Goal: Task Accomplishment & Management: Use online tool/utility

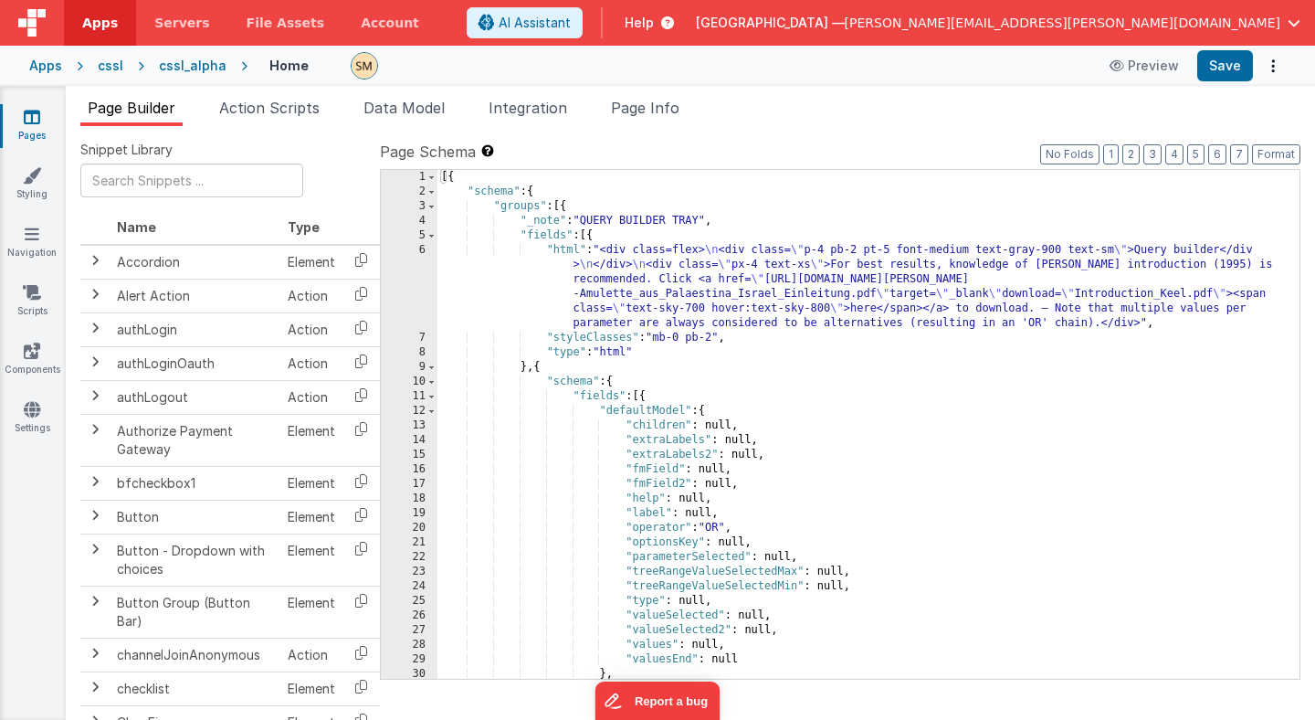
click at [51, 64] on div "Apps" at bounding box center [45, 66] width 33 height 18
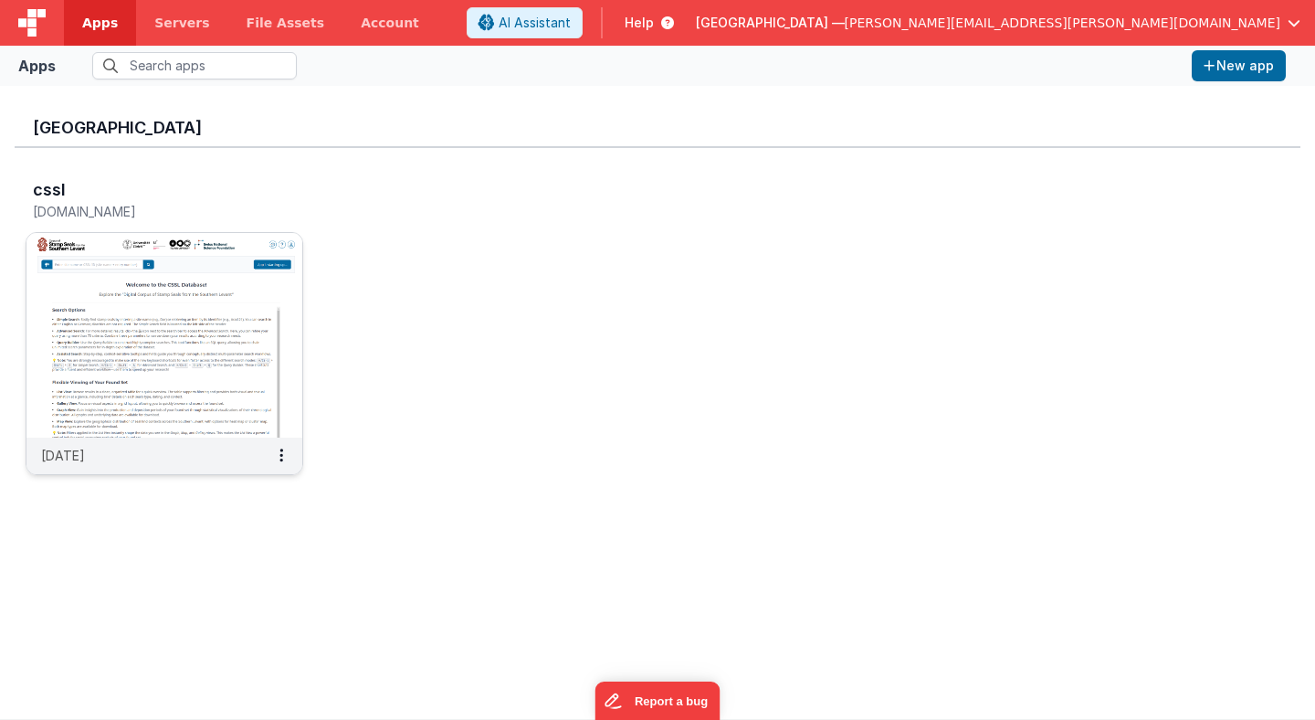
click at [242, 292] on img at bounding box center [164, 335] width 276 height 205
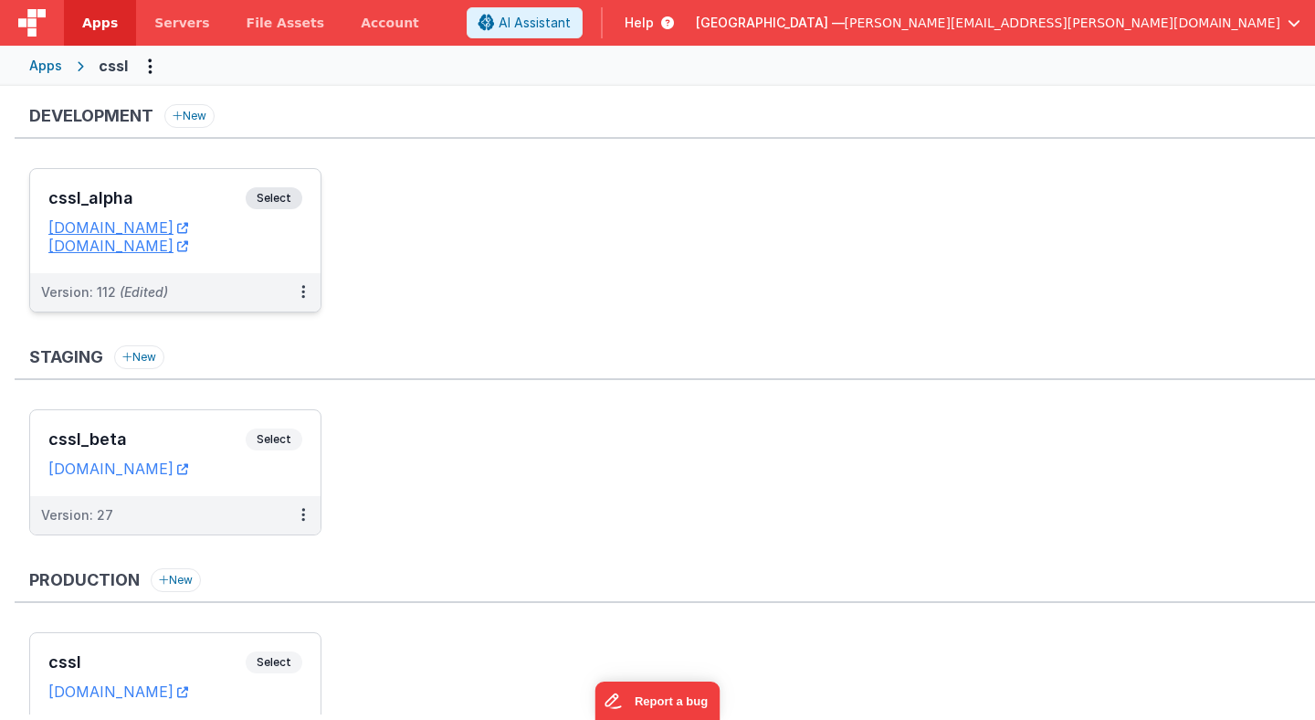
click at [288, 203] on span "Select" at bounding box center [274, 198] width 57 height 22
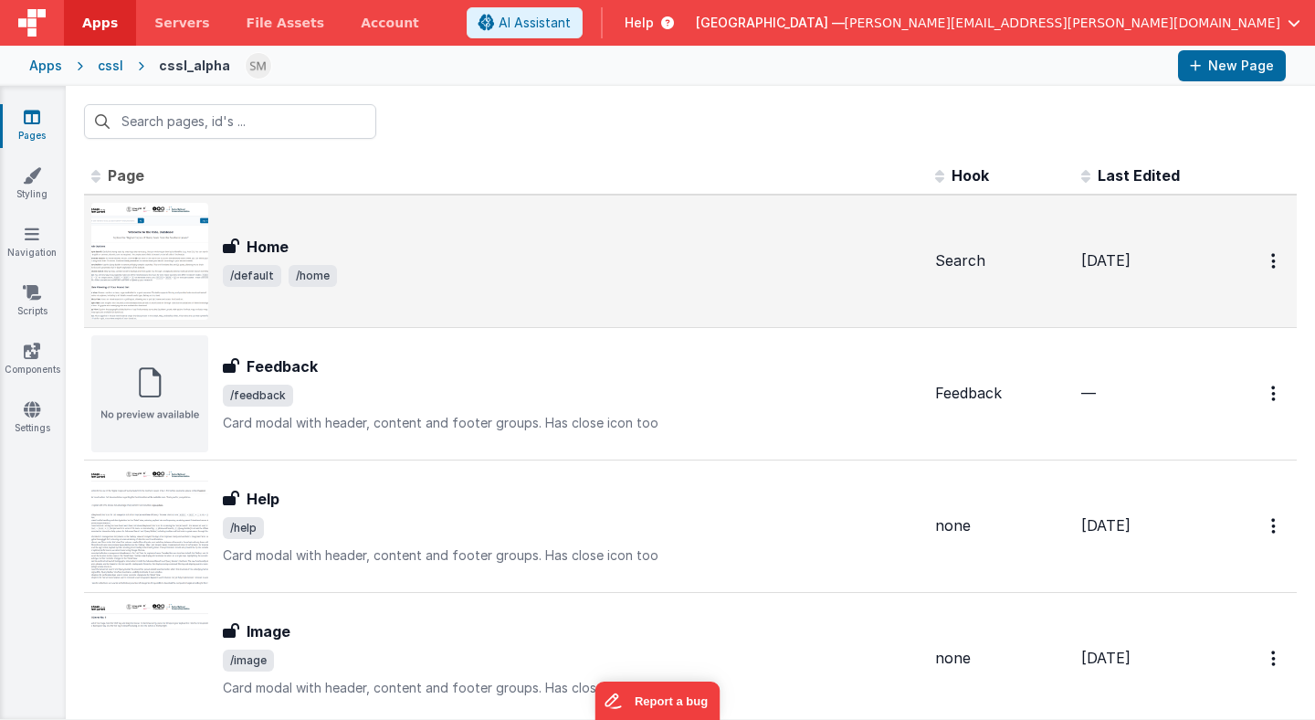
click at [200, 229] on img at bounding box center [149, 261] width 117 height 117
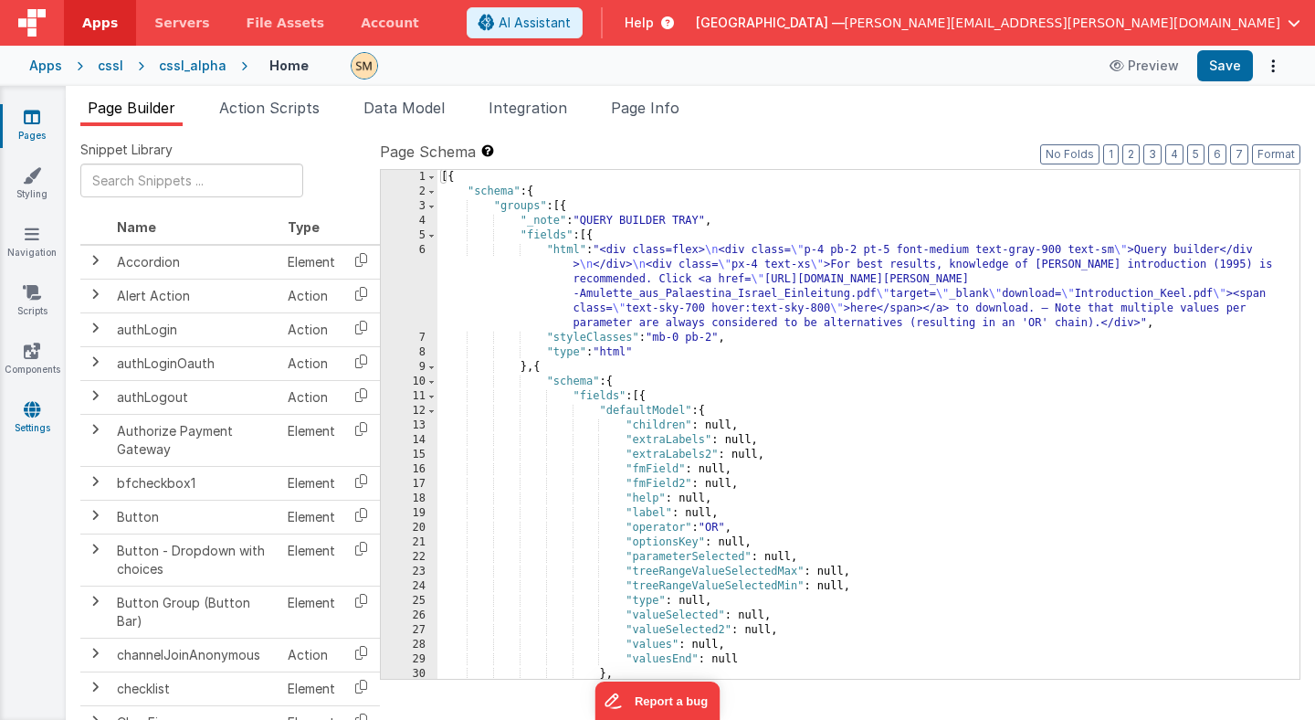
click at [31, 412] on icon at bounding box center [32, 409] width 16 height 18
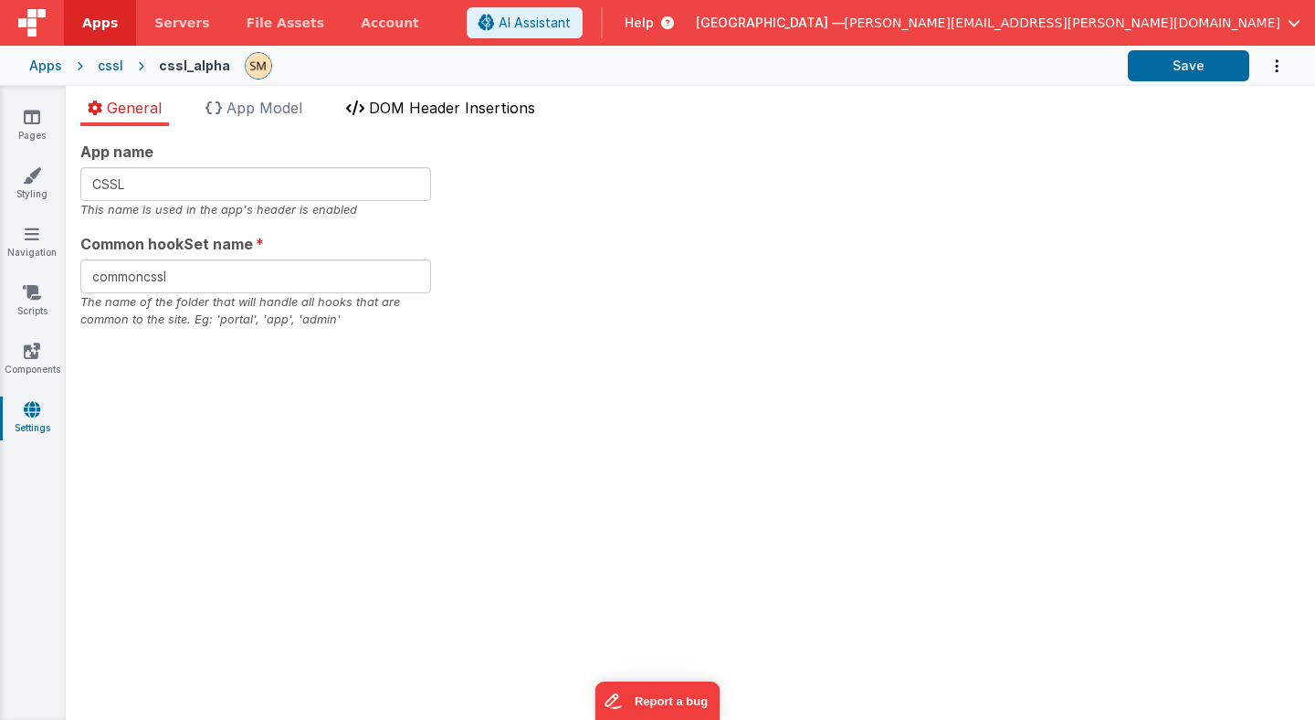
click at [427, 105] on span "DOM Header Insertions" at bounding box center [452, 108] width 166 height 18
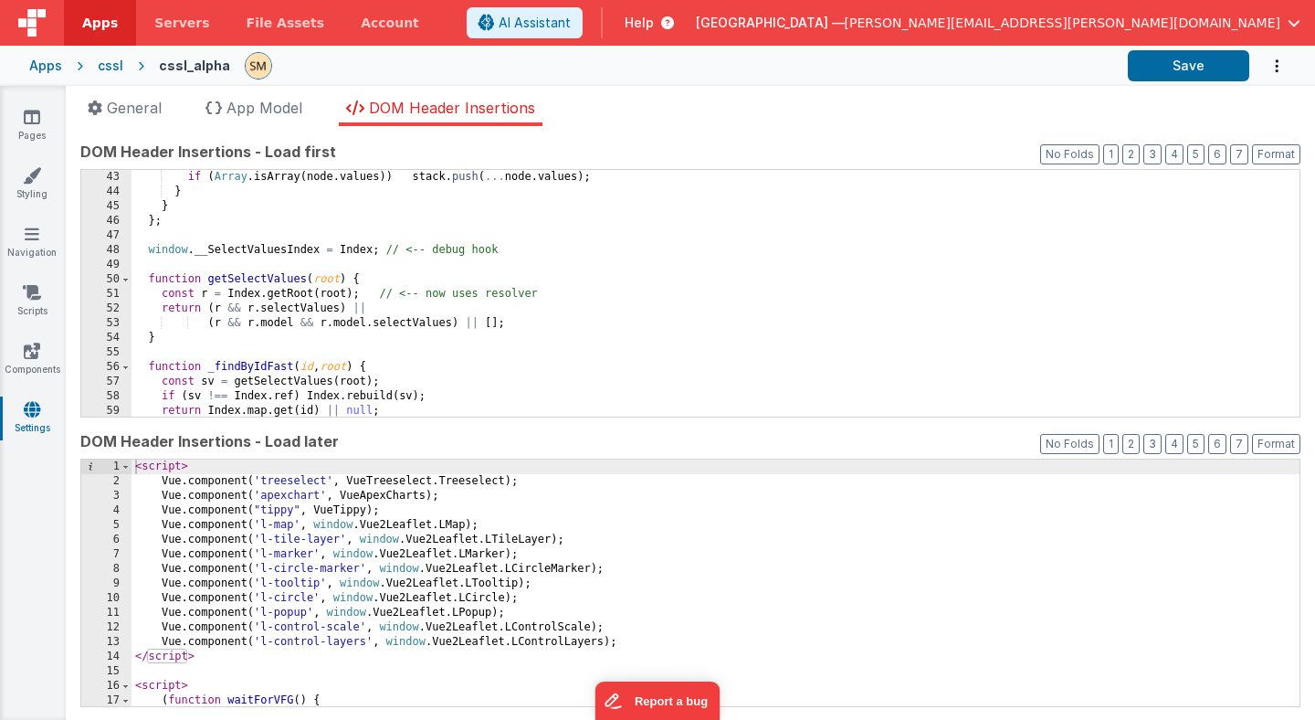
scroll to position [614, 0]
click at [295, 281] on div "if ( Array . [GEOGRAPHIC_DATA] ( node . values )) stack . push ( ... node . val…" at bounding box center [716, 308] width 1168 height 276
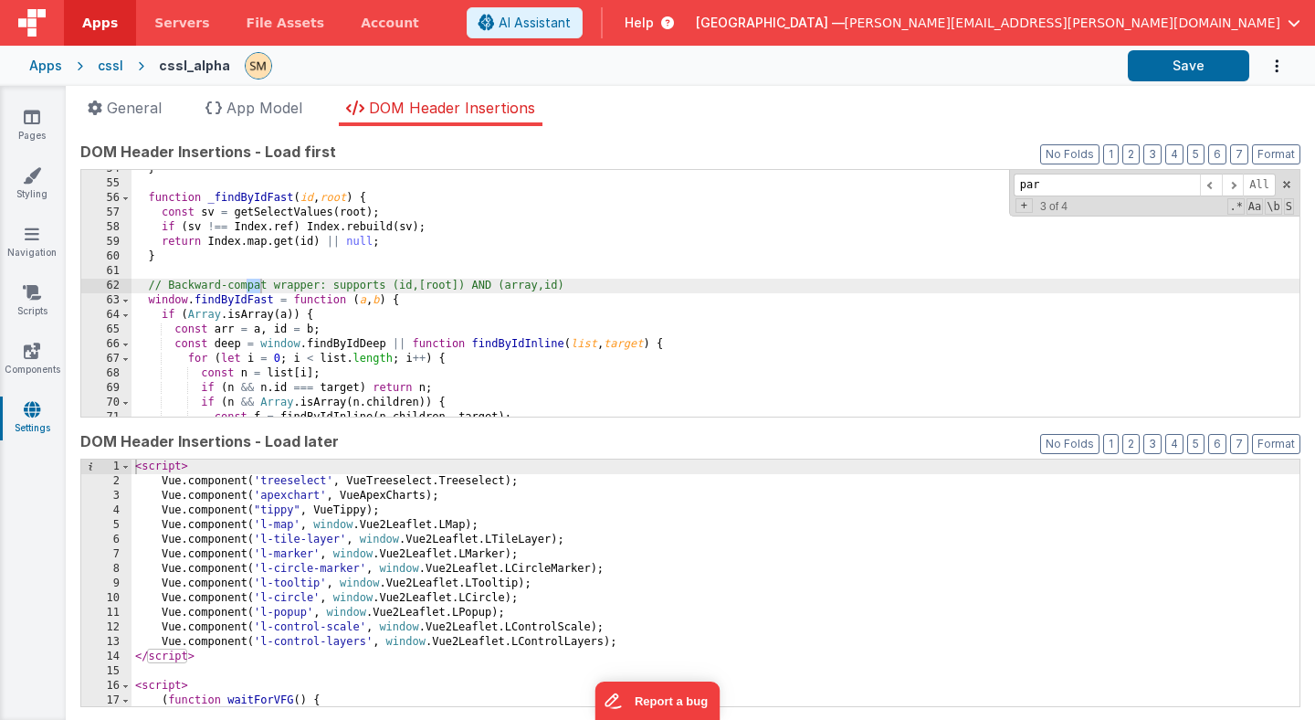
scroll to position [2639, 0]
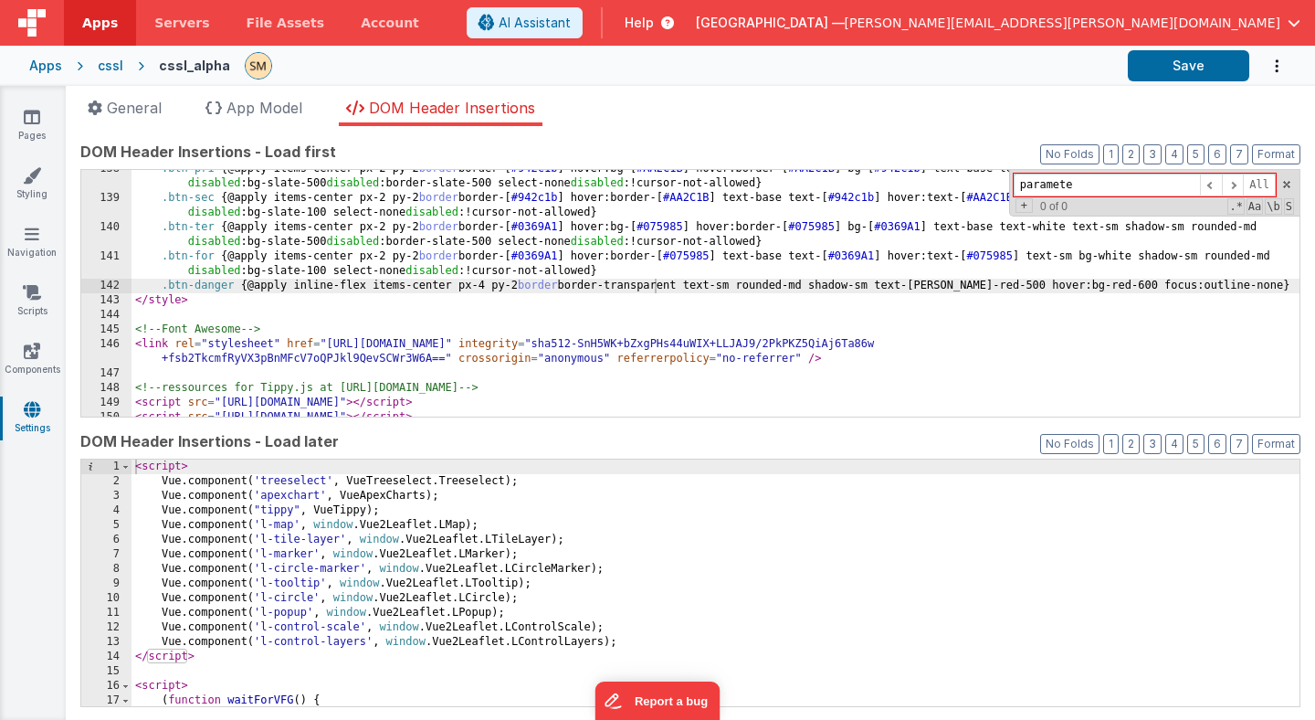
type input "parameter"
click at [485, 503] on div "< script > Vue . component ( 'treeselect' , VueTreeselect . Treeselect ) ; Vue …" at bounding box center [716, 597] width 1168 height 276
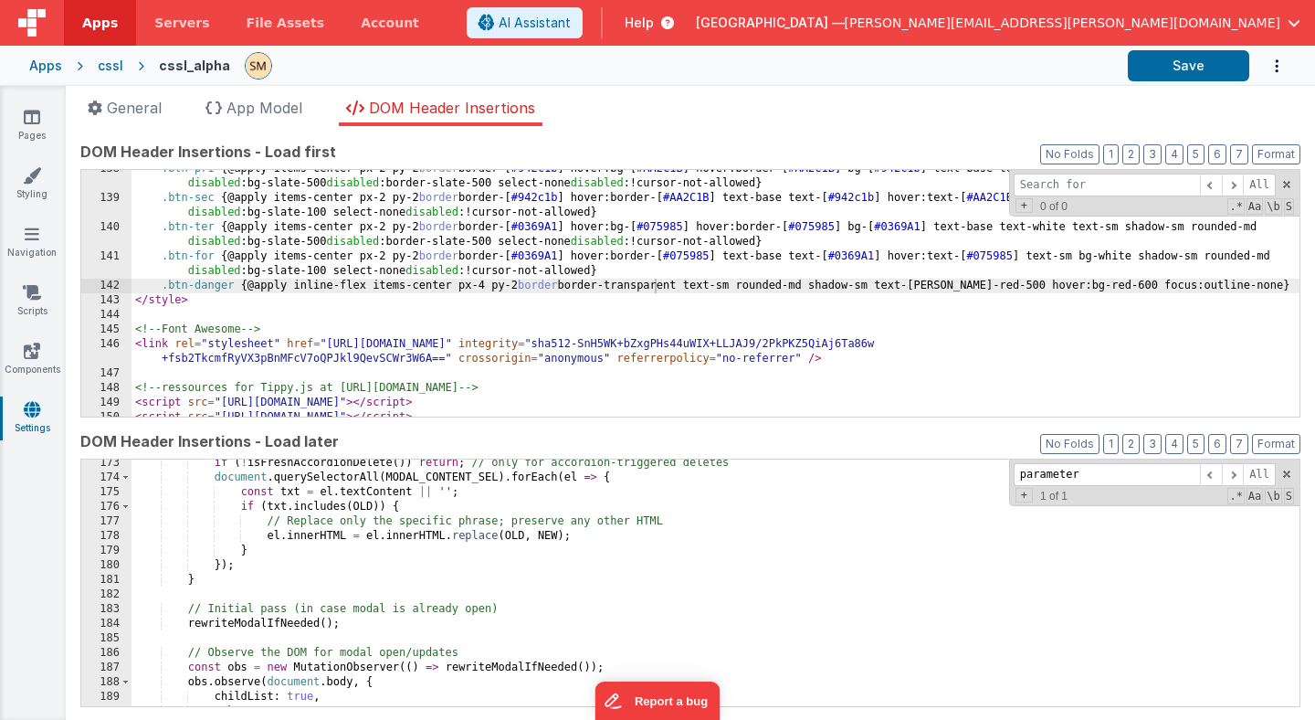
scroll to position [2514, 0]
type input "parameter"
click at [27, 119] on icon at bounding box center [32, 117] width 16 height 18
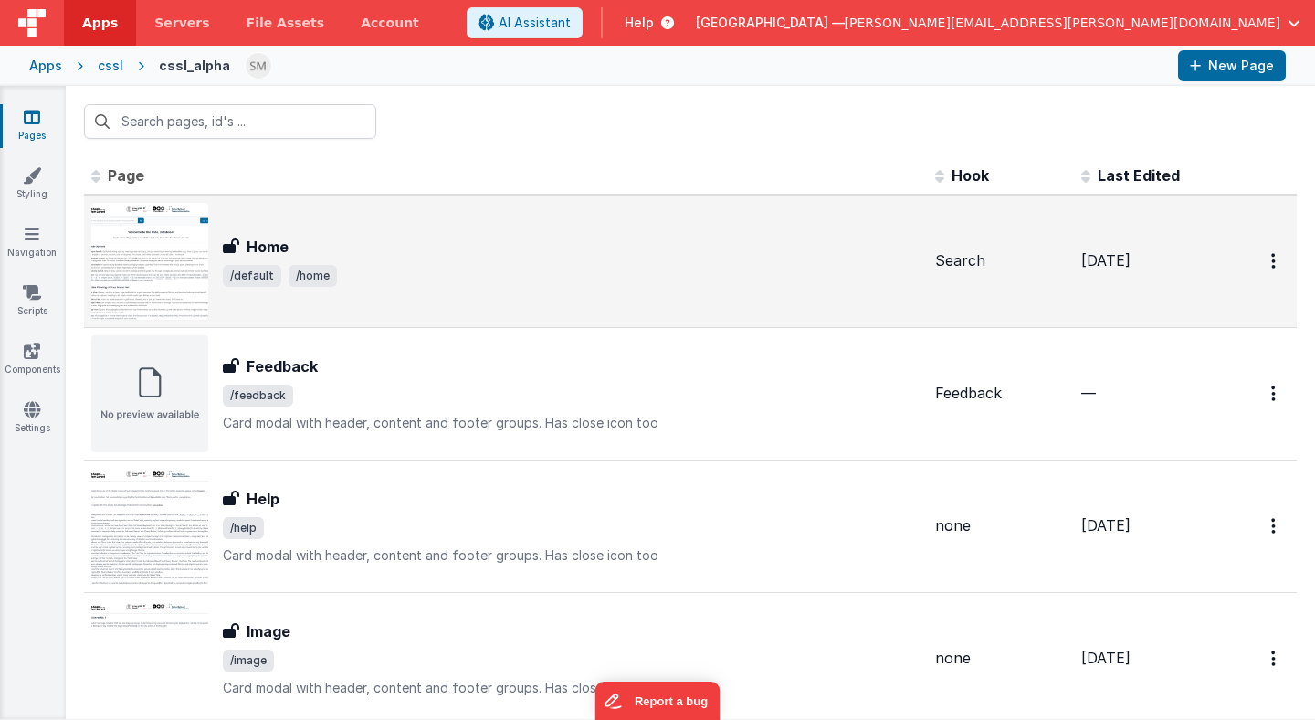
click at [262, 249] on h3 "Home" at bounding box center [268, 247] width 42 height 22
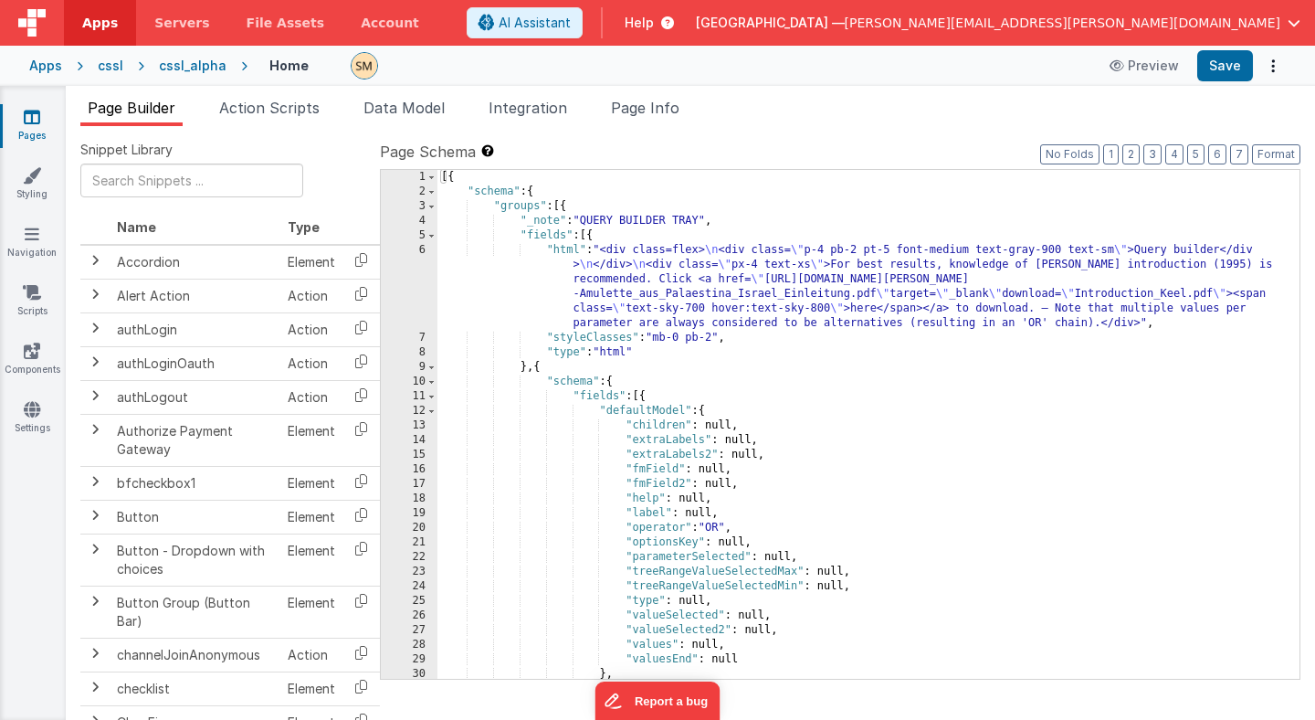
click at [611, 288] on div "[{ "schema" : { "groups" : [{ "_note" : "QUERY BUILDER TRAY" , "fields" : [{ "h…" at bounding box center [869, 439] width 862 height 538
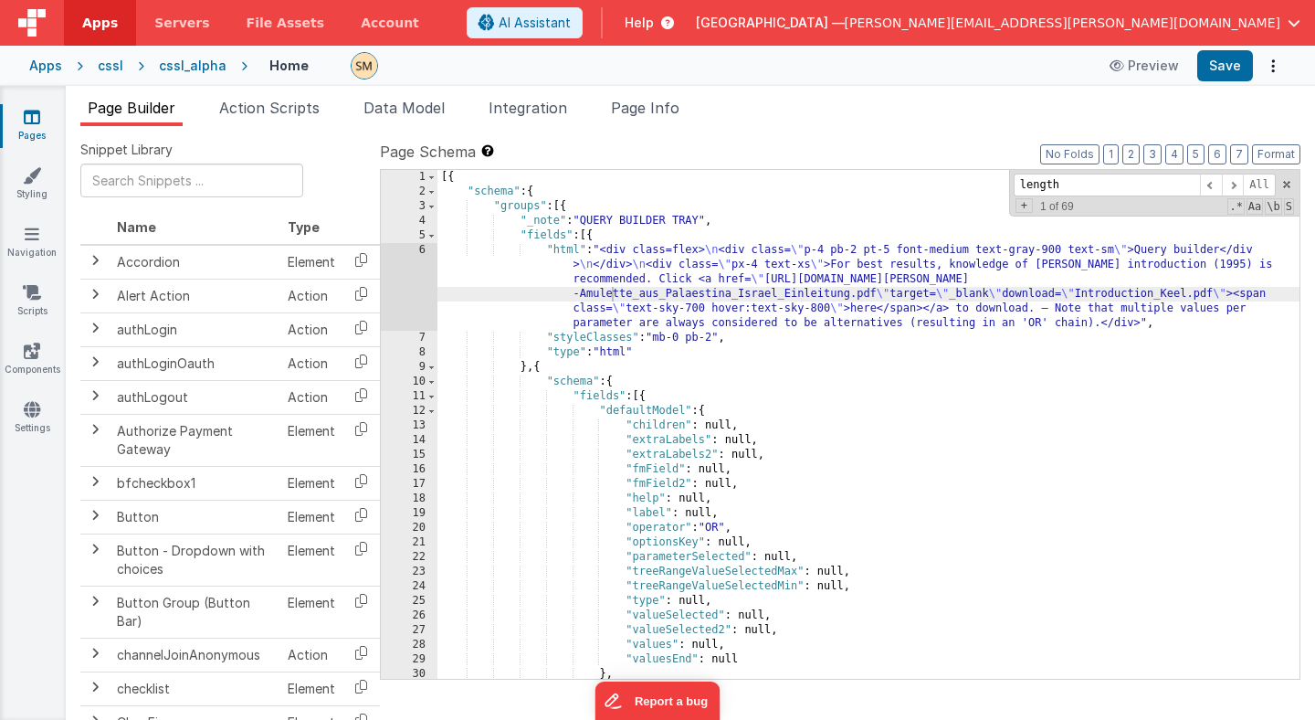
scroll to position [665, 0]
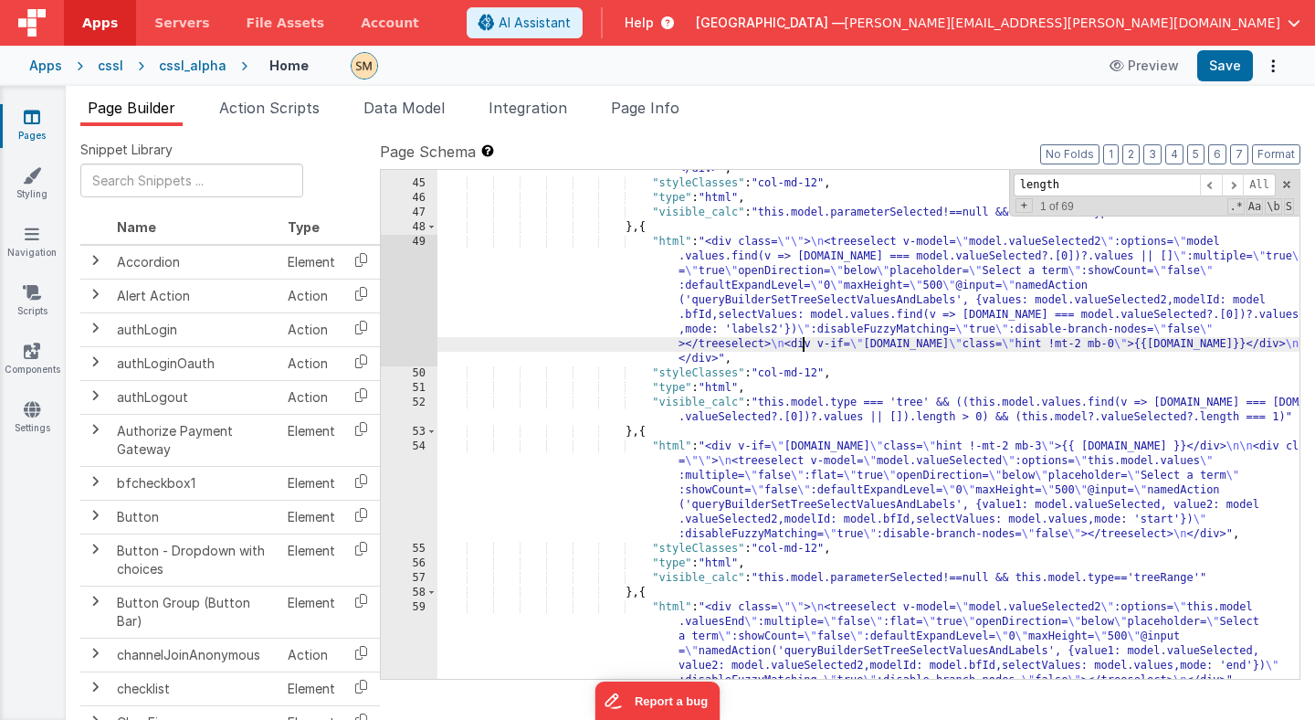
click at [806, 346] on div ""html" : "<div class= \"\" > \n <treeselect v-model= \" model.valueSelected \" …" at bounding box center [869, 415] width 862 height 713
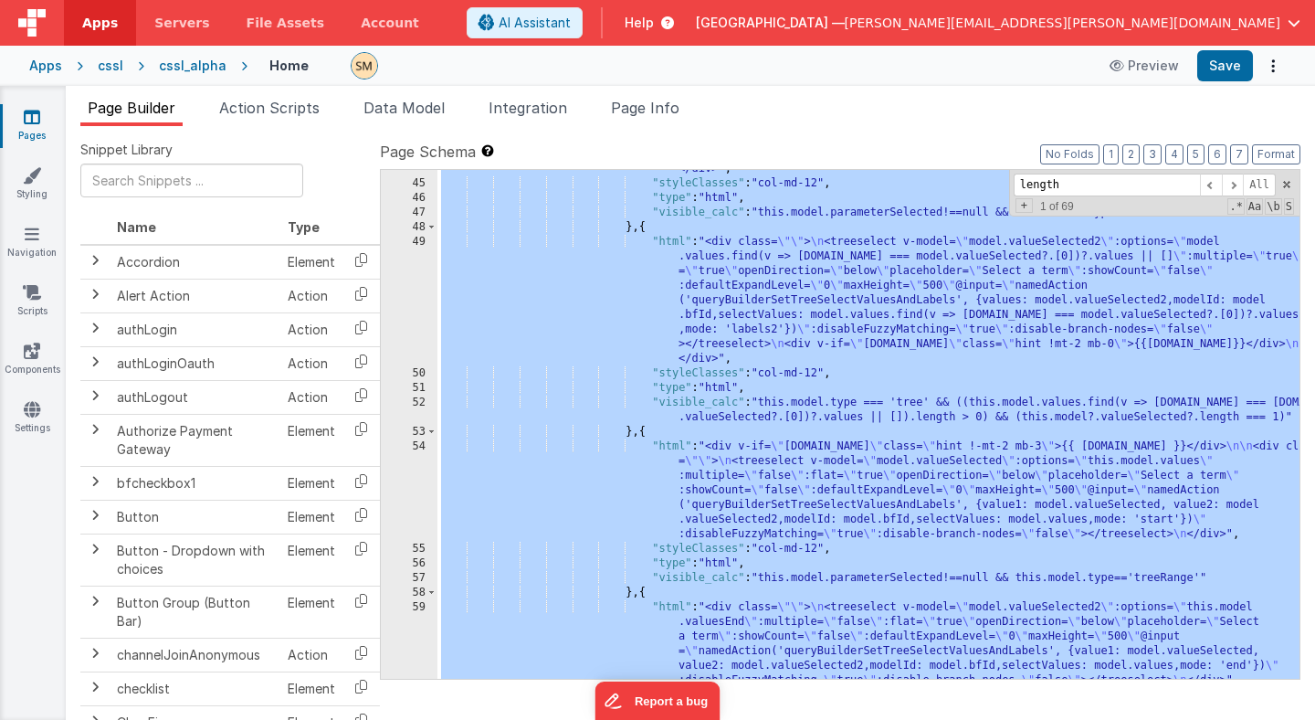
click at [775, 258] on div ""html" : "<div class= \"\" > \n <treeselect v-model= \" model.valueSelected \" …" at bounding box center [869, 415] width 862 height 713
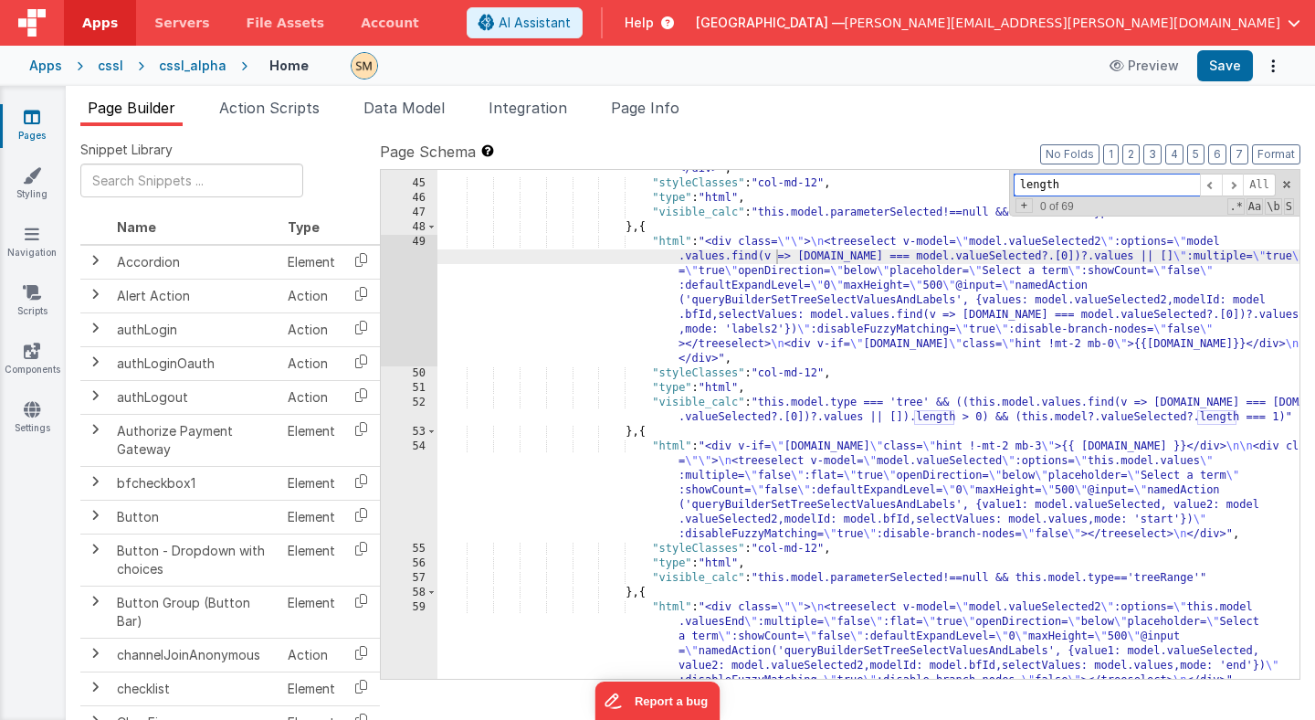
paste input "foundLabels.push(."
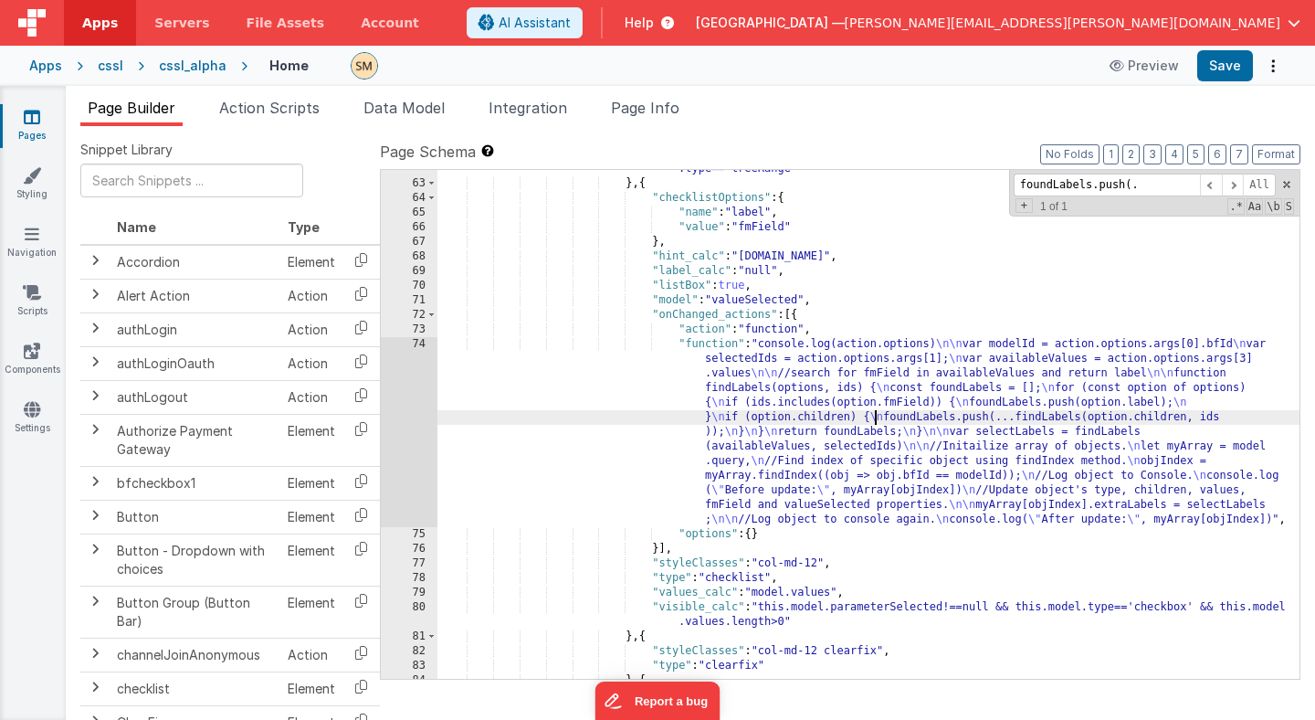
click at [874, 422] on div ""visible_calc" : "this.model.parameterSelected!==null && this.model.valueSelect…" at bounding box center [869, 423] width 862 height 553
paste input "findLabels"
click at [1234, 182] on span at bounding box center [1233, 185] width 22 height 23
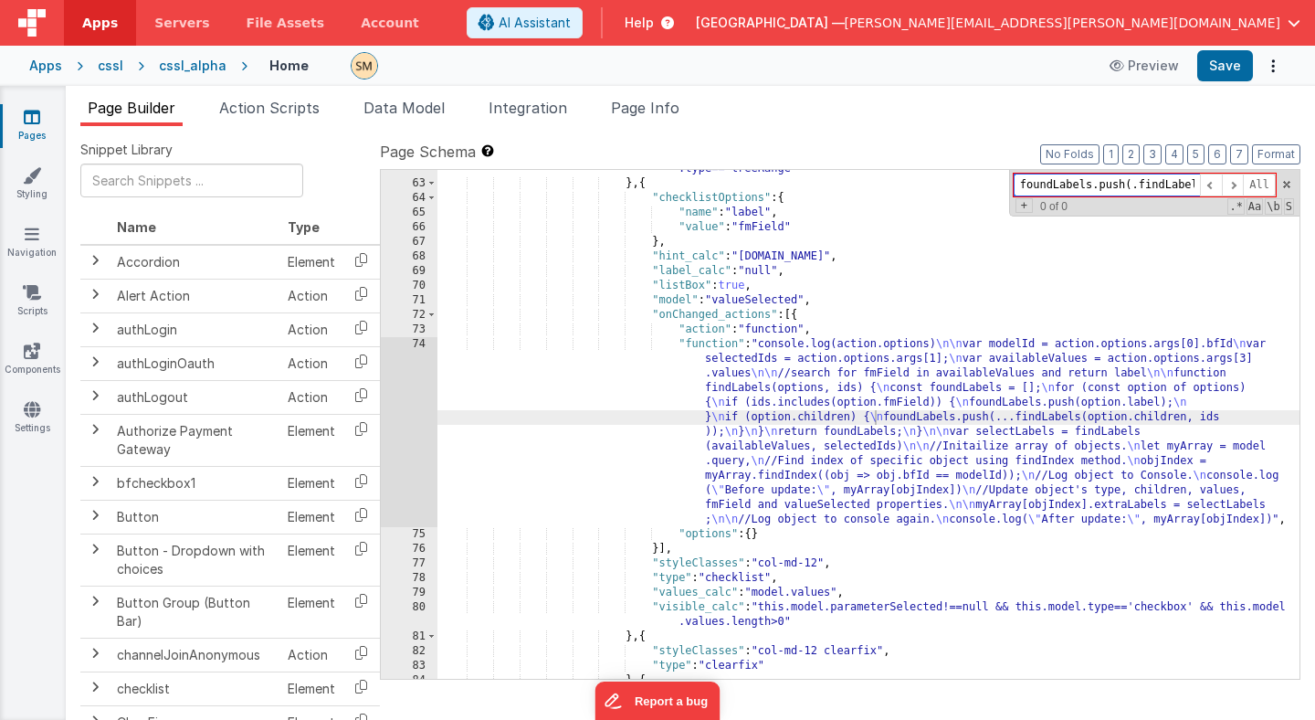
type input "foundLabels.push(.findLabel"
paste input "...findLabels(option.children, ids)"
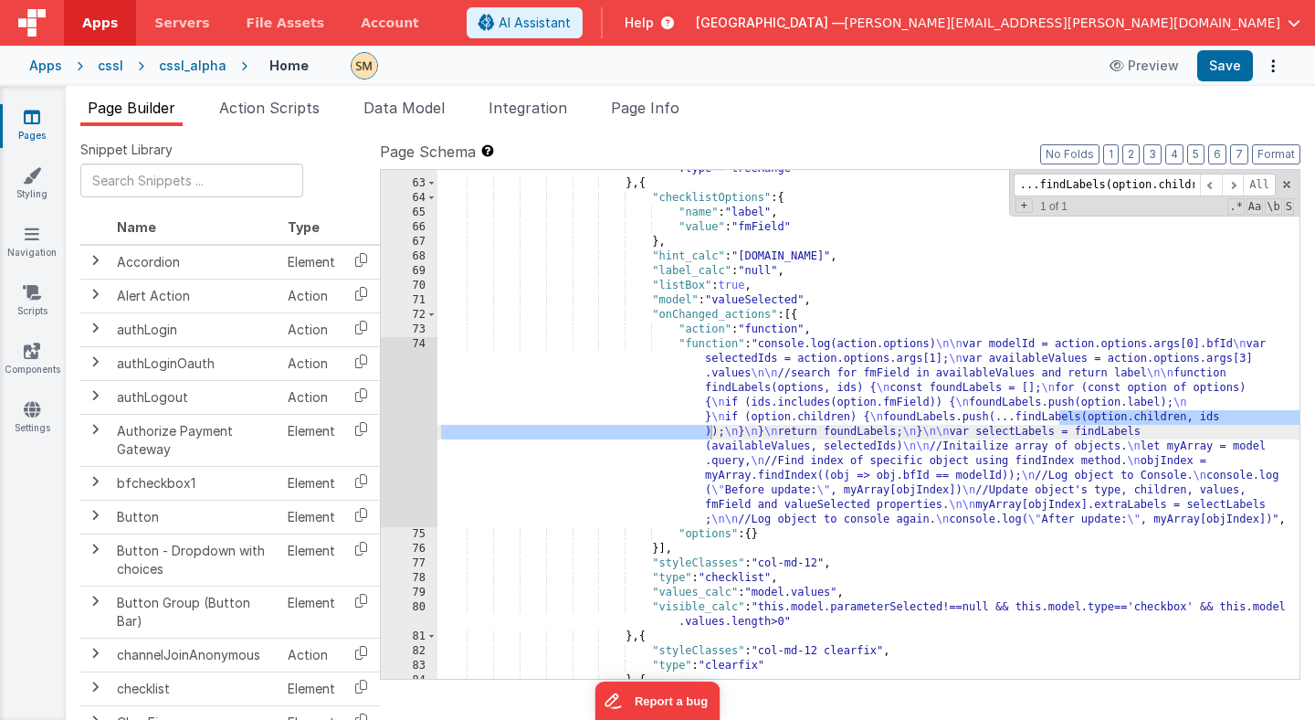
click at [791, 442] on div ""visible_calc" : "this.model.parameterSelected!==null && this.model.valueSelect…" at bounding box center [869, 423] width 862 height 553
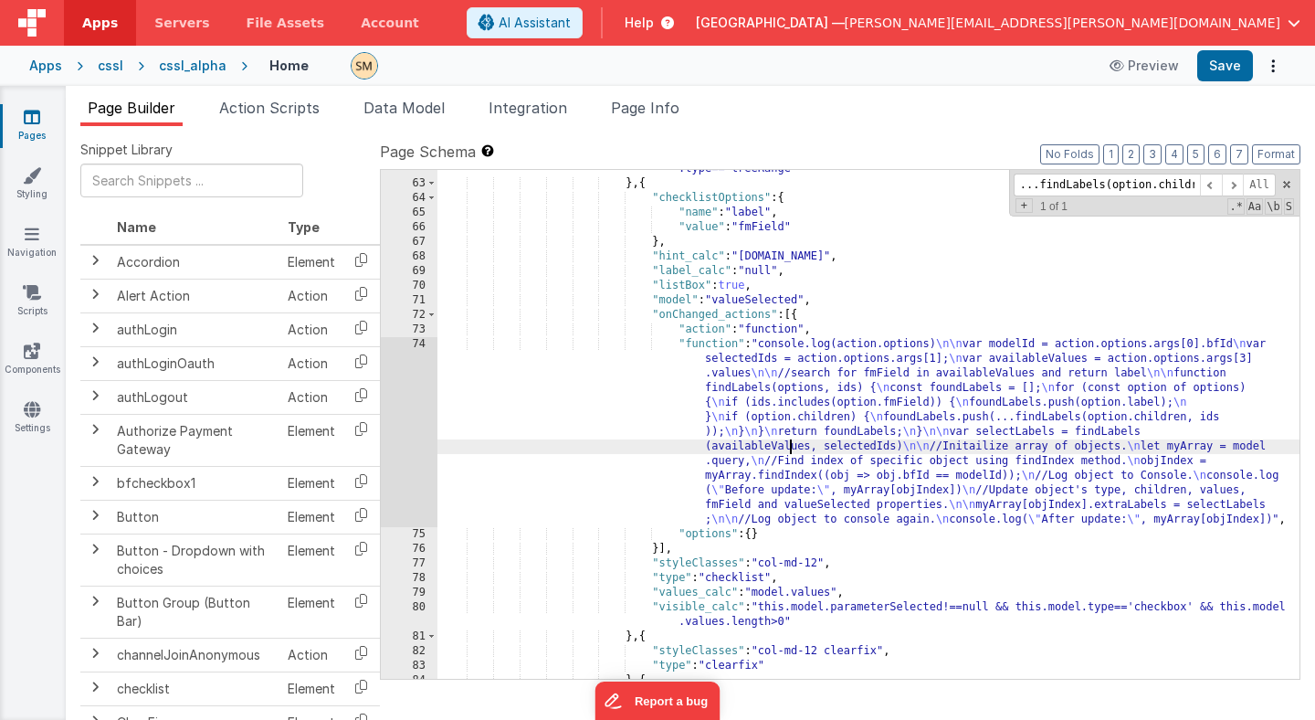
click at [408, 414] on div "74" at bounding box center [409, 432] width 57 height 190
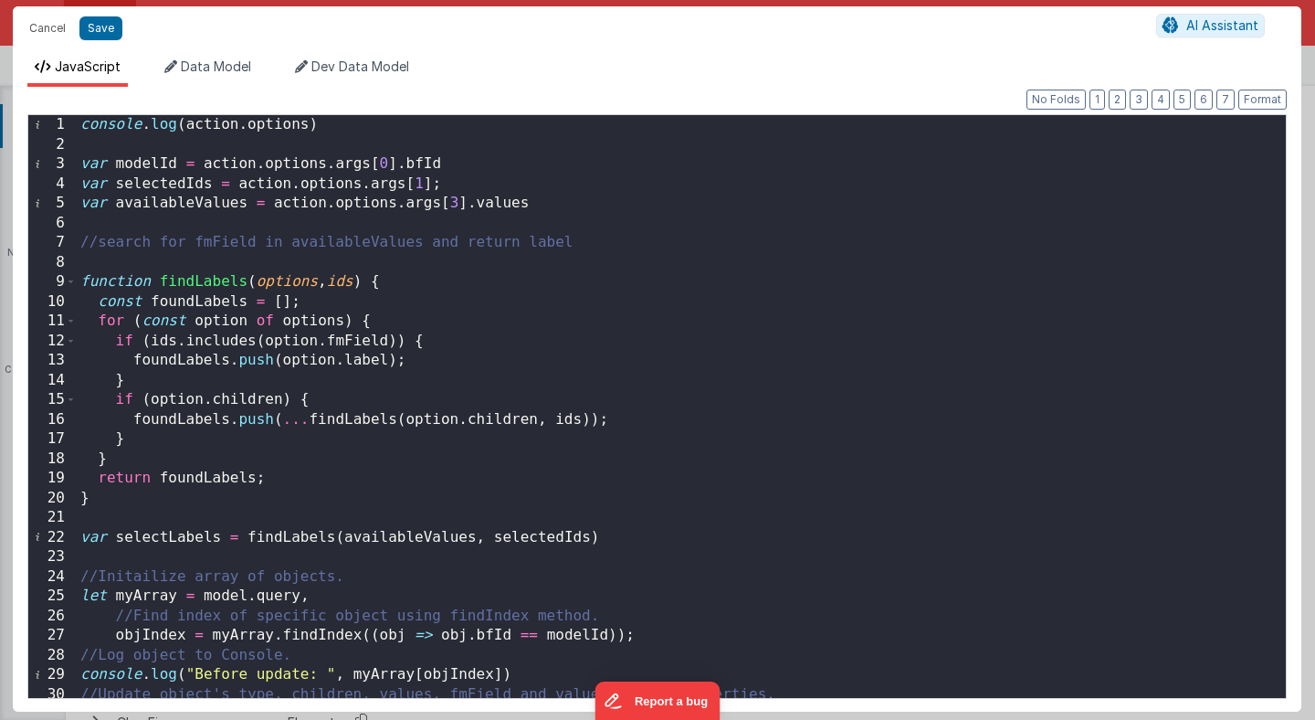
click at [408, 414] on div "console . log ( action . options ) var modelId = action . options . args [ 0 ] …" at bounding box center [681, 425] width 1209 height 620
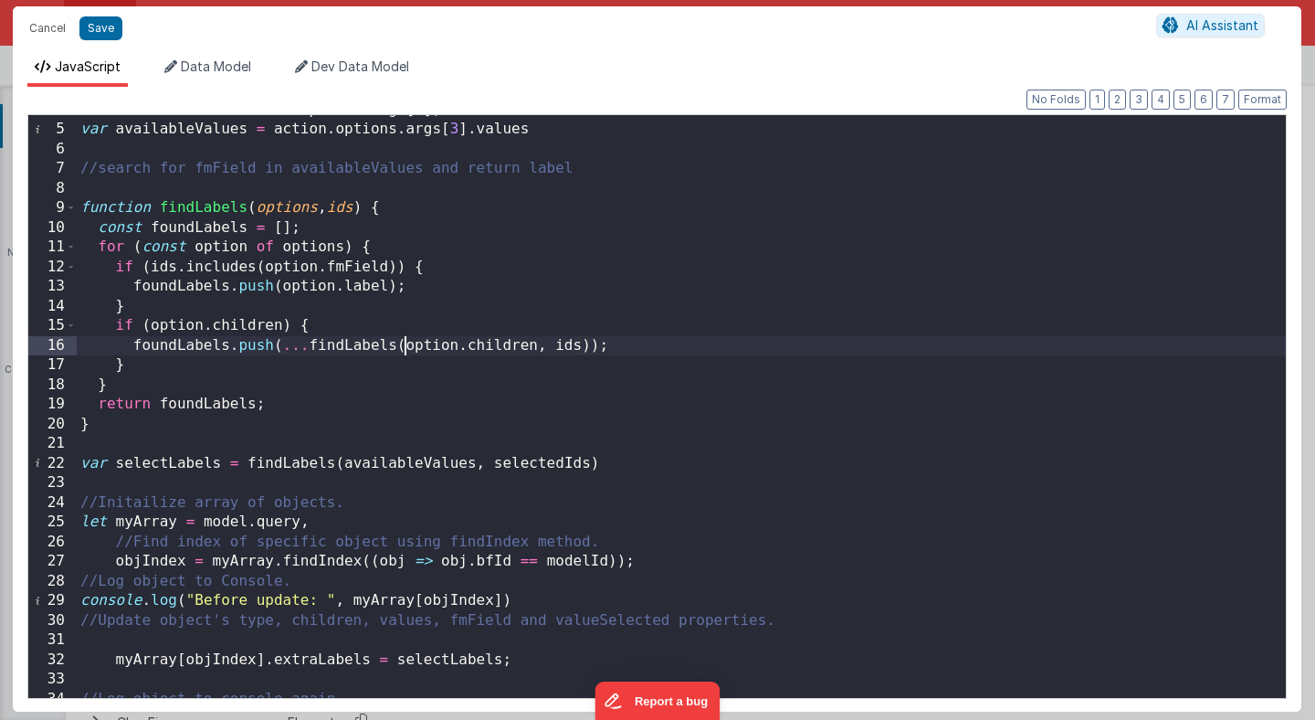
scroll to position [104, 0]
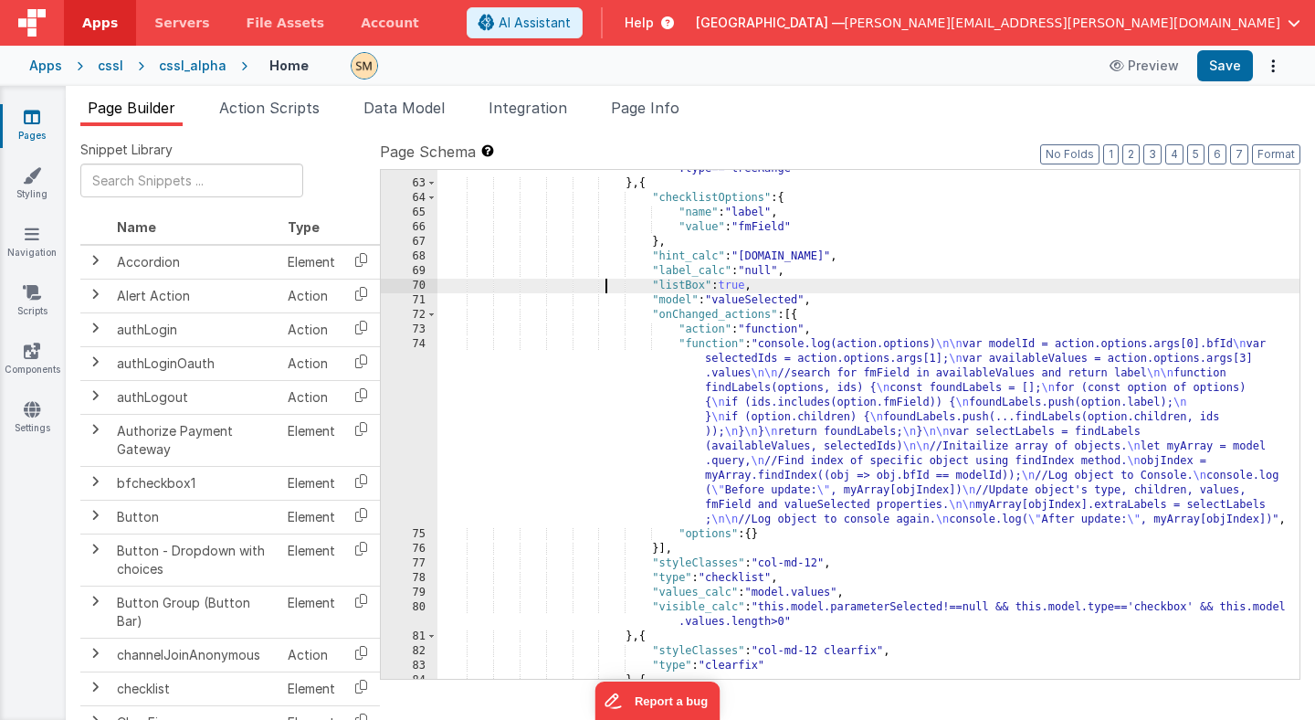
click at [606, 282] on div ""visible_calc" : "this.model.parameterSelected!==null && this.model.valueSelect…" at bounding box center [869, 423] width 862 height 553
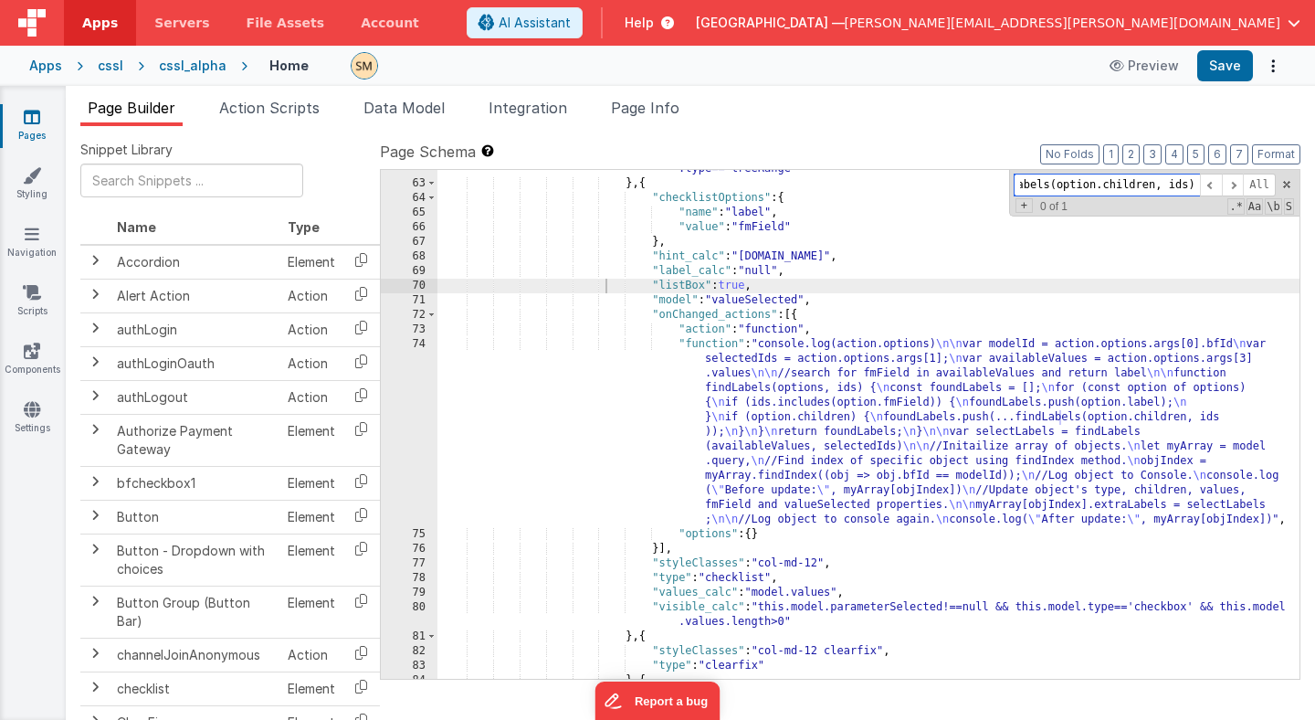
paste input "seachAdvanced"
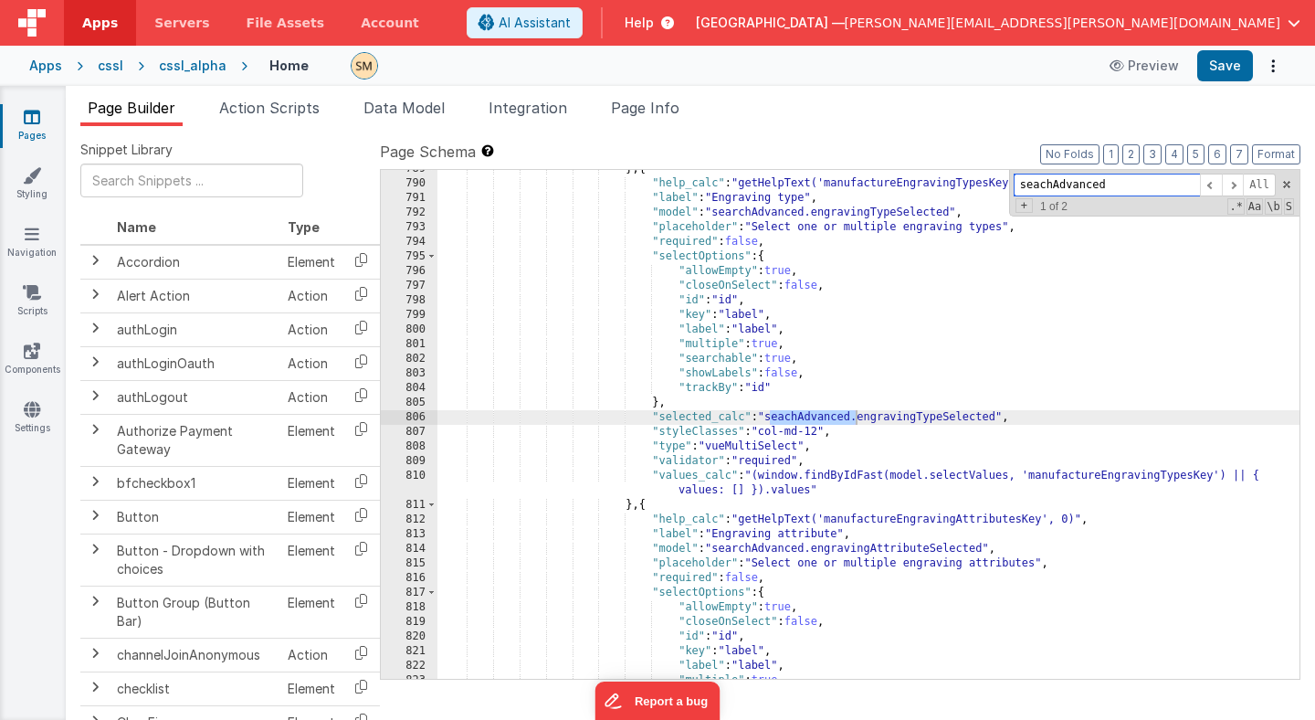
type input "seachAdvanced"
click at [790, 418] on div "} , { "help_calc" : "getHelpText('manufactureEngravingTypesKey', 0)" , "label" …" at bounding box center [869, 424] width 862 height 509
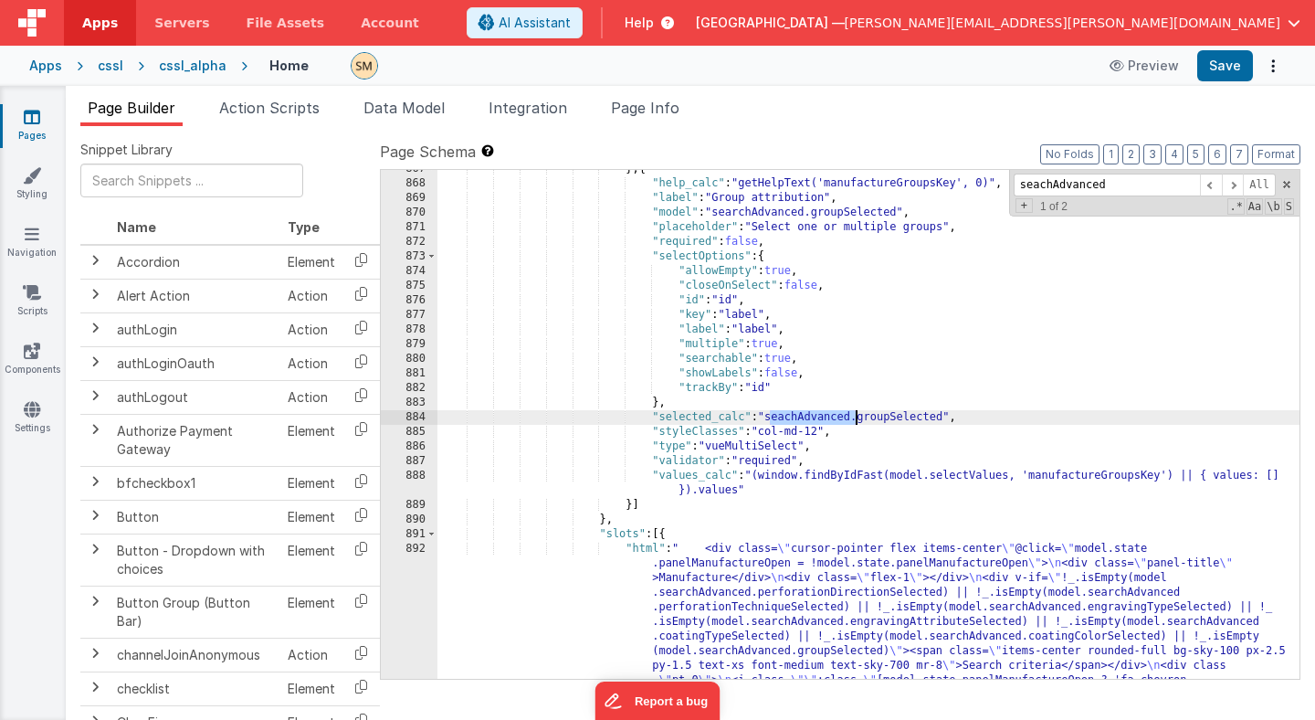
scroll to position [12403, 0]
click at [787, 421] on div "} , { "help_calc" : "getHelpText('manufactureGroupsKey', 0)" , "label" : "Group…" at bounding box center [869, 424] width 862 height 509
drag, startPoint x: 1137, startPoint y: 176, endPoint x: 952, endPoint y: 182, distance: 185.5
click at [952, 182] on div "} , { "help_calc" : "getHelpText('manufactureGroupsKey', 0)" , "label" : "Group…" at bounding box center [869, 424] width 862 height 509
paste input "is.model.type=='range' && this.model.values.length>0"
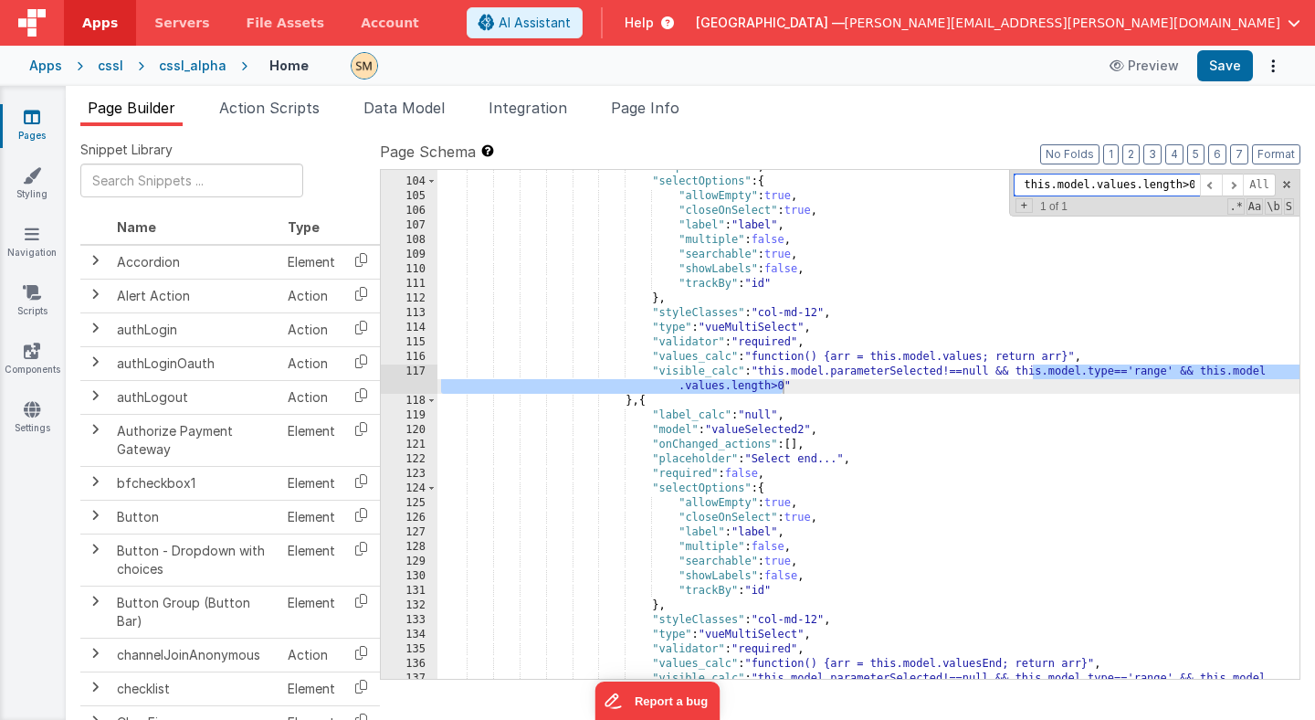
scroll to position [1685, 0]
type input "is.model.type=='range' && this.model.values.length>0"
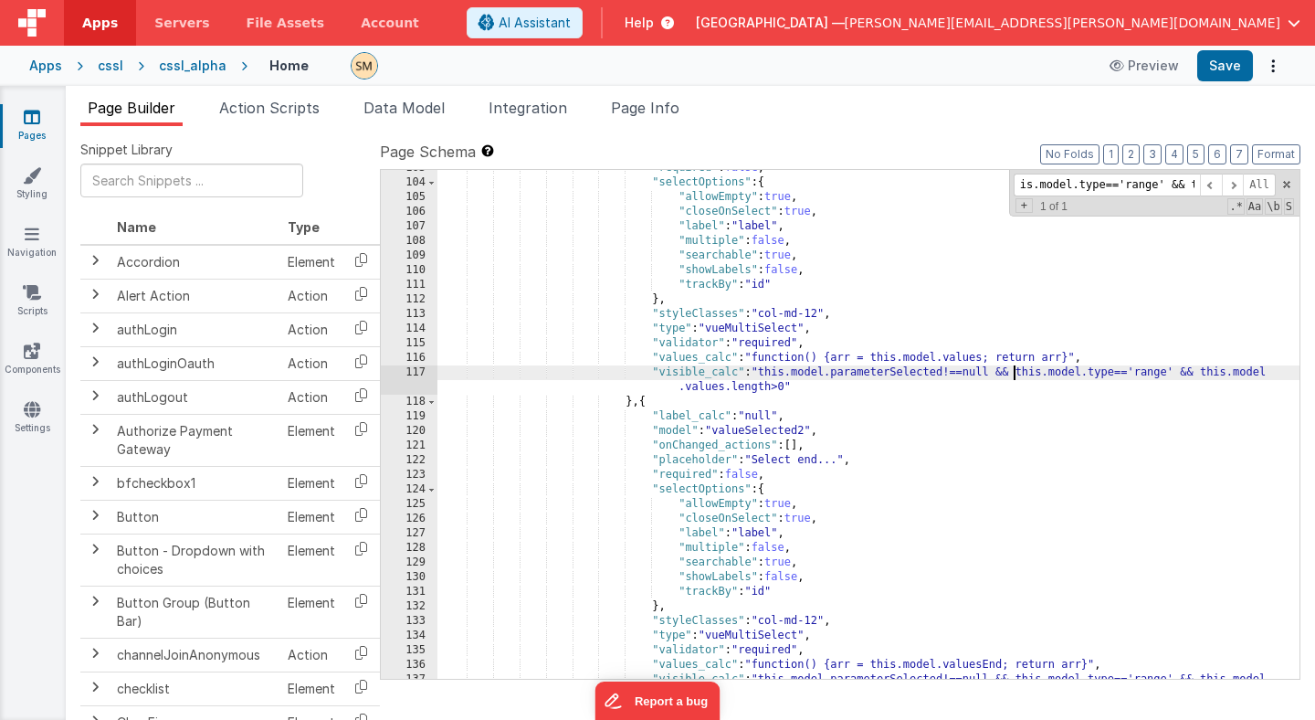
click at [1016, 374] on div ""required" : false , "selectOptions" : { "allowEmpty" : true , "closeOnSelect" …" at bounding box center [869, 437] width 862 height 553
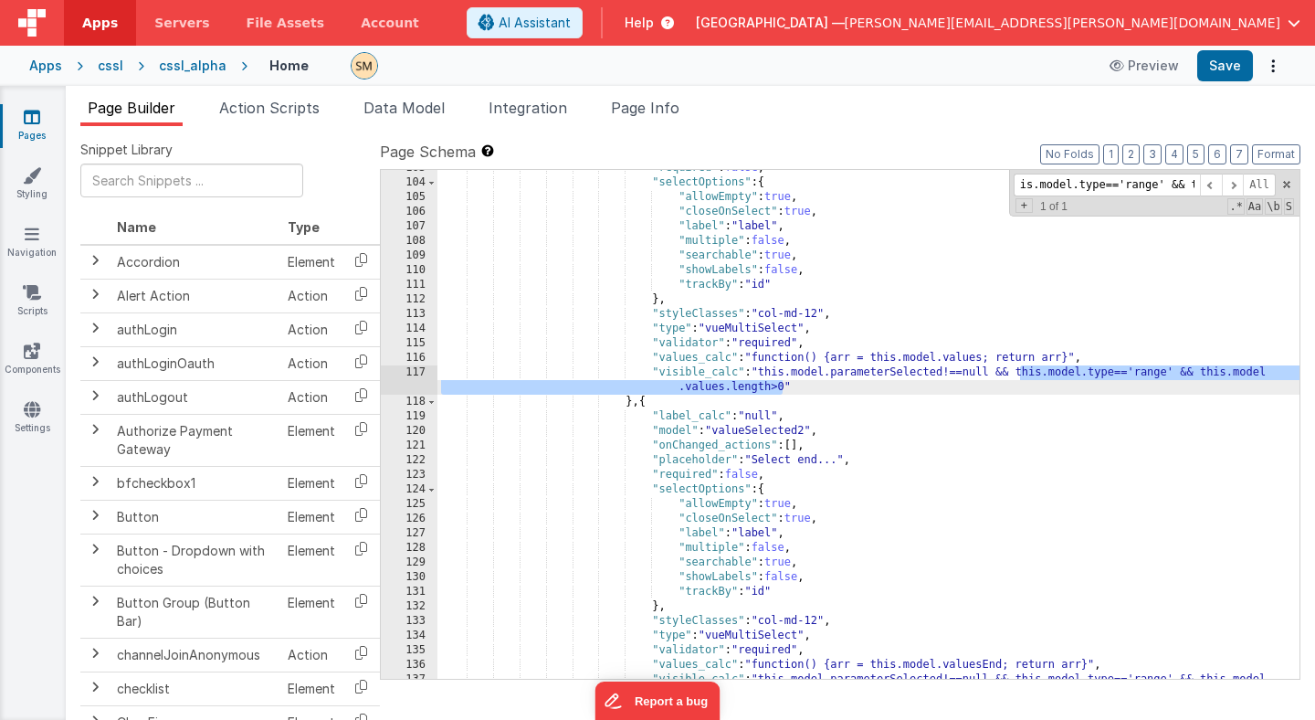
drag, startPoint x: 1020, startPoint y: 374, endPoint x: 785, endPoint y: 385, distance: 235.9
click at [785, 385] on div ""required" : false , "selectOptions" : { "allowEmpty" : true , "closeOnSelect" …" at bounding box center [869, 437] width 862 height 553
drag, startPoint x: 763, startPoint y: 372, endPoint x: 786, endPoint y: 385, distance: 27.0
click at [786, 385] on div ""required" : false , "selectOptions" : { "allowEmpty" : true , "closeOnSelect" …" at bounding box center [869, 437] width 862 height 553
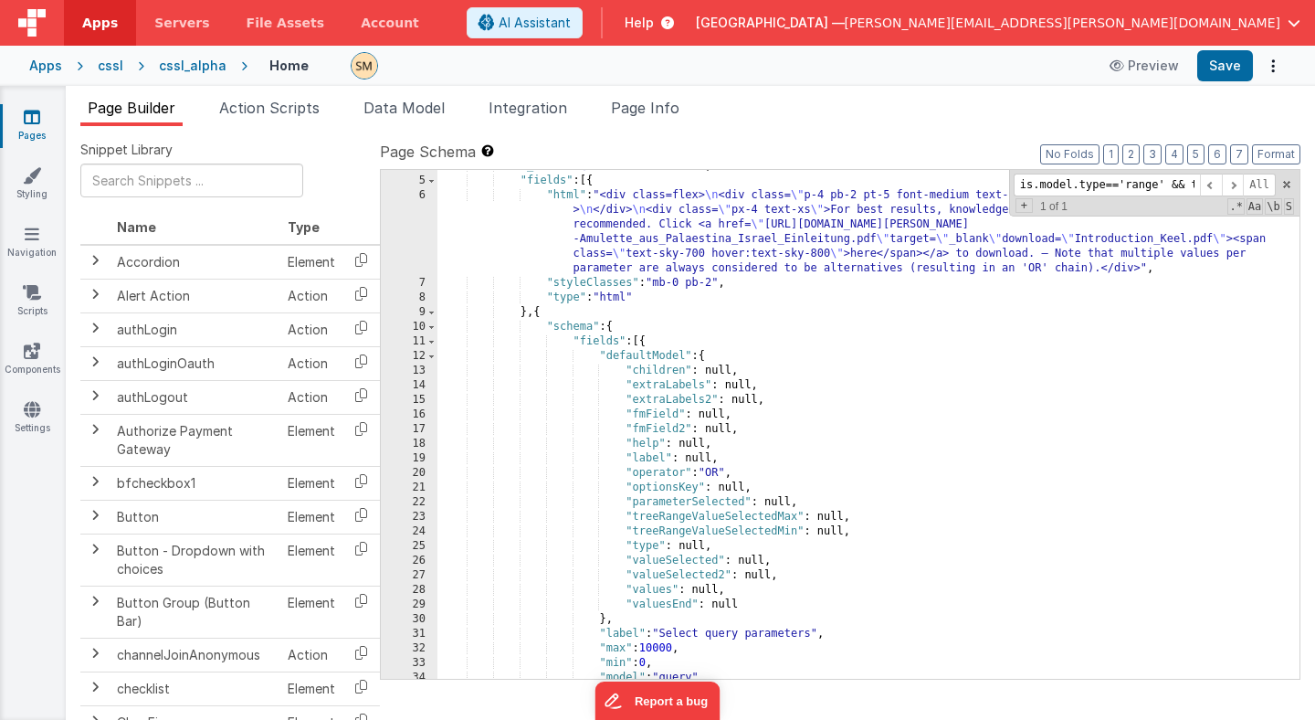
scroll to position [43, 0]
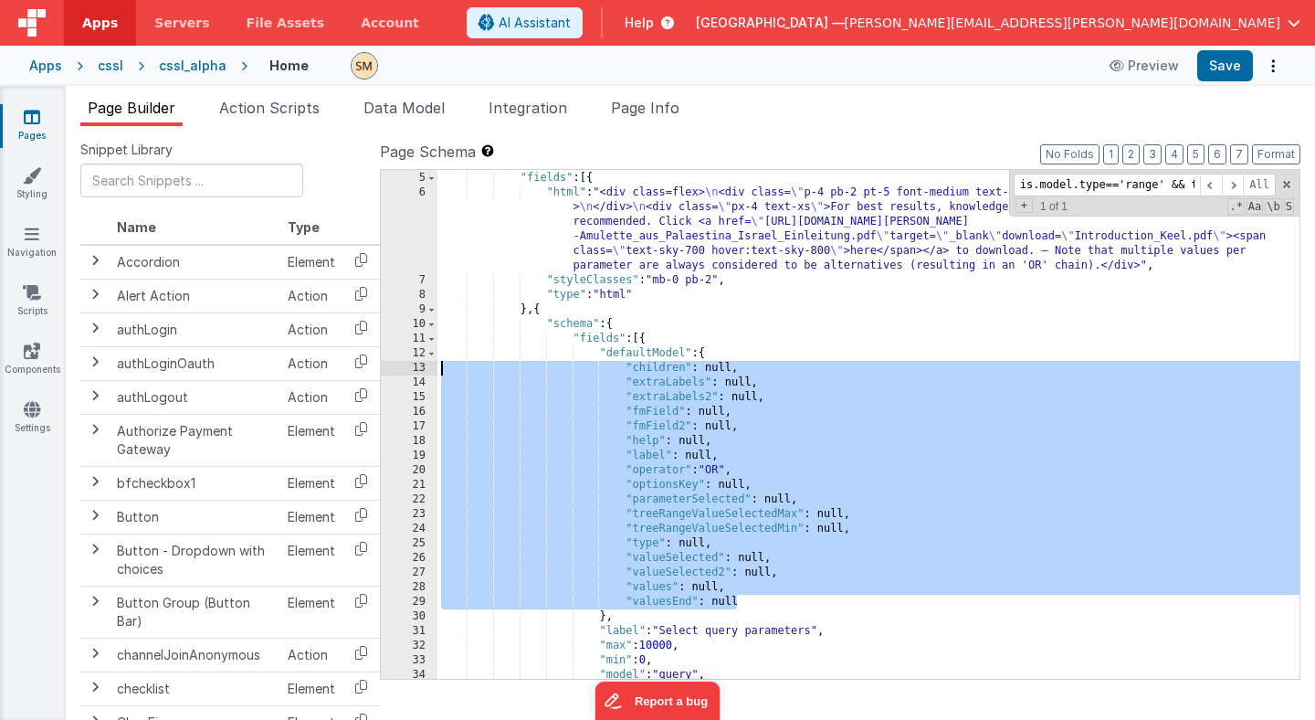
drag, startPoint x: 743, startPoint y: 601, endPoint x: 384, endPoint y: 370, distance: 427.7
click at [384, 370] on div "4 5 6 7 8 9 10 11 12 13 14 15 16 17 18 19 20 21 22 23 24 25 26 27 28 29 30 31 3…" at bounding box center [840, 424] width 921 height 511
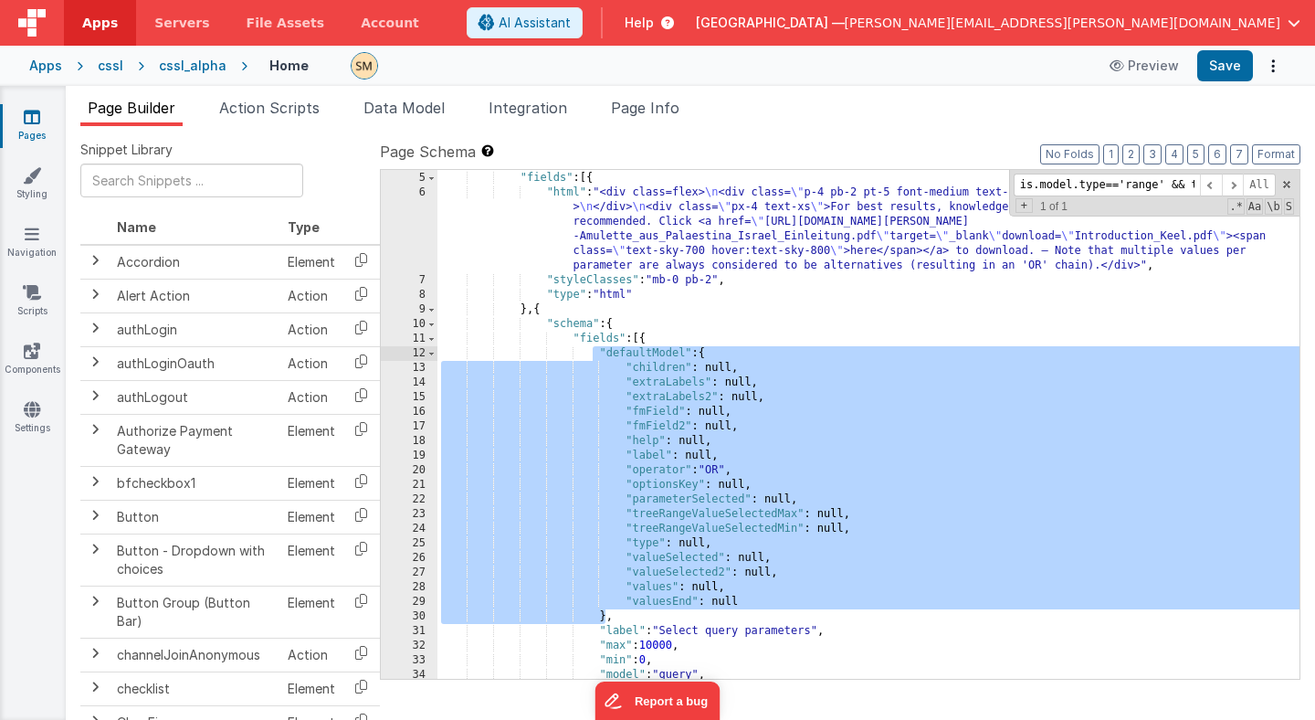
drag, startPoint x: 606, startPoint y: 617, endPoint x: 594, endPoint y: 355, distance: 262.4
click at [594, 355] on div ""_note" : "QUERY BUILDER TRAY" , "fields" : [{ "html" : "<div class=flex> \n <d…" at bounding box center [869, 425] width 862 height 538
click at [706, 364] on div ""_note" : "QUERY BUILDER TRAY" , "fields" : [{ "html" : "<div class=flex> \n <d…" at bounding box center [869, 425] width 862 height 538
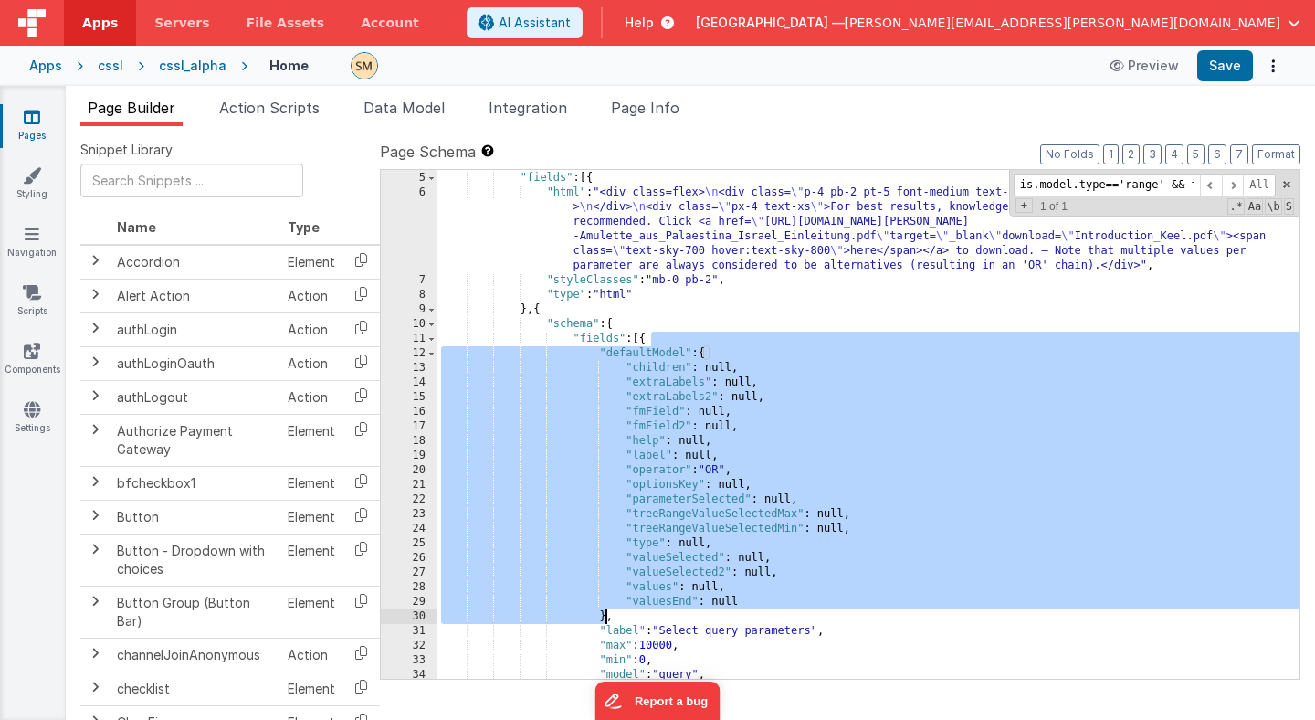
drag, startPoint x: 706, startPoint y: 344, endPoint x: 606, endPoint y: 613, distance: 286.7
click at [606, 613] on div ""_note" : "QUERY BUILDER TRAY" , "fields" : [{ "html" : "<div class=flex> \n <d…" at bounding box center [869, 425] width 862 height 538
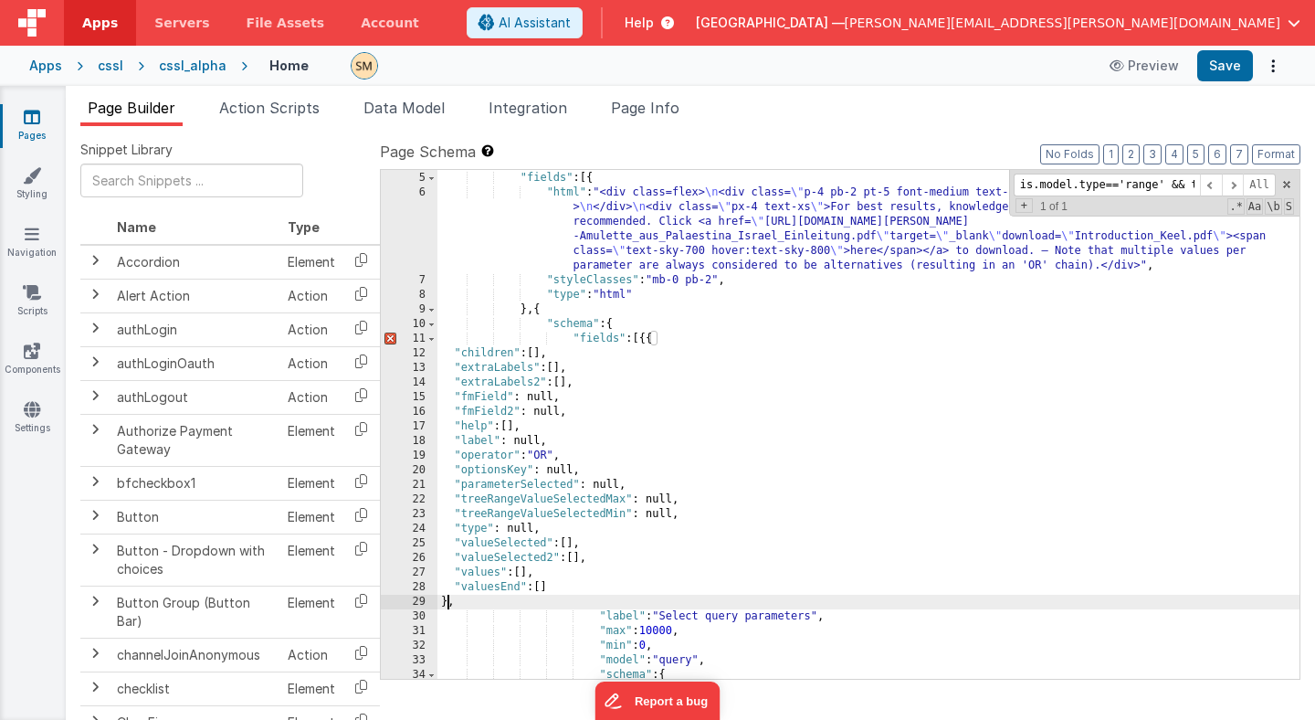
click at [651, 344] on div ""_note" : "QUERY BUILDER TRAY" , "fields" : [{ "html" : "<div class=flex> \n <d…" at bounding box center [869, 425] width 862 height 538
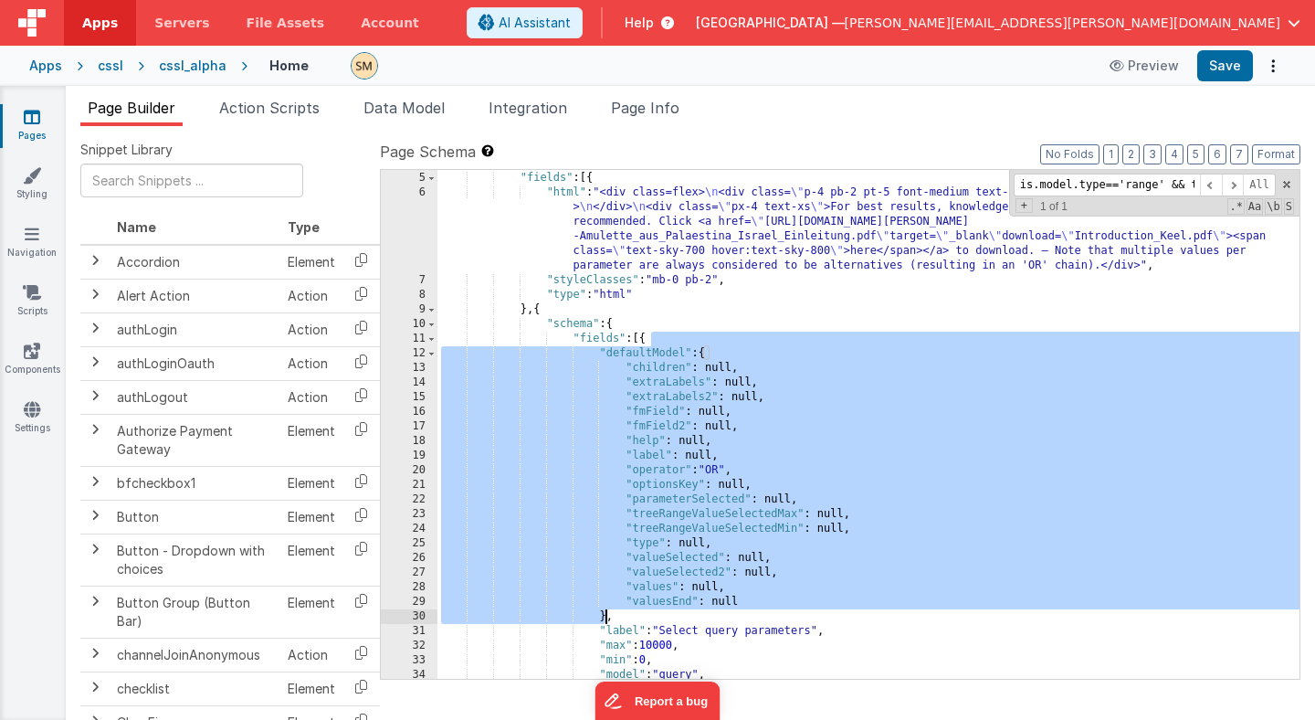
click at [712, 351] on div ""_note" : "QUERY BUILDER TRAY" , "fields" : [{ "html" : "<div class=flex> \n <d…" at bounding box center [869, 425] width 862 height 538
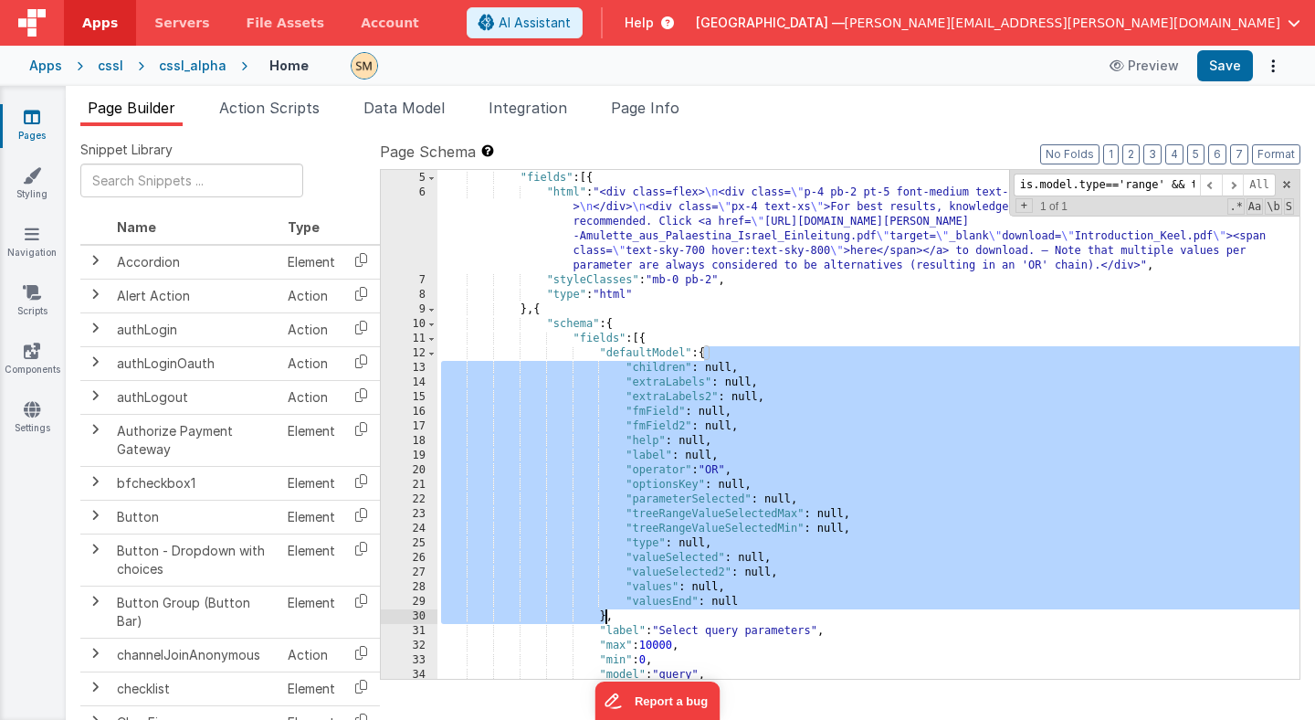
drag, startPoint x: 706, startPoint y: 354, endPoint x: 604, endPoint y: 621, distance: 285.6
click at [605, 621] on div ""_note" : "QUERY BUILDER TRAY" , "fields" : [{ "html" : "<div class=flex> \n <d…" at bounding box center [869, 425] width 862 height 538
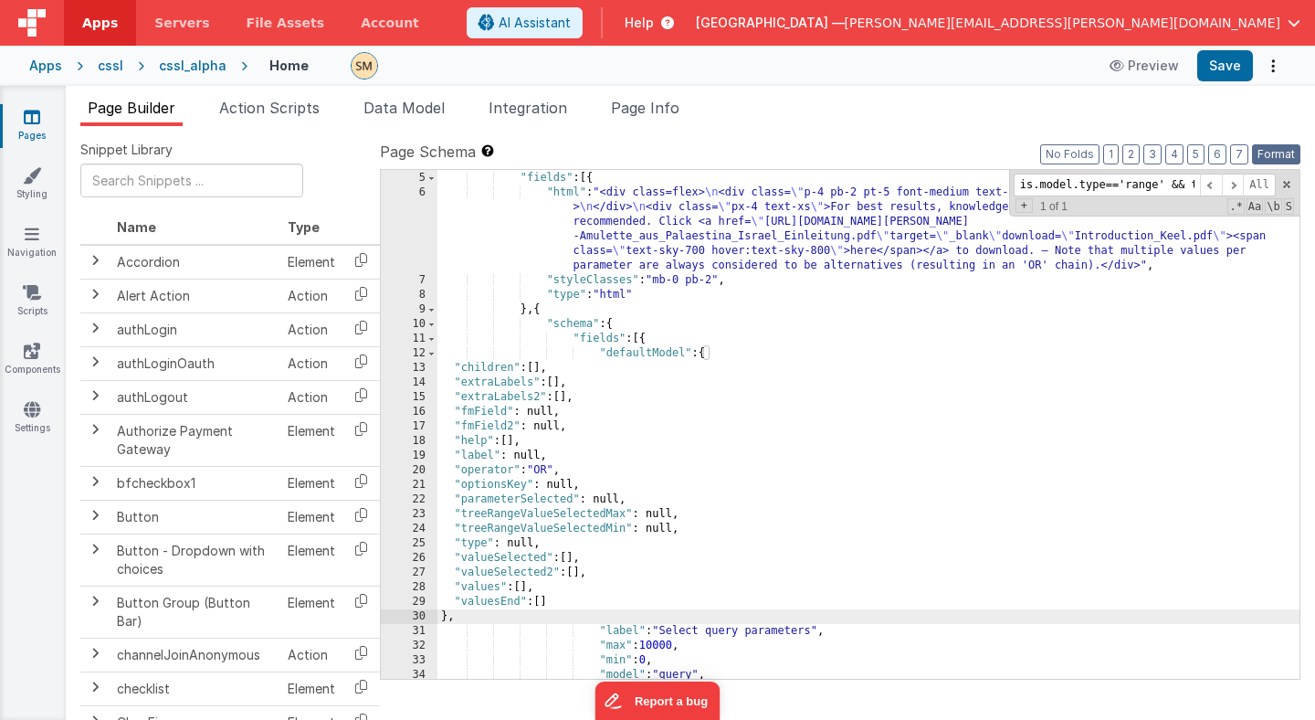
click at [1279, 160] on button "Format" at bounding box center [1276, 154] width 48 height 20
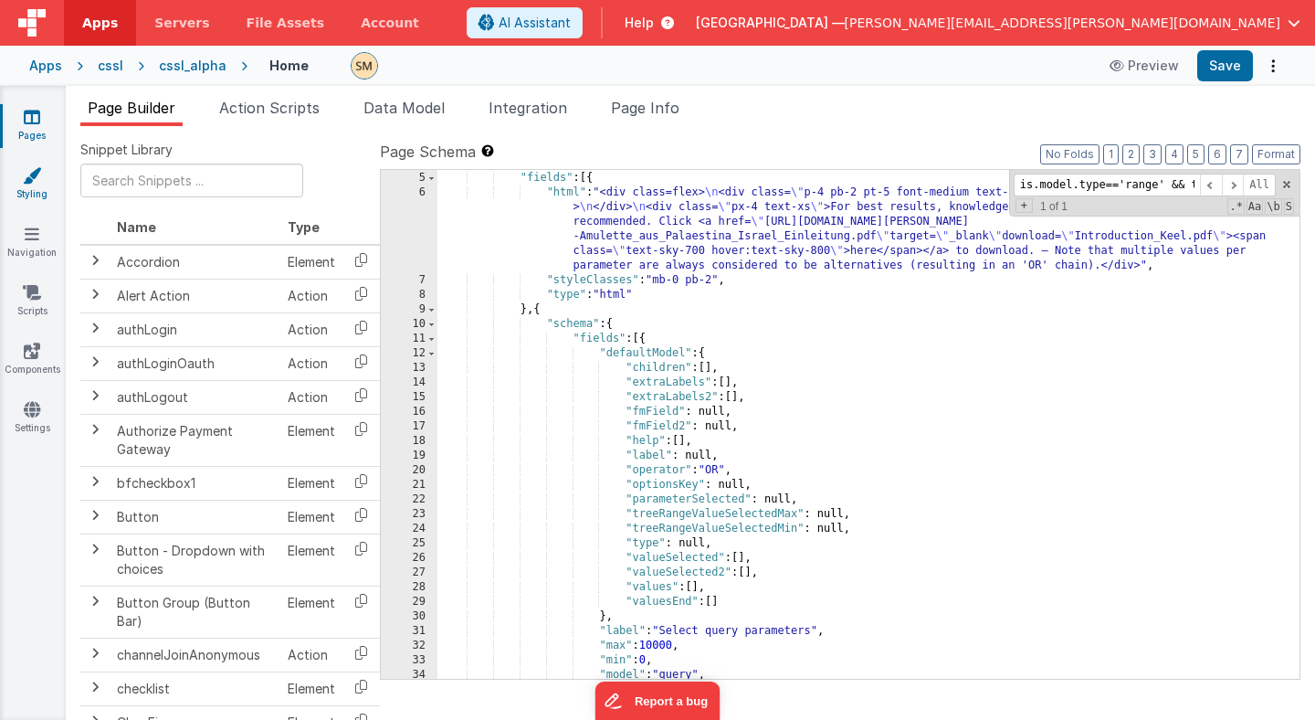
click at [30, 177] on icon at bounding box center [32, 175] width 18 height 18
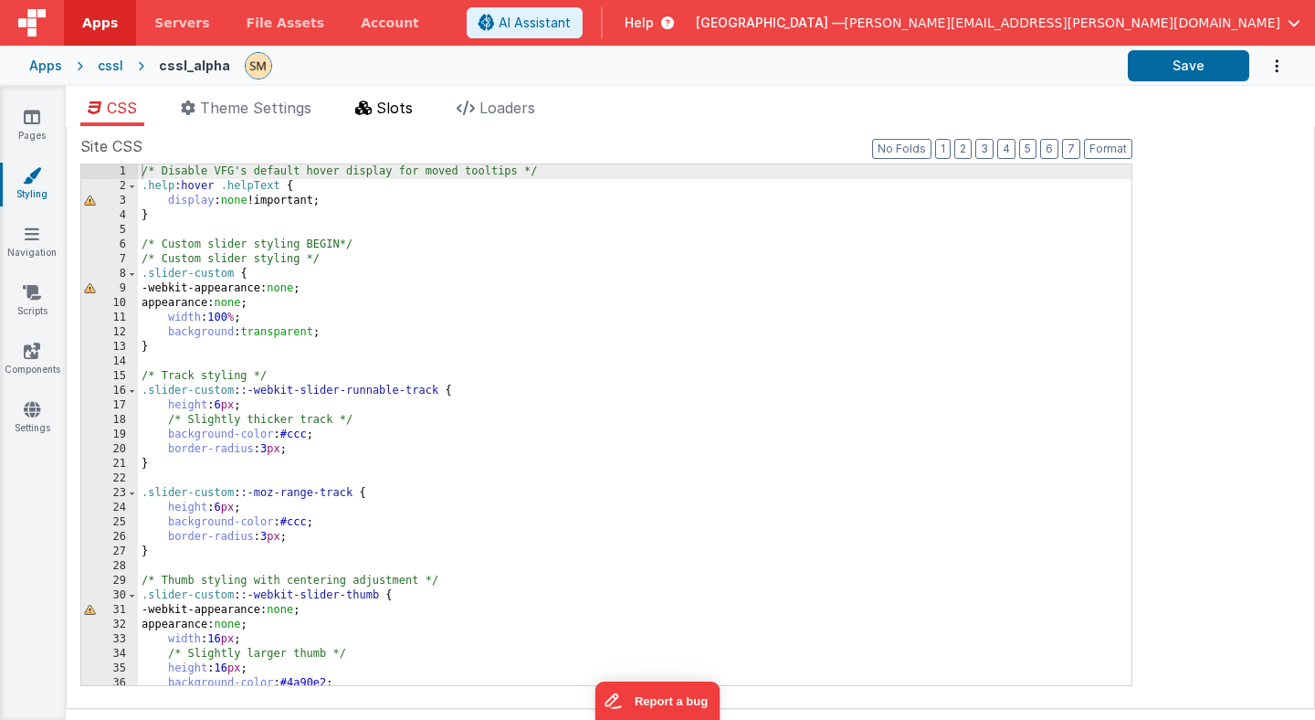
click at [396, 104] on span "Slots" at bounding box center [394, 108] width 37 height 18
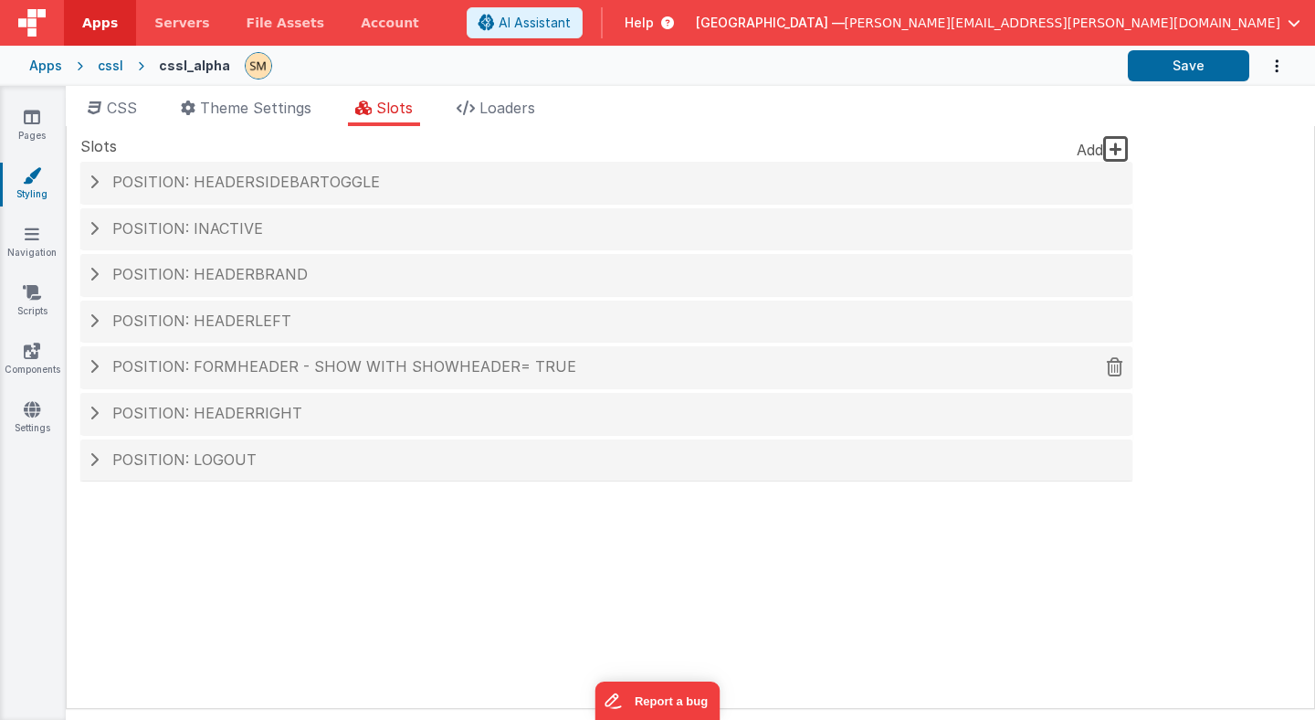
click at [92, 361] on span at bounding box center [94, 366] width 9 height 15
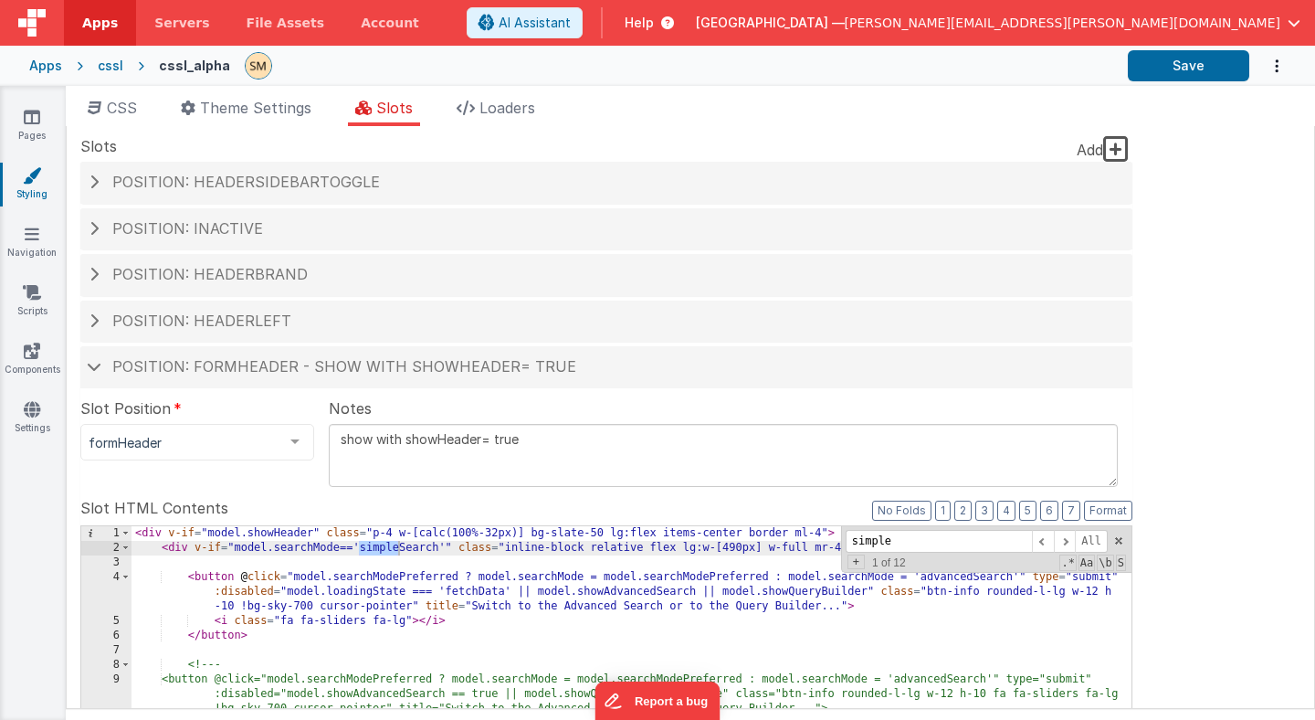
type input "suggest"
click at [1067, 543] on span at bounding box center [1065, 541] width 22 height 23
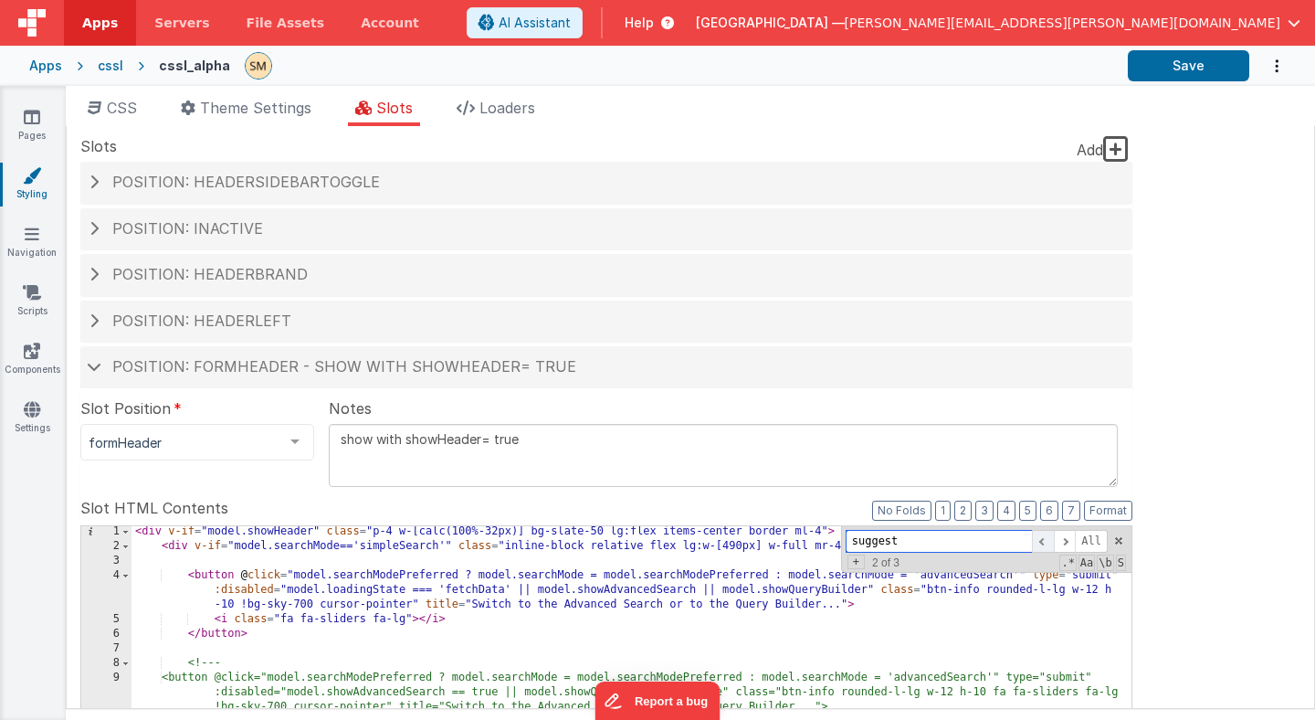
click at [1041, 543] on span at bounding box center [1043, 541] width 22 height 23
click at [1067, 541] on span at bounding box center [1065, 541] width 22 height 23
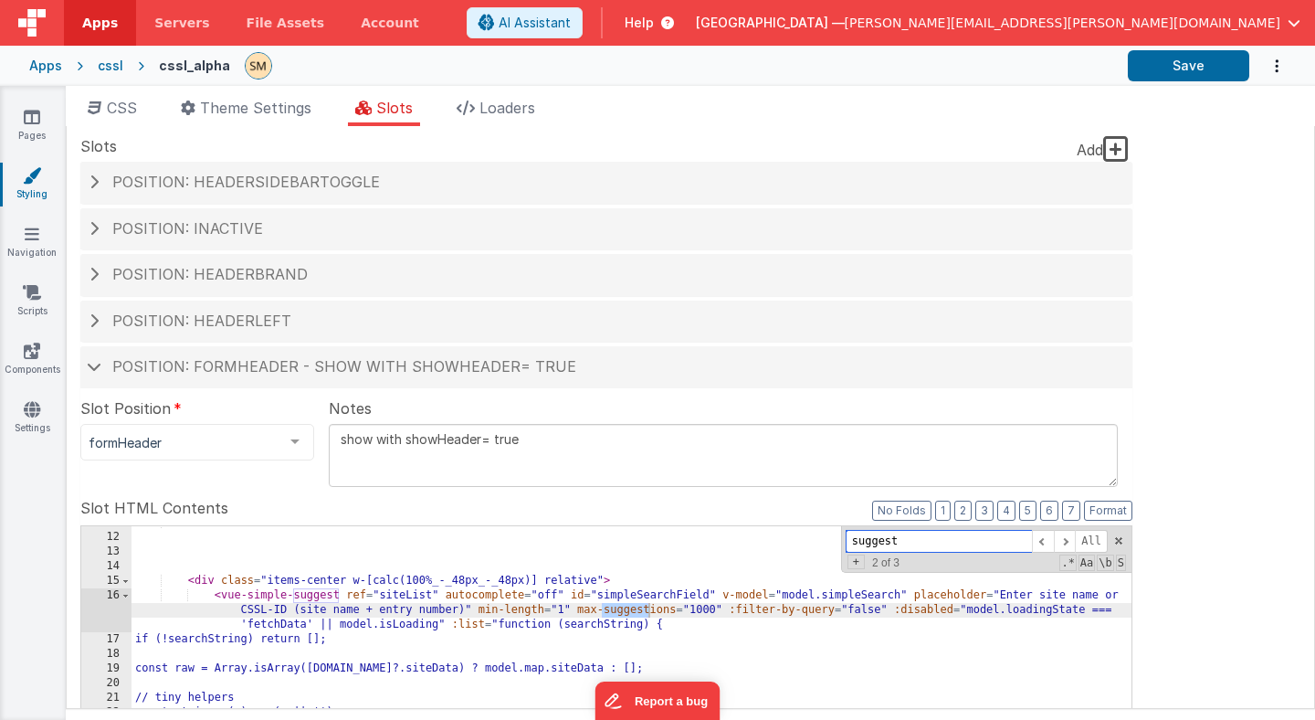
scroll to position [209, 0]
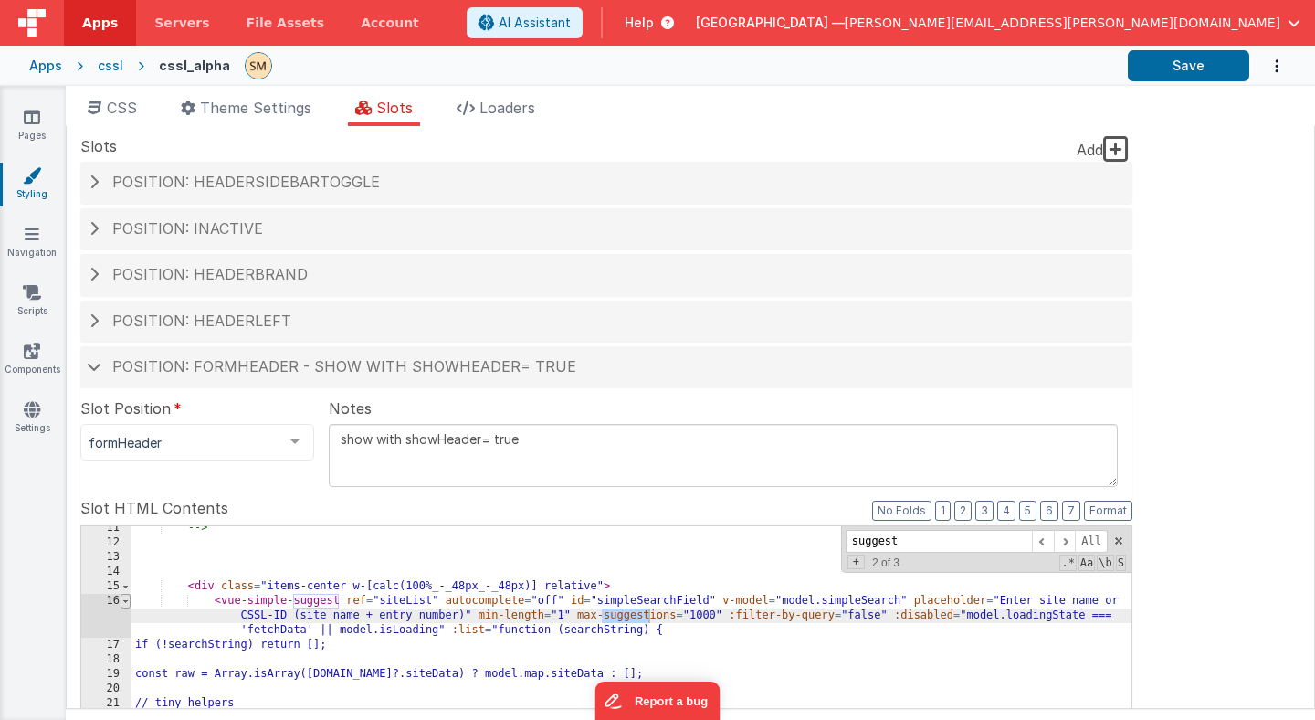
click at [121, 600] on span at bounding box center [126, 601] width 10 height 15
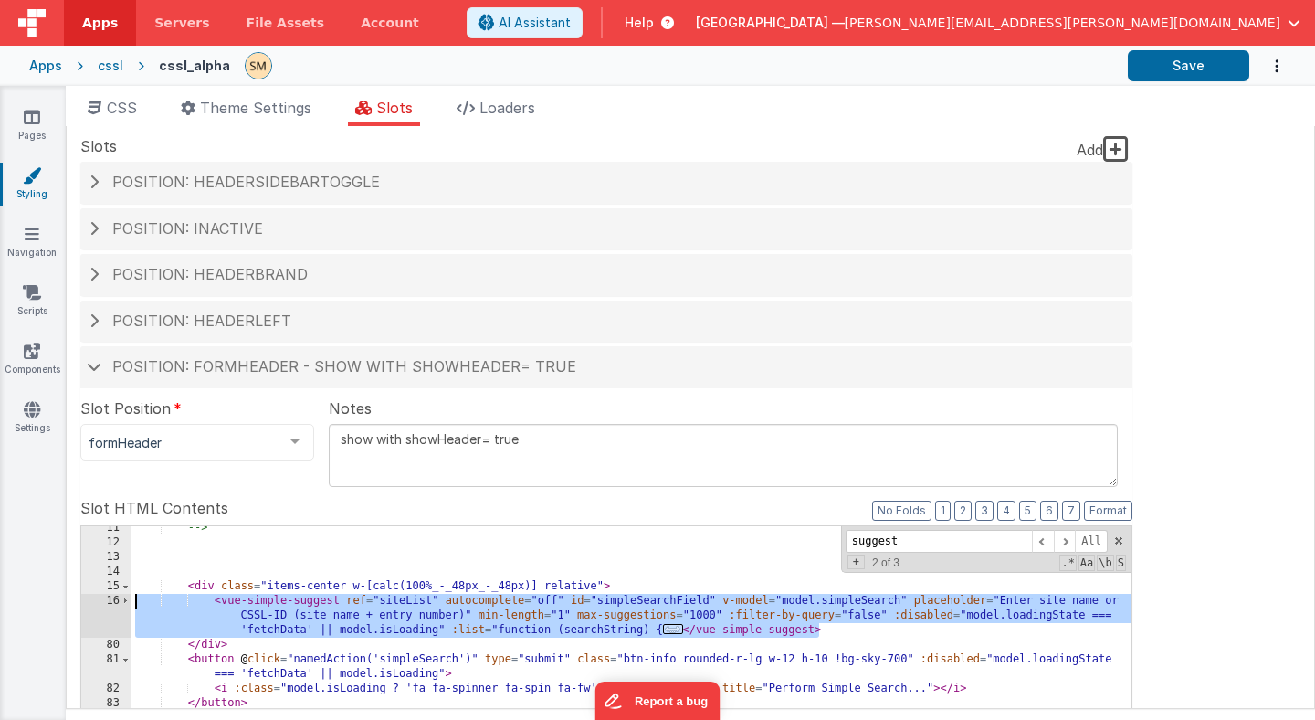
drag, startPoint x: 828, startPoint y: 629, endPoint x: 102, endPoint y: 598, distance: 726.8
click at [38, 119] on icon at bounding box center [32, 117] width 16 height 18
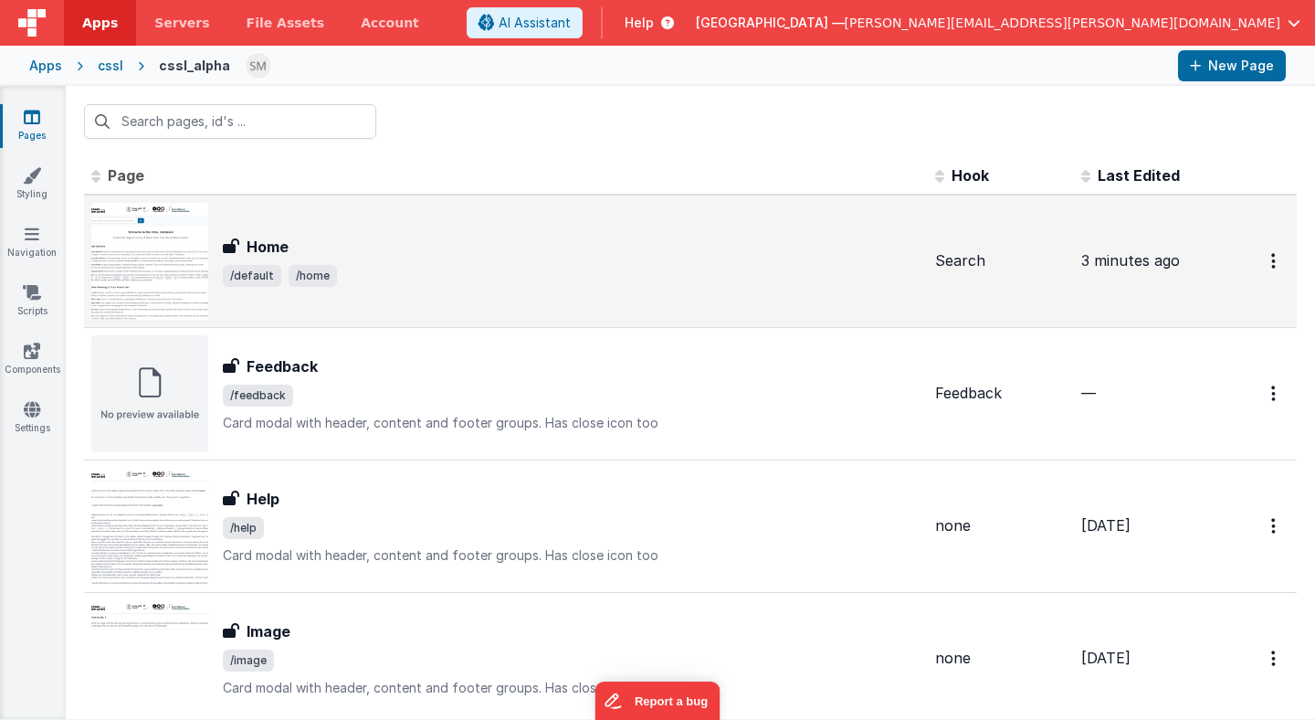
click at [271, 237] on h3 "Home" at bounding box center [268, 247] width 42 height 22
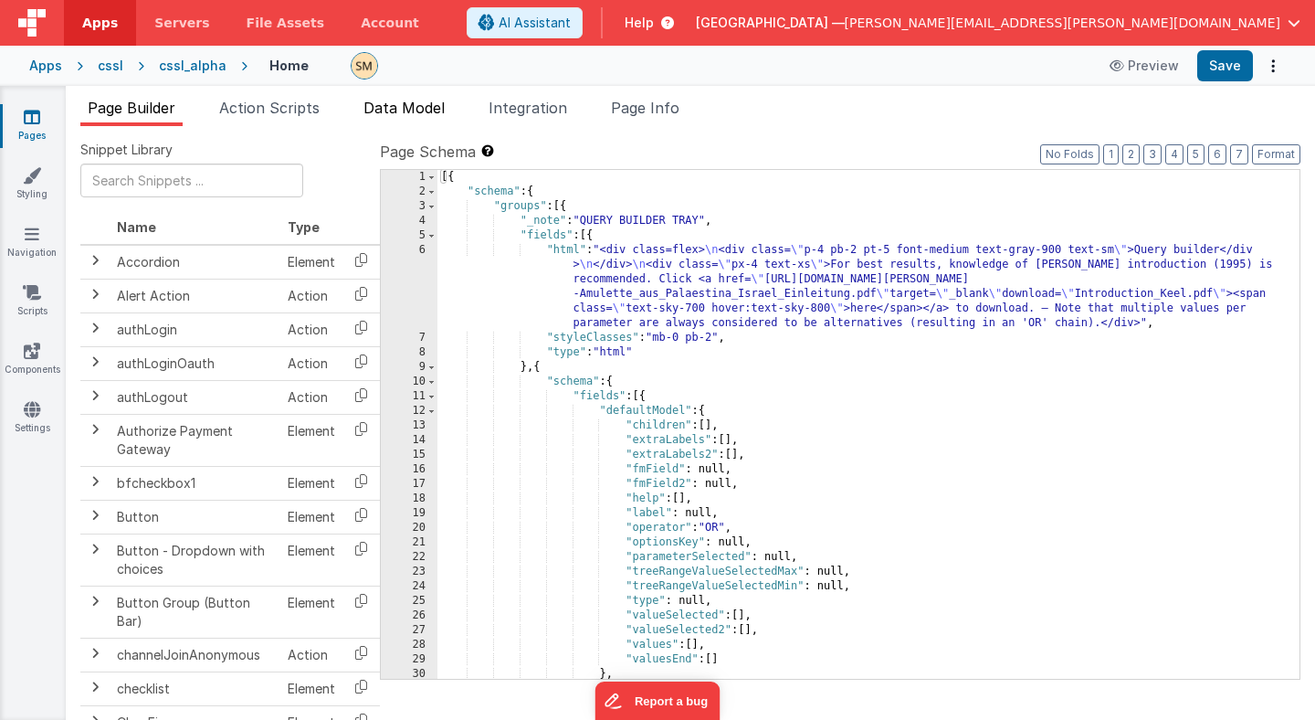
click at [409, 106] on span "Data Model" at bounding box center [404, 108] width 81 height 18
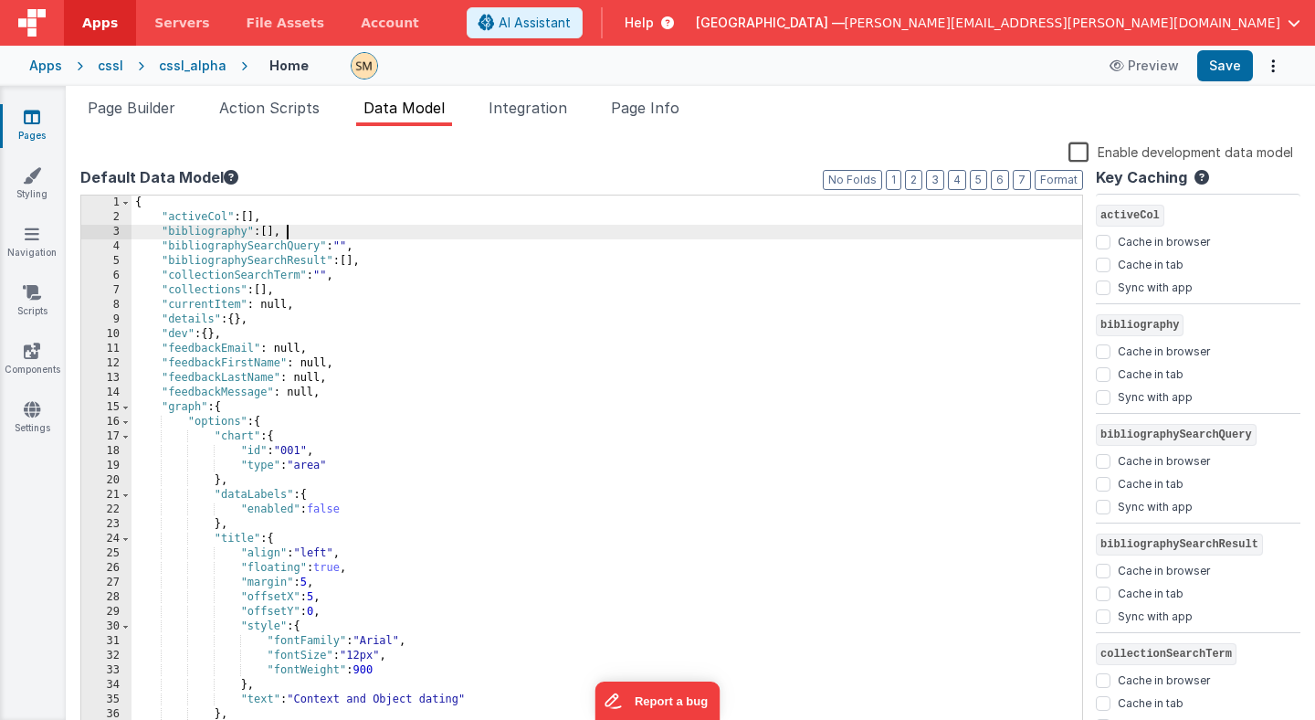
click at [369, 229] on div "{ "activeCol" : [ ] , "bibliography" : [ ] , "bibliographySearchQuery" : "" , "…" at bounding box center [607, 479] width 951 height 569
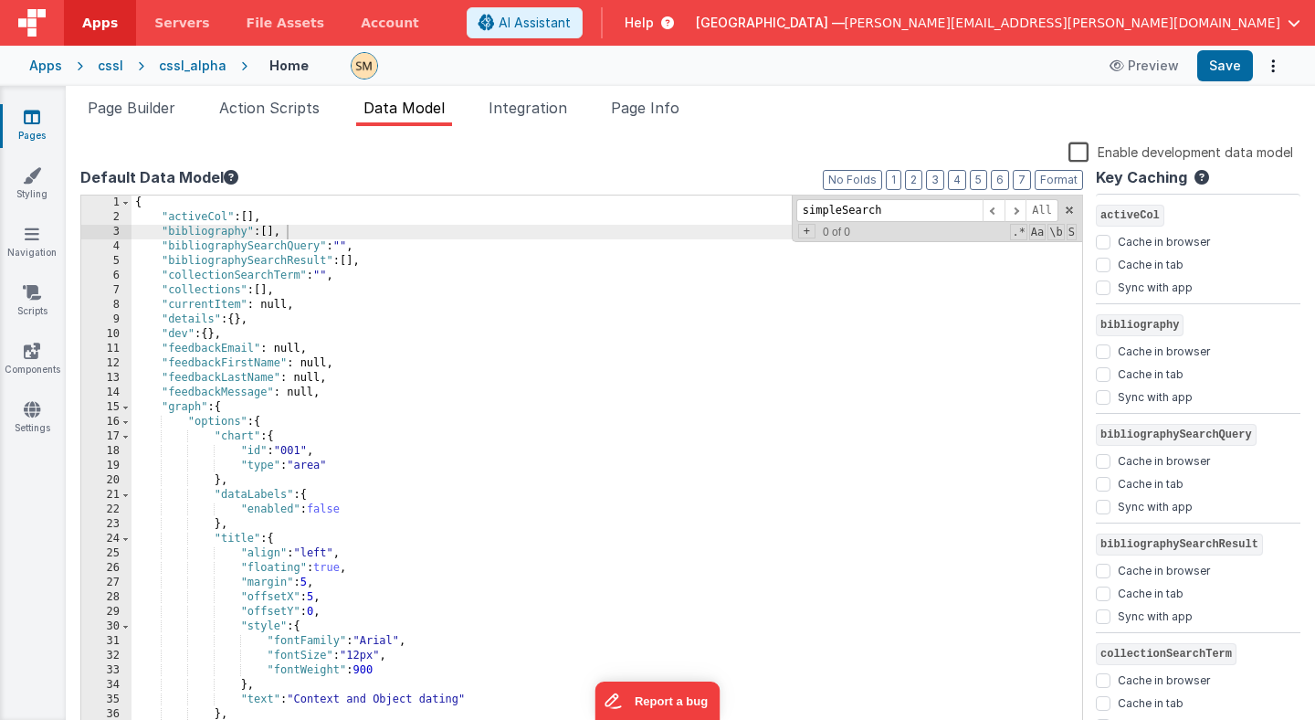
scroll to position [4143, 0]
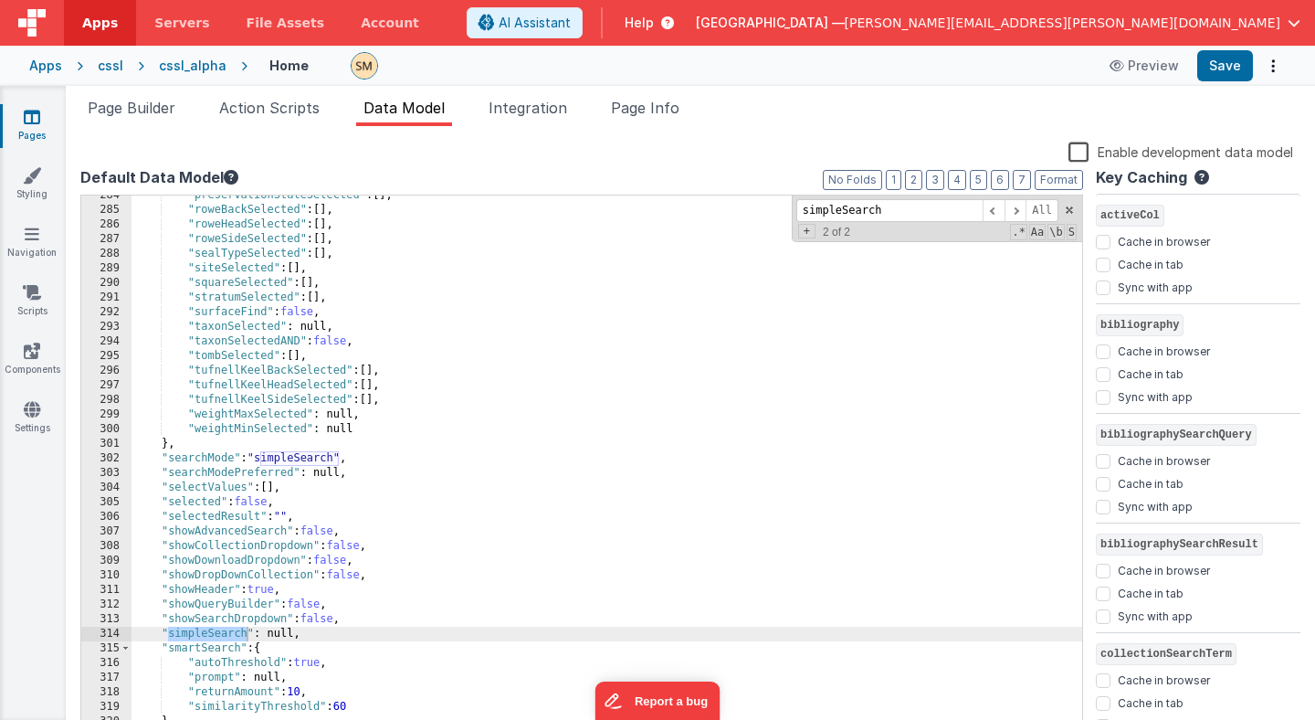
type input "simpleSearch"
click at [283, 635] on div ""preservationStateSelected" : [ ] , "roweBackSelected" : [ ] , "roweHeadSelecte…" at bounding box center [607, 472] width 951 height 569
click at [290, 634] on div ""preservationStateSelected" : [ ] , "roweBackSelected" : [ ] , "roweHeadSelecte…" at bounding box center [607, 472] width 951 height 569
click at [281, 634] on div ""preservationStateSelected" : [ ] , "roweBackSelected" : [ ] , "roweHeadSelecte…" at bounding box center [607, 472] width 951 height 569
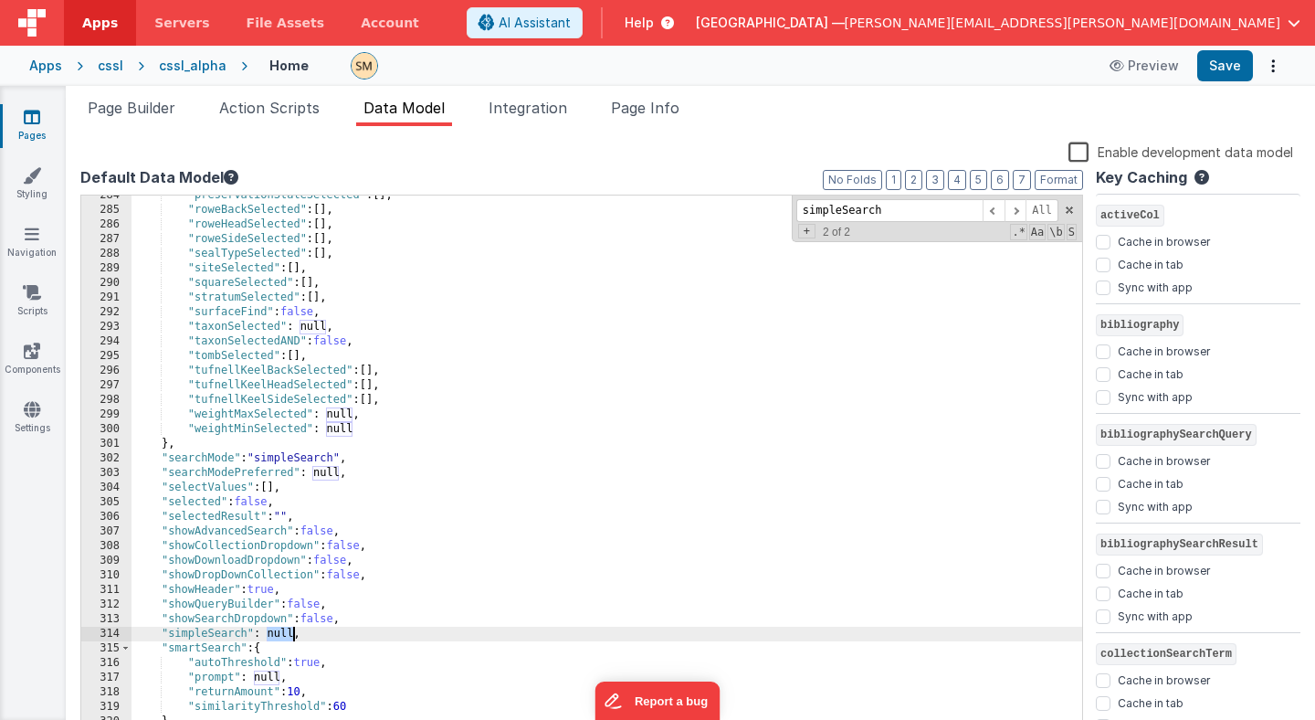
click at [281, 634] on div ""preservationStateSelected" : [ ] , "roweBackSelected" : [ ] , "roweHeadSelecte…" at bounding box center [607, 472] width 951 height 569
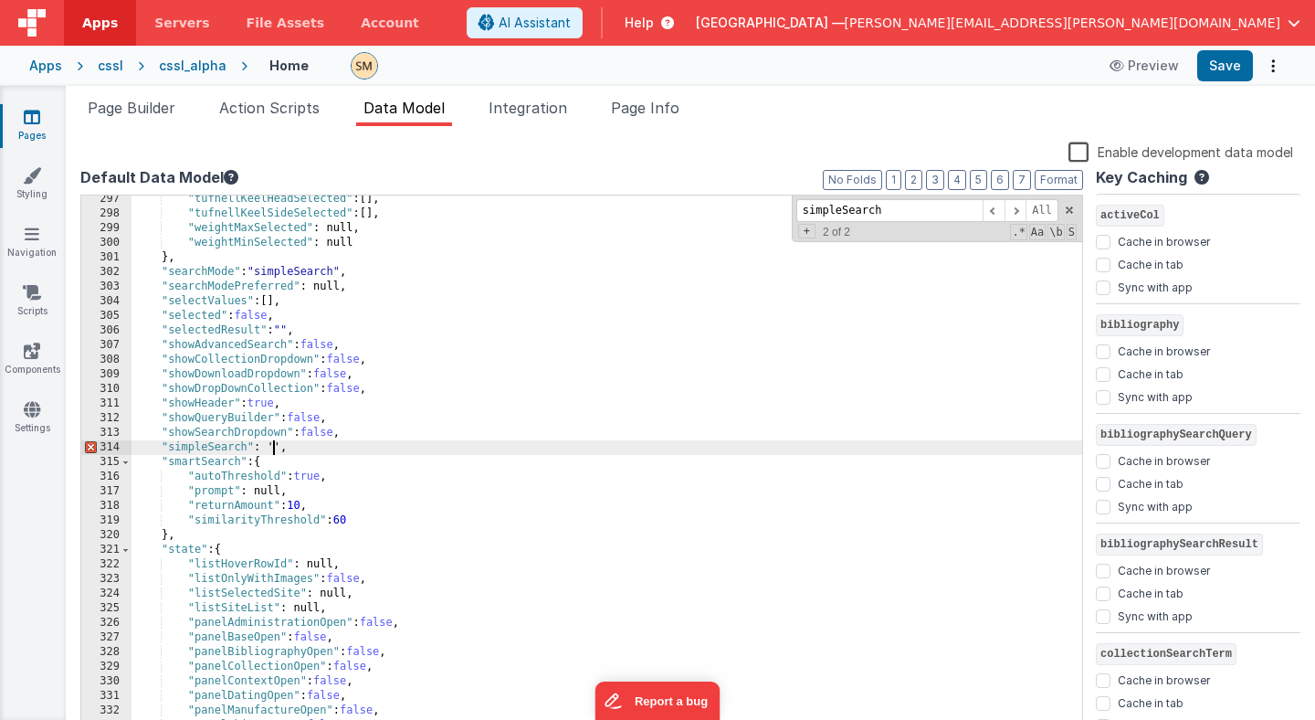
scroll to position [4329, 0]
click at [1227, 71] on button "Save" at bounding box center [1225, 65] width 56 height 31
click at [279, 449] on div ""tufnellKeelHeadSelected" : [ ] , "tufnellKeelSideSelected" : [ ] , "weightMaxS…" at bounding box center [607, 476] width 951 height 569
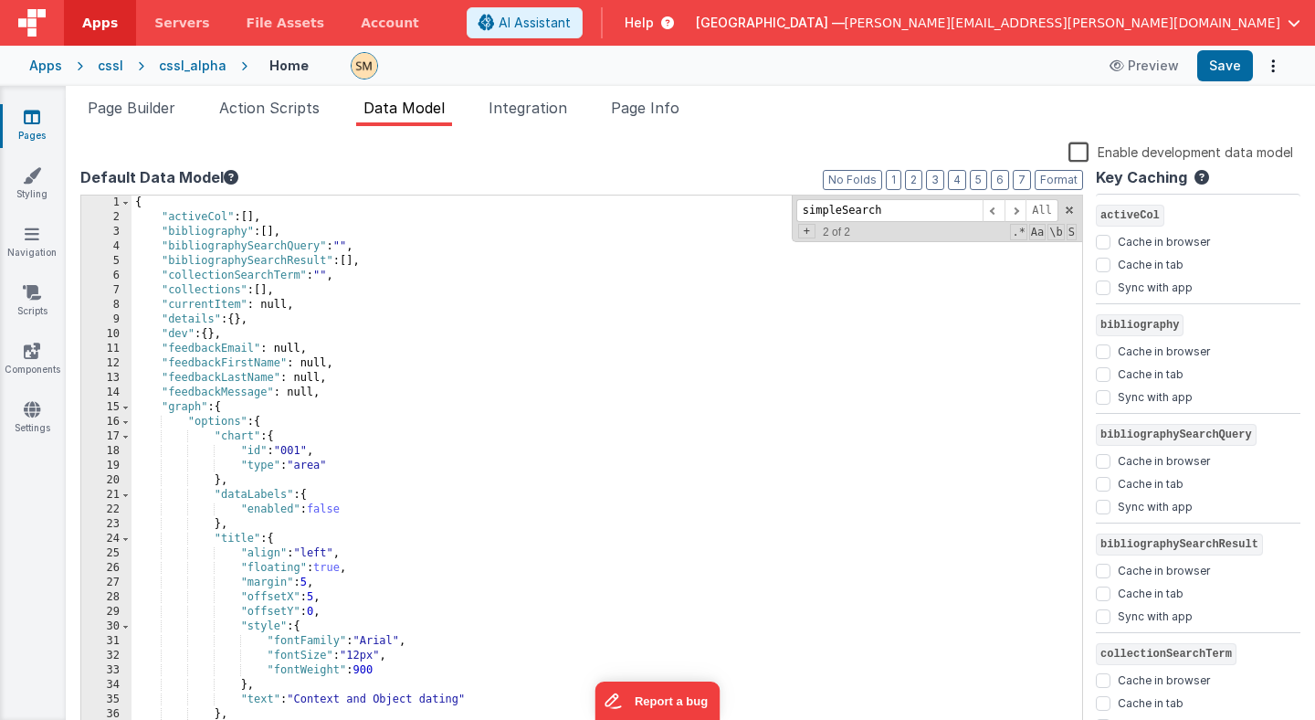
scroll to position [0, 0]
click at [1222, 69] on button "Save" at bounding box center [1225, 65] width 56 height 31
click at [148, 111] on span "Page Builder" at bounding box center [132, 108] width 88 height 18
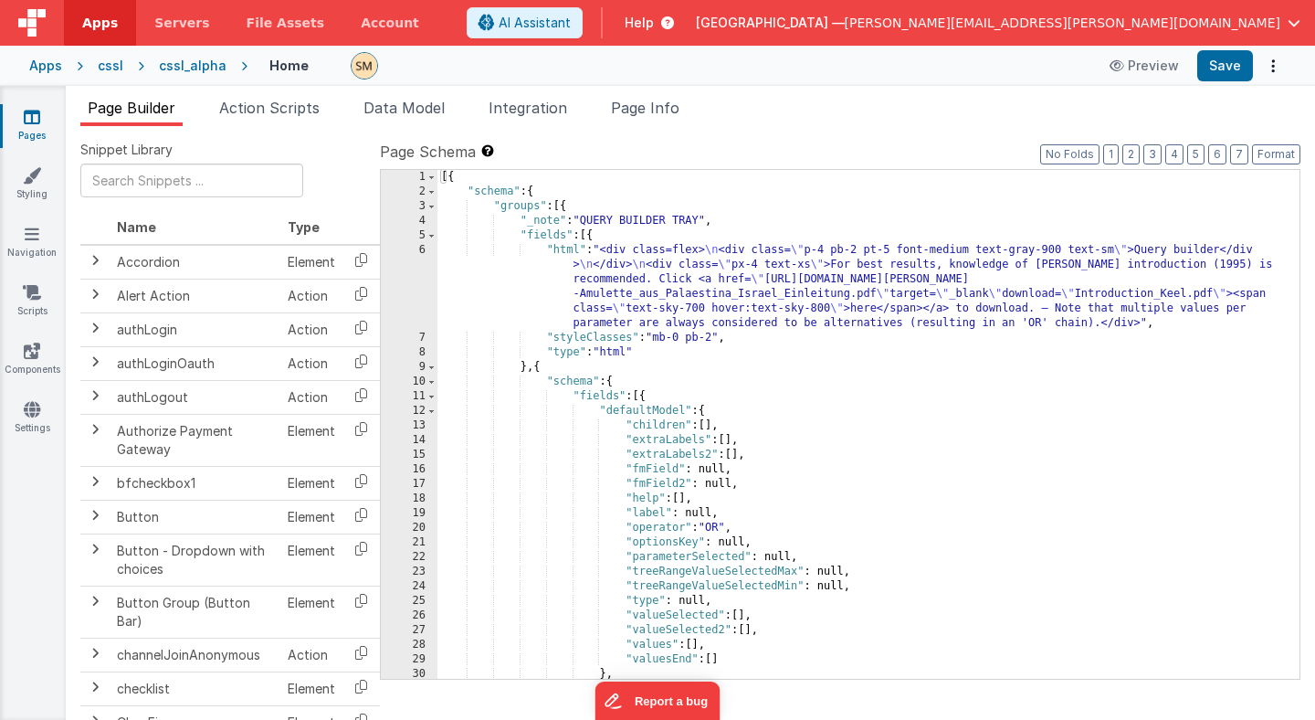
click at [184, 72] on div "cssl_alpha" at bounding box center [193, 66] width 68 height 18
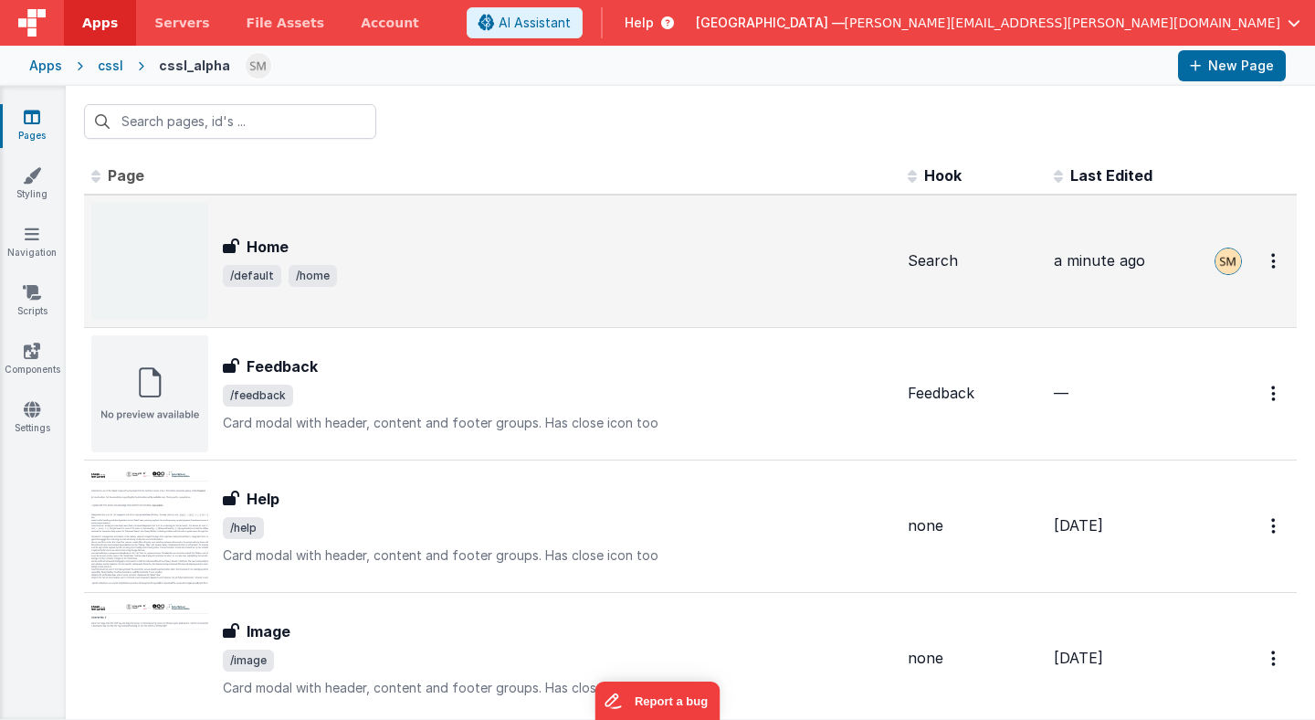
click at [157, 279] on img at bounding box center [149, 261] width 117 height 117
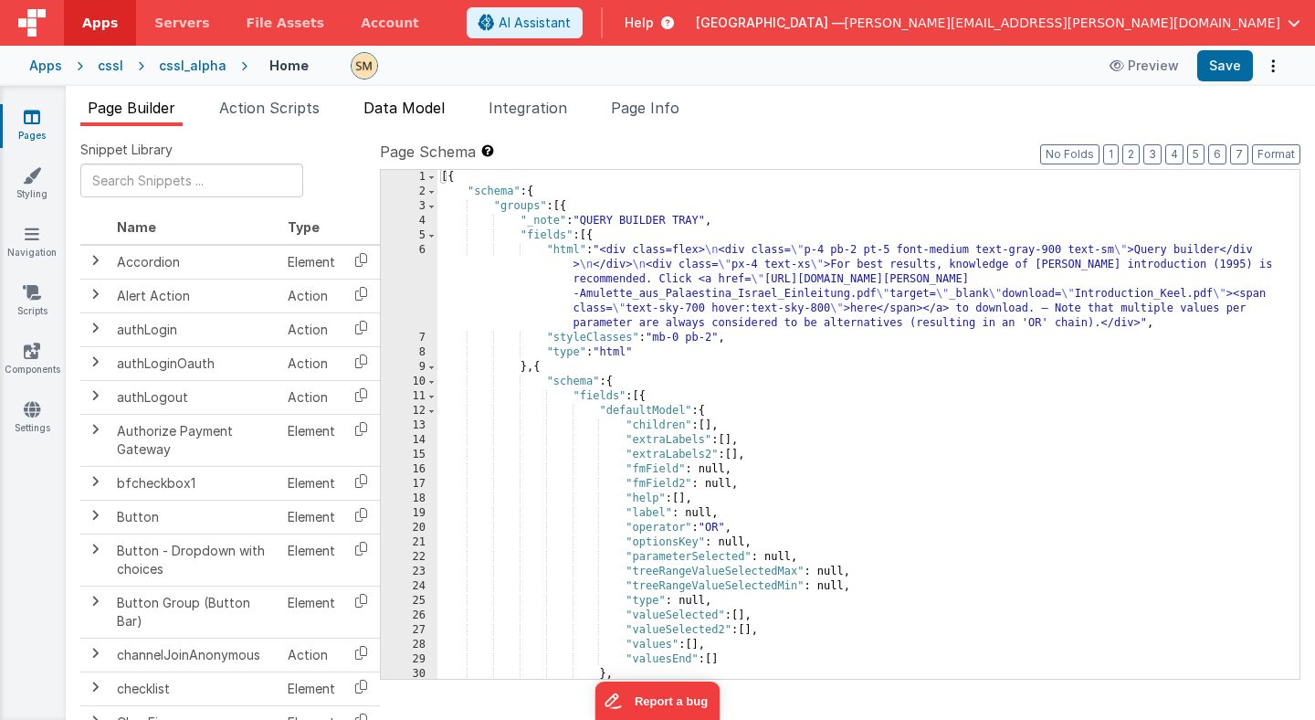
click at [415, 105] on span "Data Model" at bounding box center [404, 108] width 81 height 18
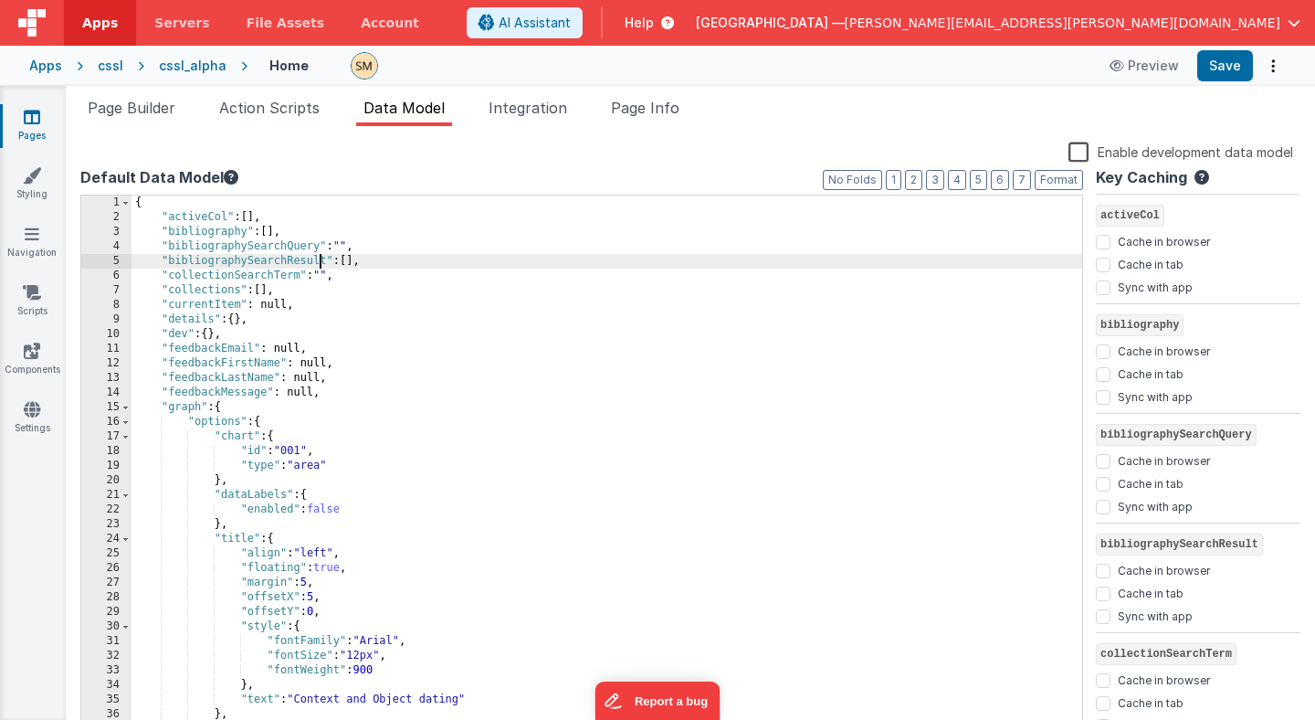
click at [319, 260] on div "{ "activeCol" : [ ] , "bibliography" : [ ] , "bibliographySearchQuery" : "" , "…" at bounding box center [607, 479] width 951 height 569
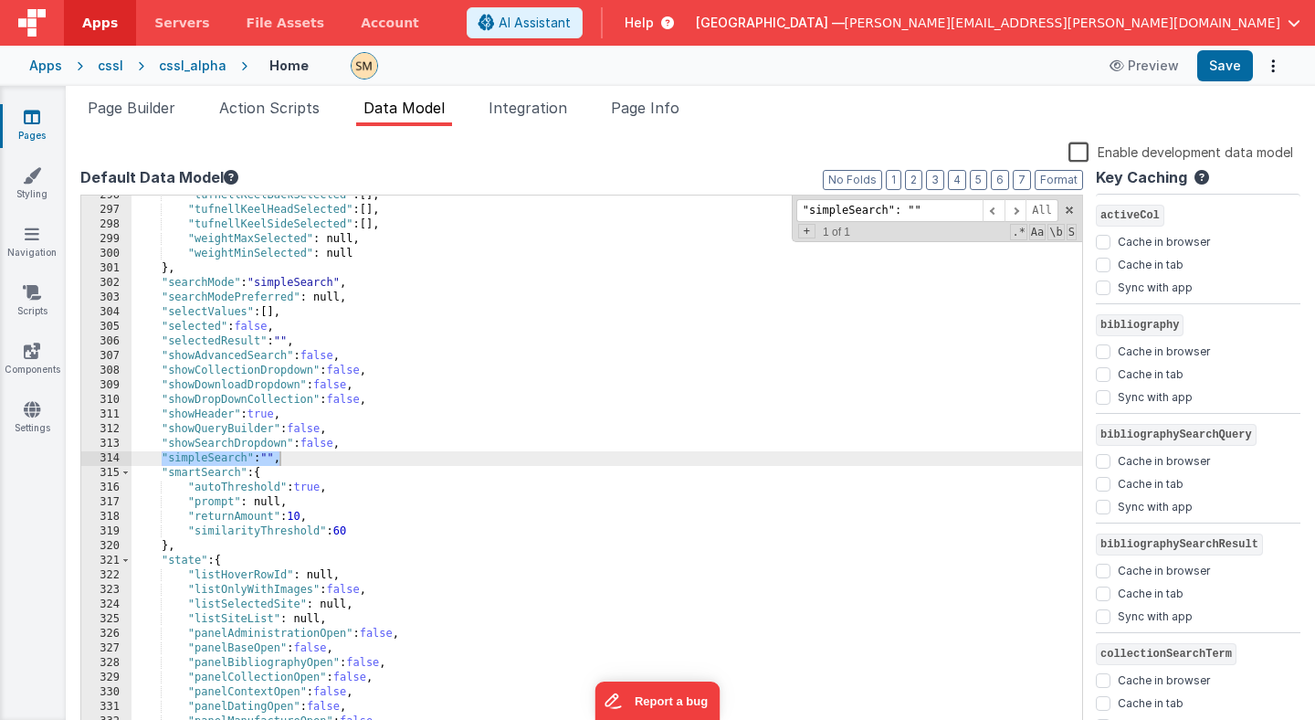
scroll to position [4318, 0]
type input ""simpleSearch": """
click at [274, 459] on div ""tufnellKeelBackSelected" : [ ] , "tufnellKeelHeadSelected" : [ ] , "tufnellKee…" at bounding box center [607, 472] width 951 height 569
drag, startPoint x: 280, startPoint y: 457, endPoint x: 267, endPoint y: 457, distance: 13.7
click at [267, 457] on div ""tufnellKeelBackSelected" : [ ] , "tufnellKeelHeadSelected" : [ ] , "tufnellKee…" at bounding box center [607, 472] width 951 height 569
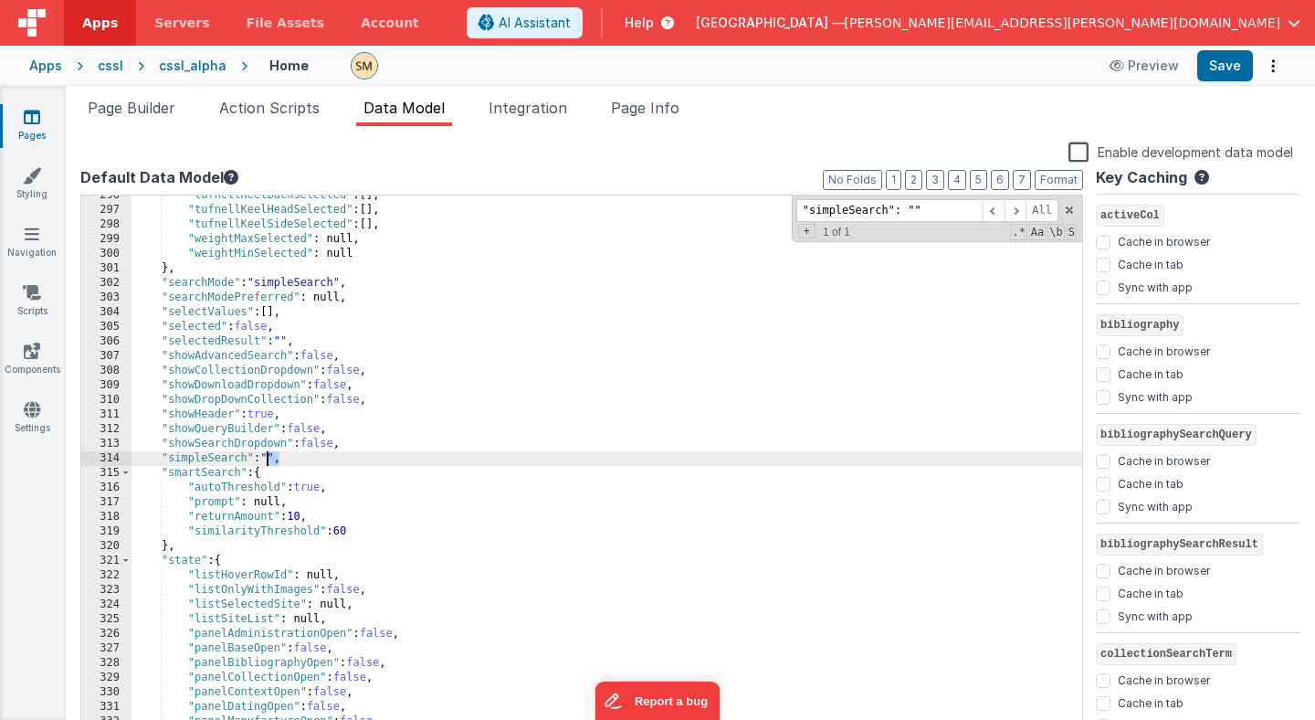
click at [292, 456] on div ""tufnellKeelBackSelected" : [ ] , "tufnellKeelHeadSelected" : [ ] , "tufnellKee…" at bounding box center [607, 472] width 951 height 569
drag, startPoint x: 291, startPoint y: 456, endPoint x: 162, endPoint y: 463, distance: 129.9
click at [162, 463] on div ""tufnellKeelBackSelected" : [ ] , "tufnellKeelHeadSelected" : [ ] , "tufnellKee…" at bounding box center [607, 472] width 951 height 569
click at [34, 178] on icon at bounding box center [32, 175] width 18 height 18
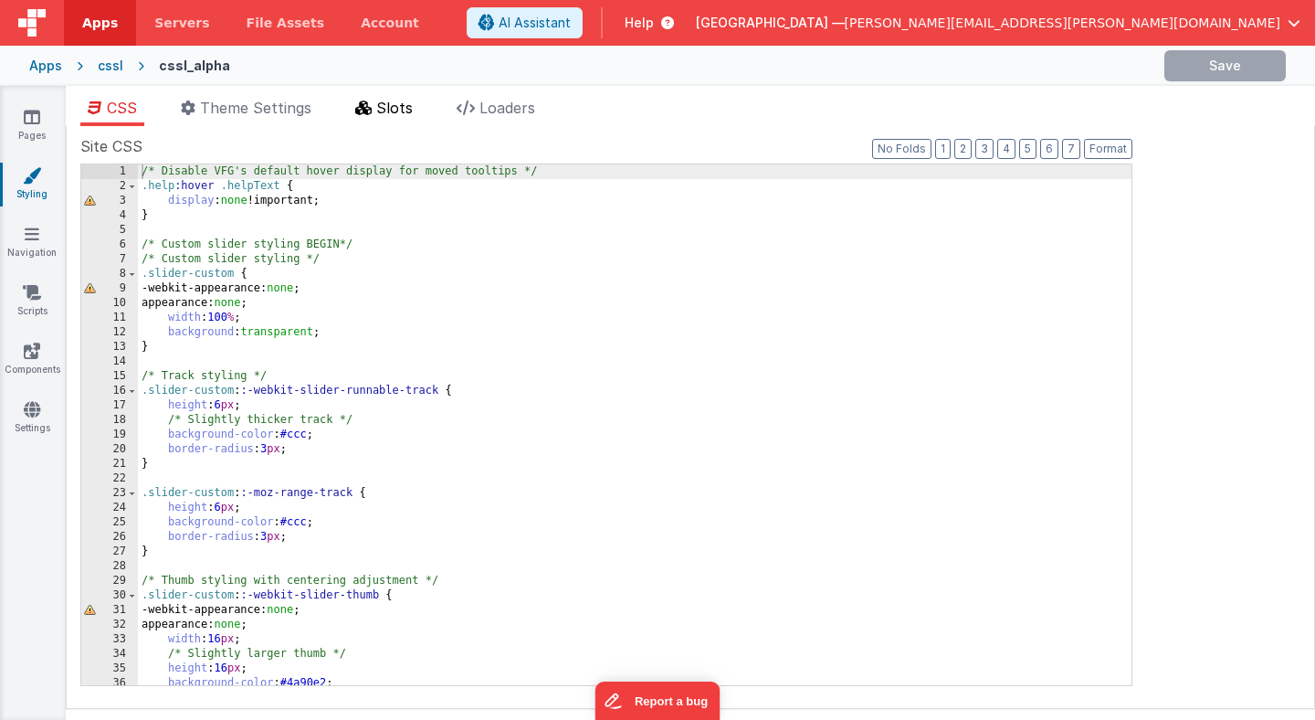
click at [394, 103] on span "Slots" at bounding box center [394, 108] width 37 height 18
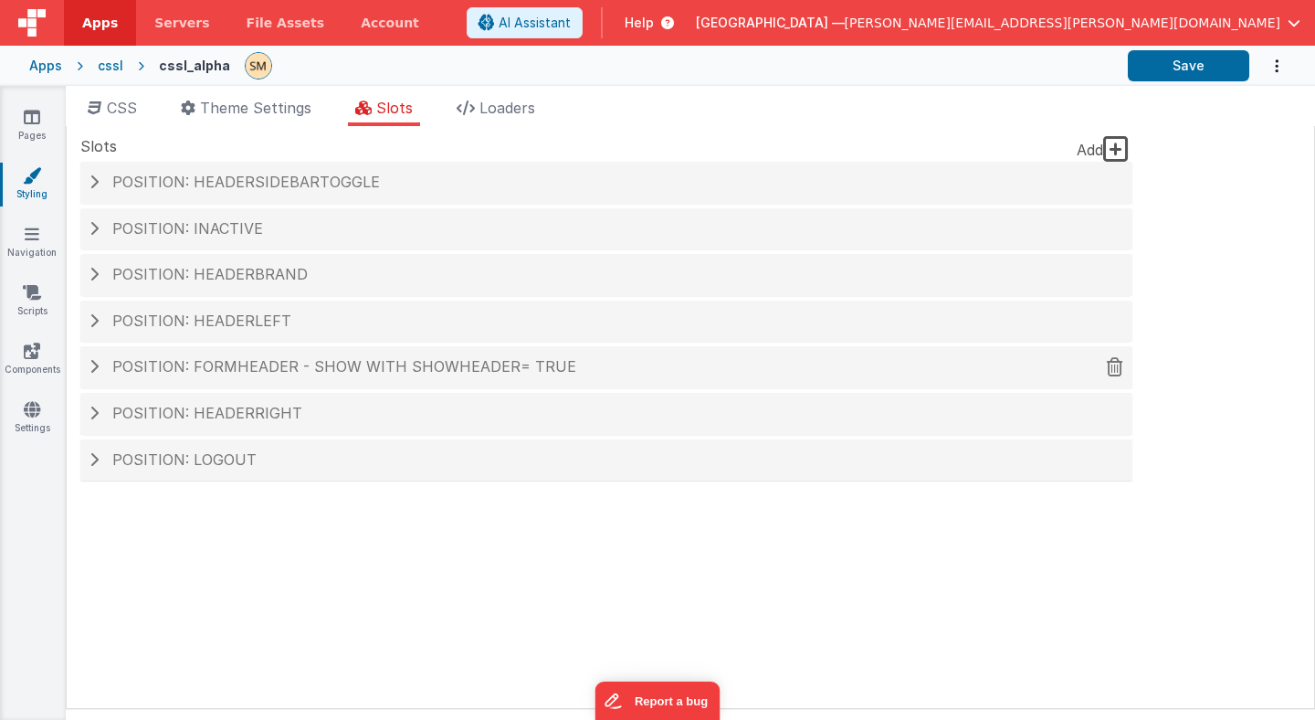
click at [225, 365] on span "Position: formHeader - show with showHeader= true" at bounding box center [344, 366] width 464 height 18
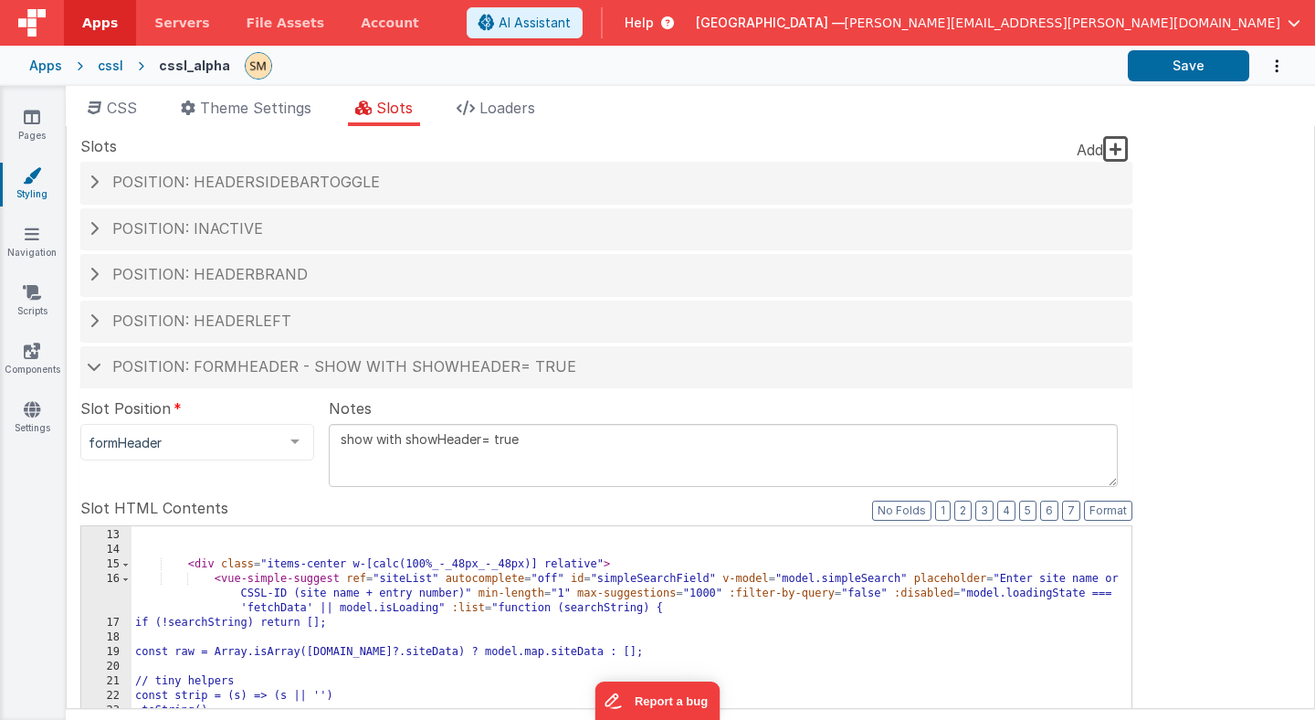
scroll to position [231, 0]
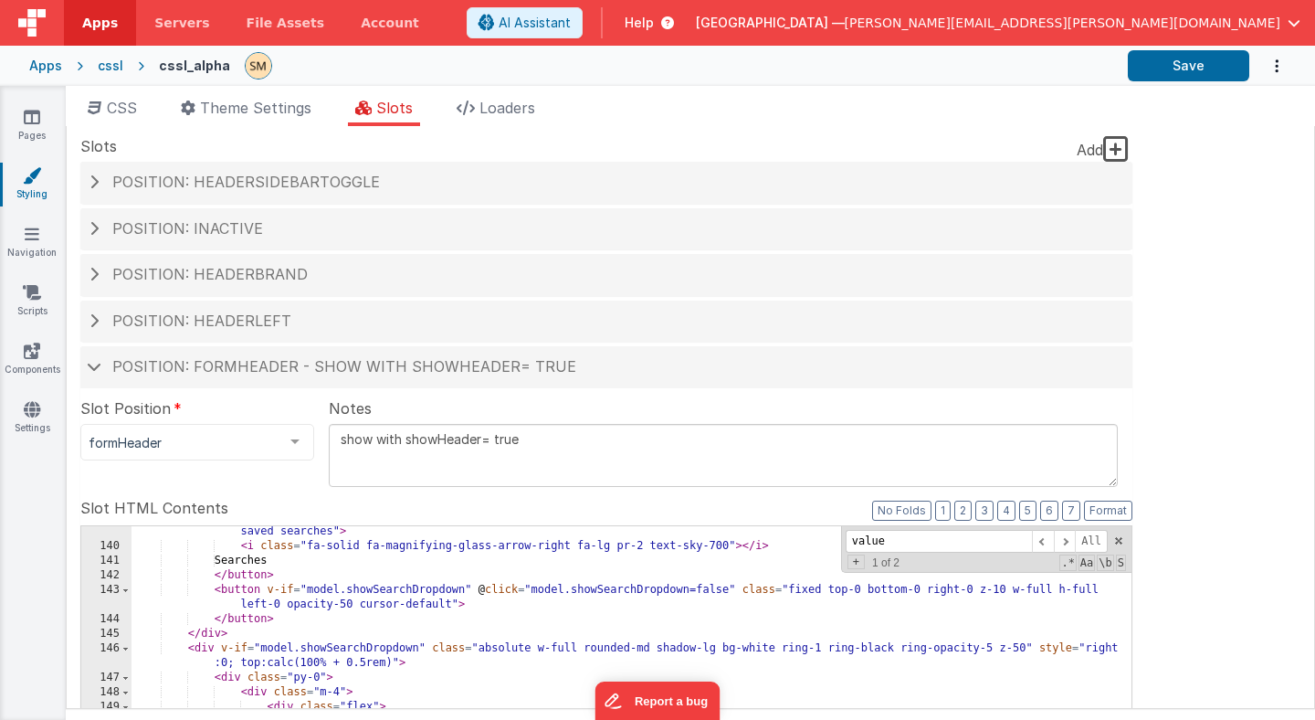
scroll to position [2239, 0]
type input "value"
click at [1067, 538] on span at bounding box center [1065, 541] width 22 height 23
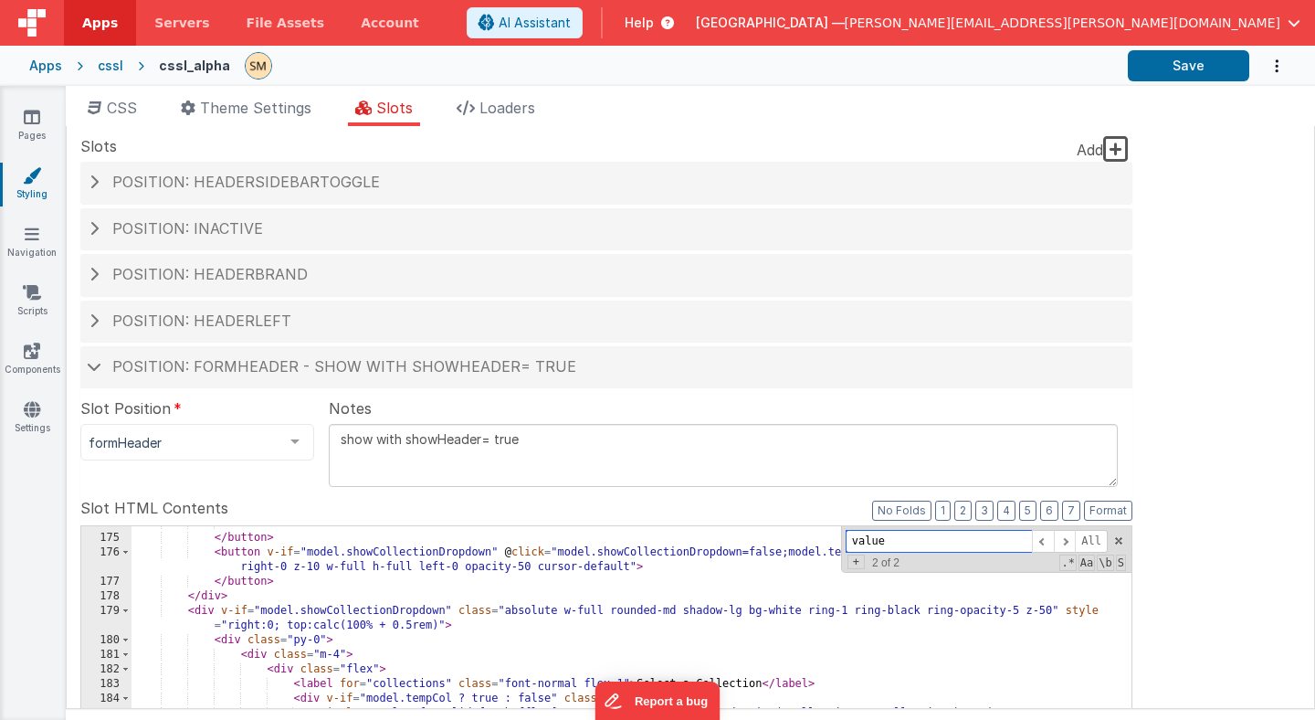
scroll to position [2845, 0]
click at [1064, 541] on span at bounding box center [1065, 541] width 22 height 23
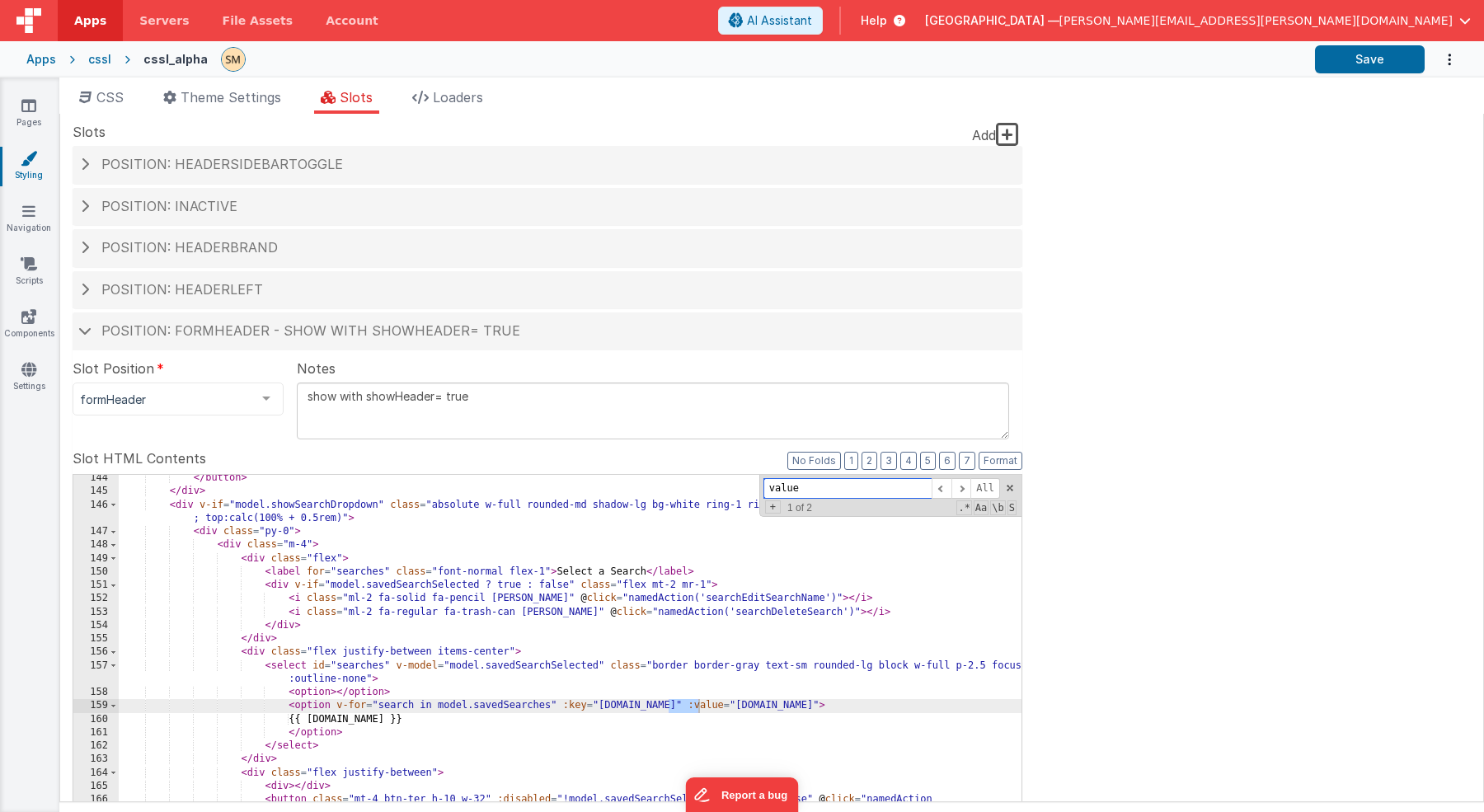
scroll to position [2132, 0]
click at [963, 485] on span at bounding box center [961, 488] width 20 height 21
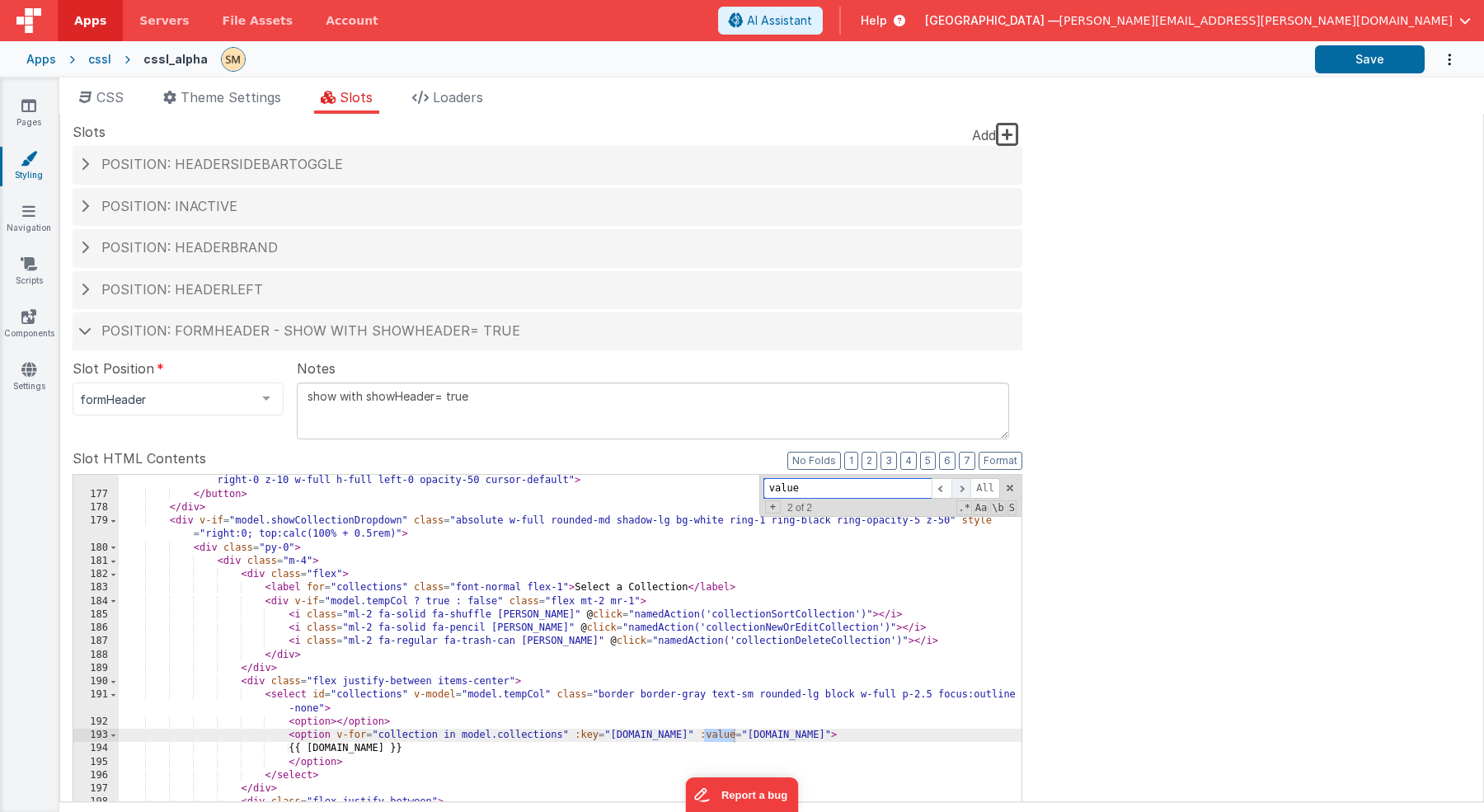
scroll to position [2638, 0]
click at [963, 485] on span at bounding box center [961, 488] width 20 height 21
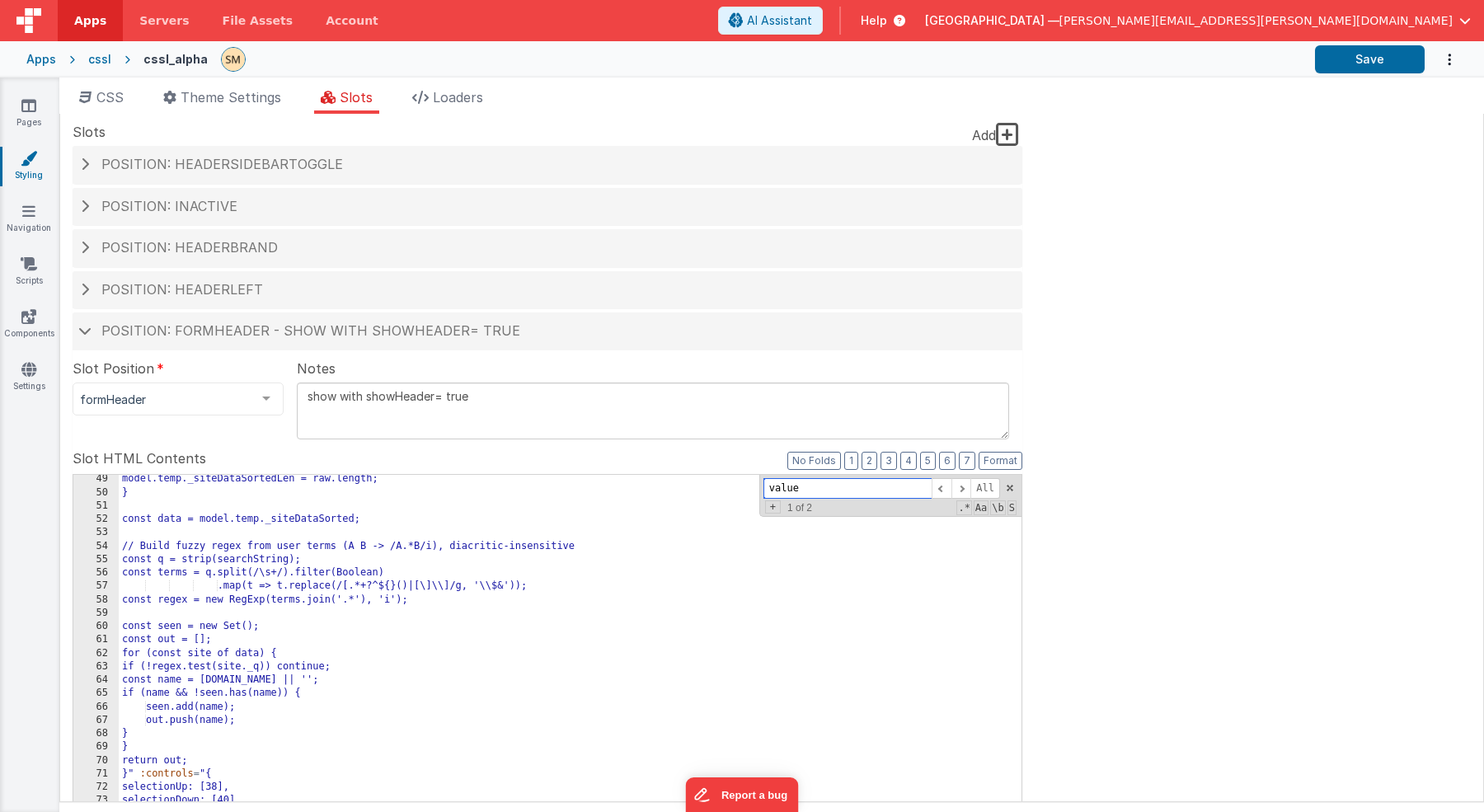
scroll to position [0, 0]
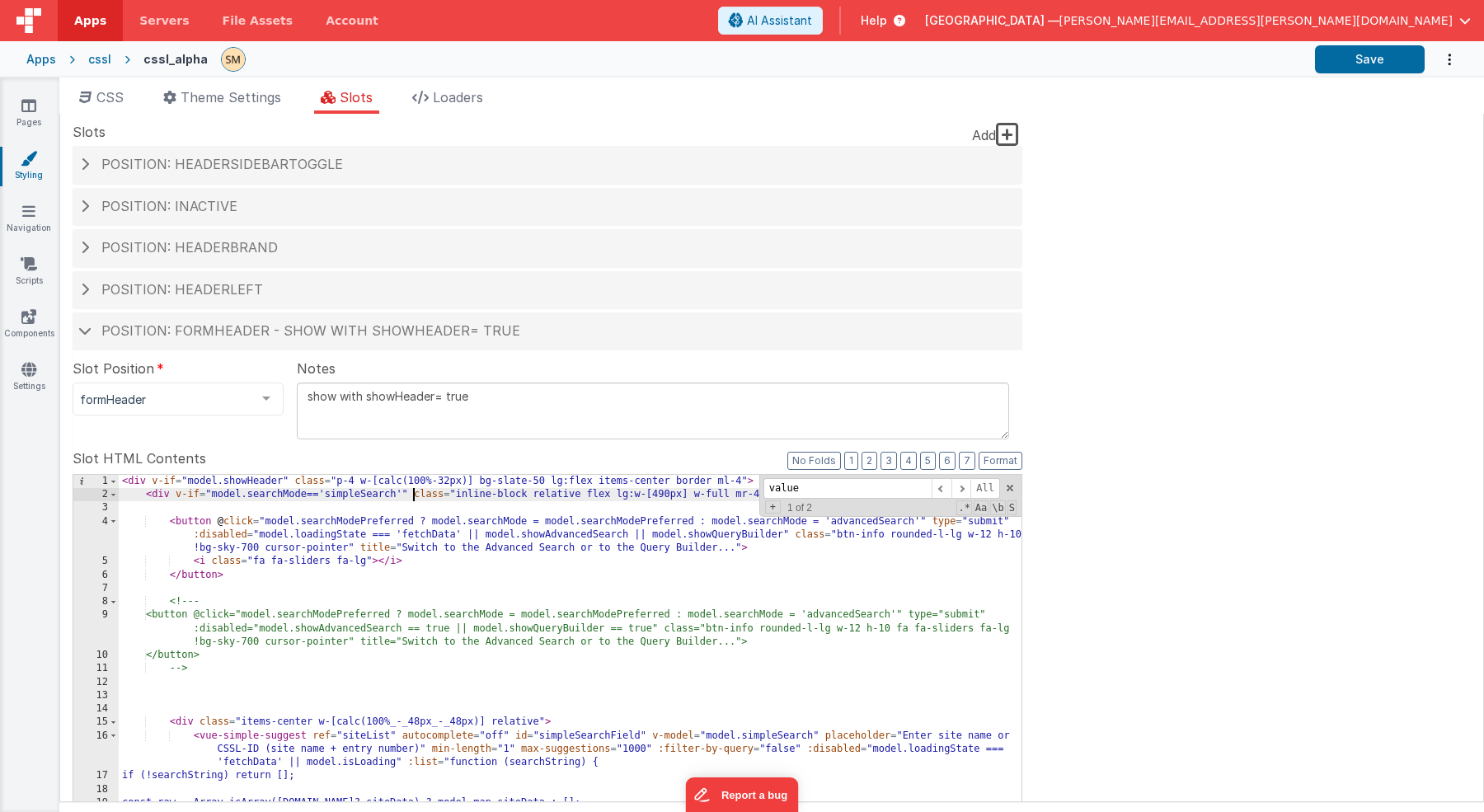
click at [413, 497] on div "< div v-if = "model.showHeader" class = "p-4 w-[calc(100%-32px)] bg-slate-50 lg…" at bounding box center [570, 755] width 904 height 562
paste textarea
drag, startPoint x: 174, startPoint y: 494, endPoint x: 681, endPoint y: 513, distance: 507.4
click at [681, 513] on div "< div v-if = "model.showHeader" class = "p-4 w-[calc(100%-32px)] bg-slate-50 lg…" at bounding box center [570, 755] width 904 height 562
drag, startPoint x: 144, startPoint y: 495, endPoint x: 530, endPoint y: 511, distance: 386.3
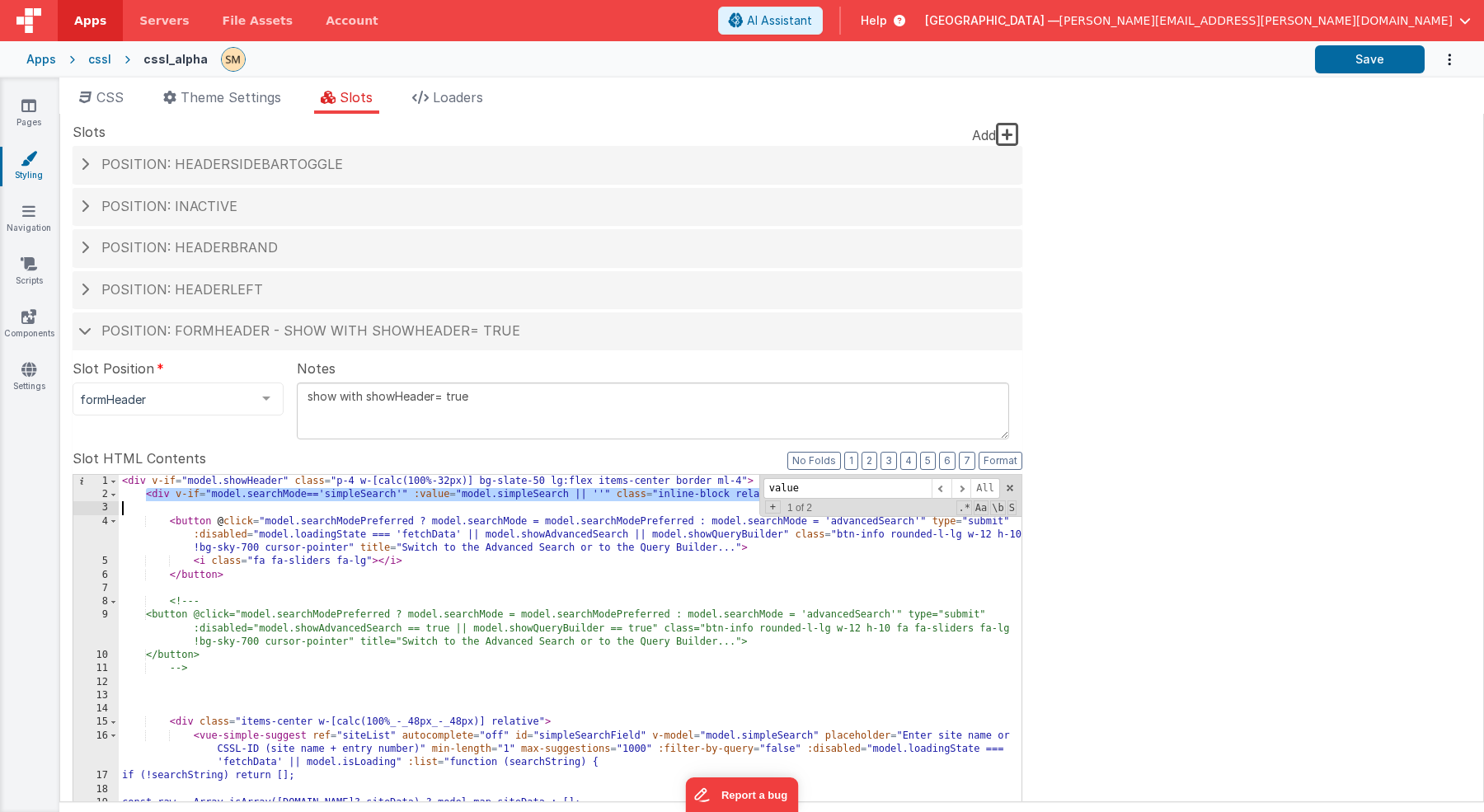
click at [530, 511] on div "< div v-if = "model.showHeader" class = "p-4 w-[calc(100%-32px)] bg-slate-50 lg…" at bounding box center [570, 755] width 904 height 562
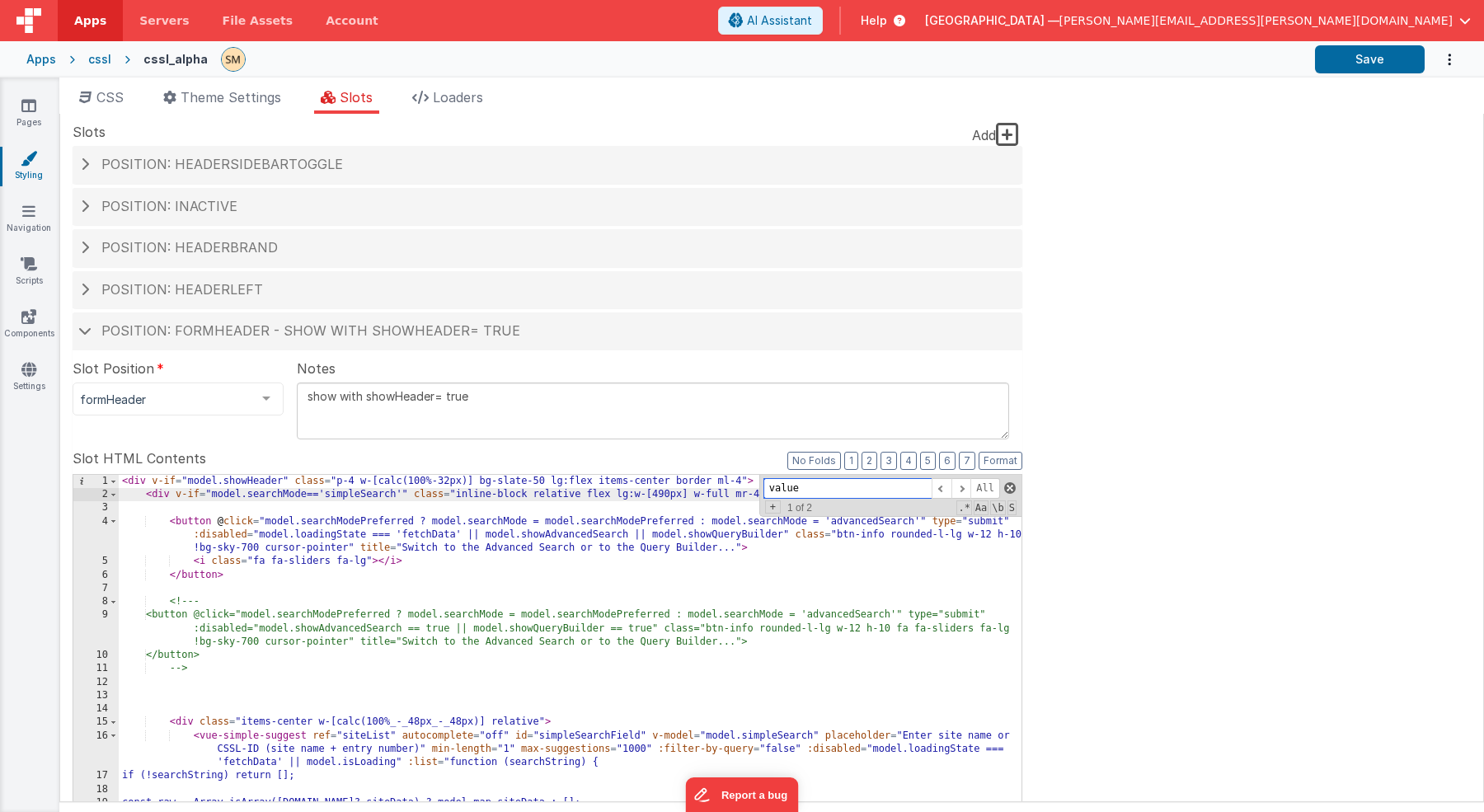
click at [1011, 485] on span at bounding box center [1009, 487] width 12 height 12
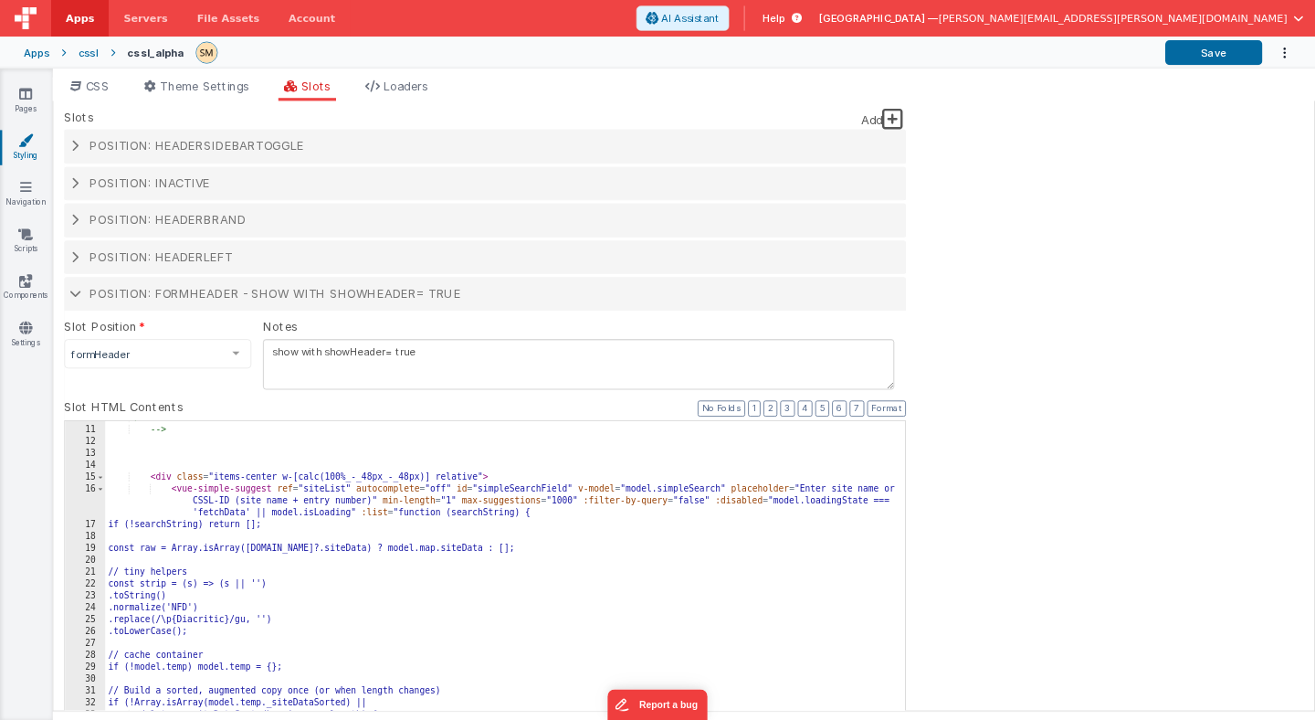
scroll to position [207, 0]
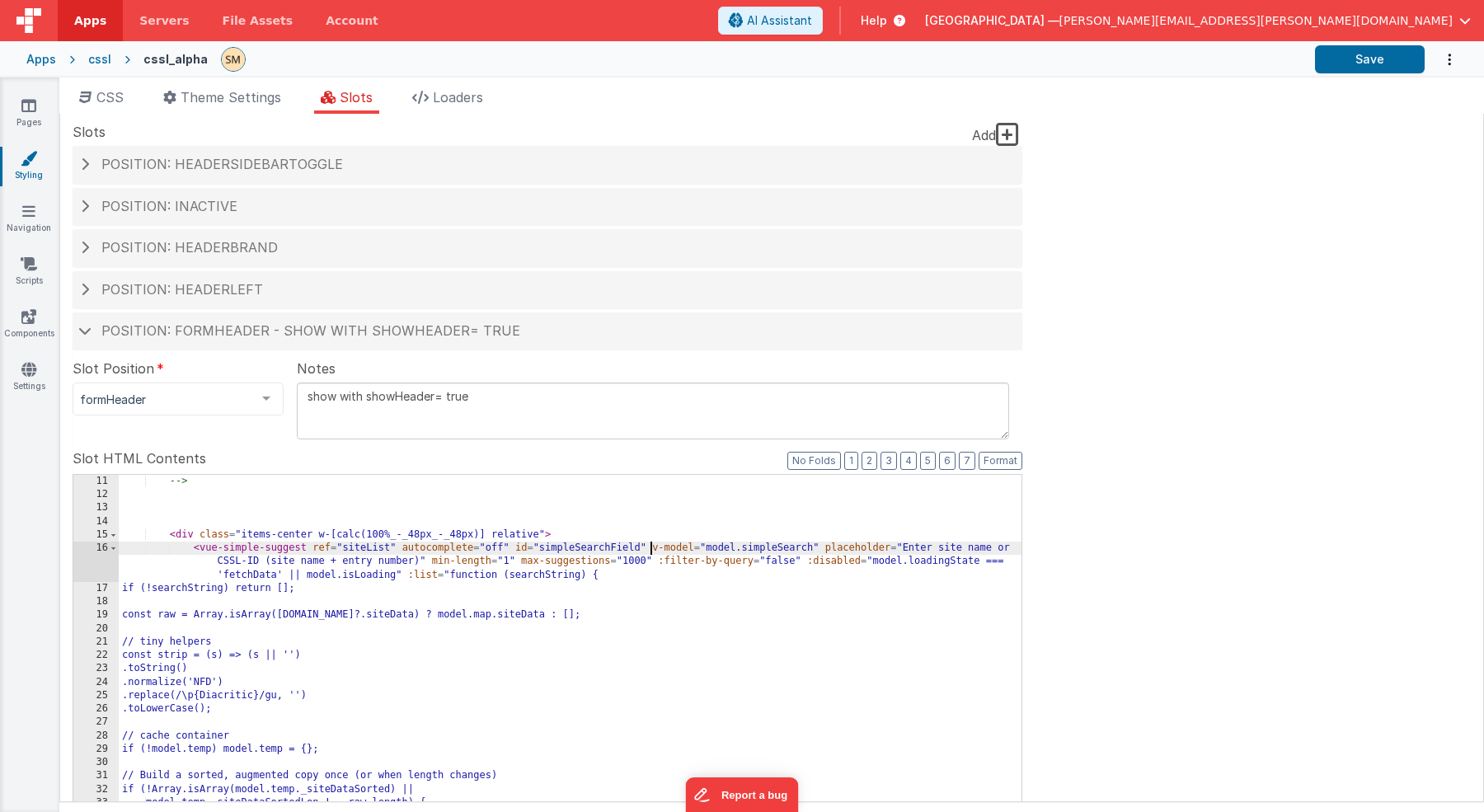
click at [648, 552] on div "--> < div class = "items-center w-[calc(100%_-_48px_-_48px)] relative" > < vue-…" at bounding box center [570, 755] width 904 height 562
paste textarea
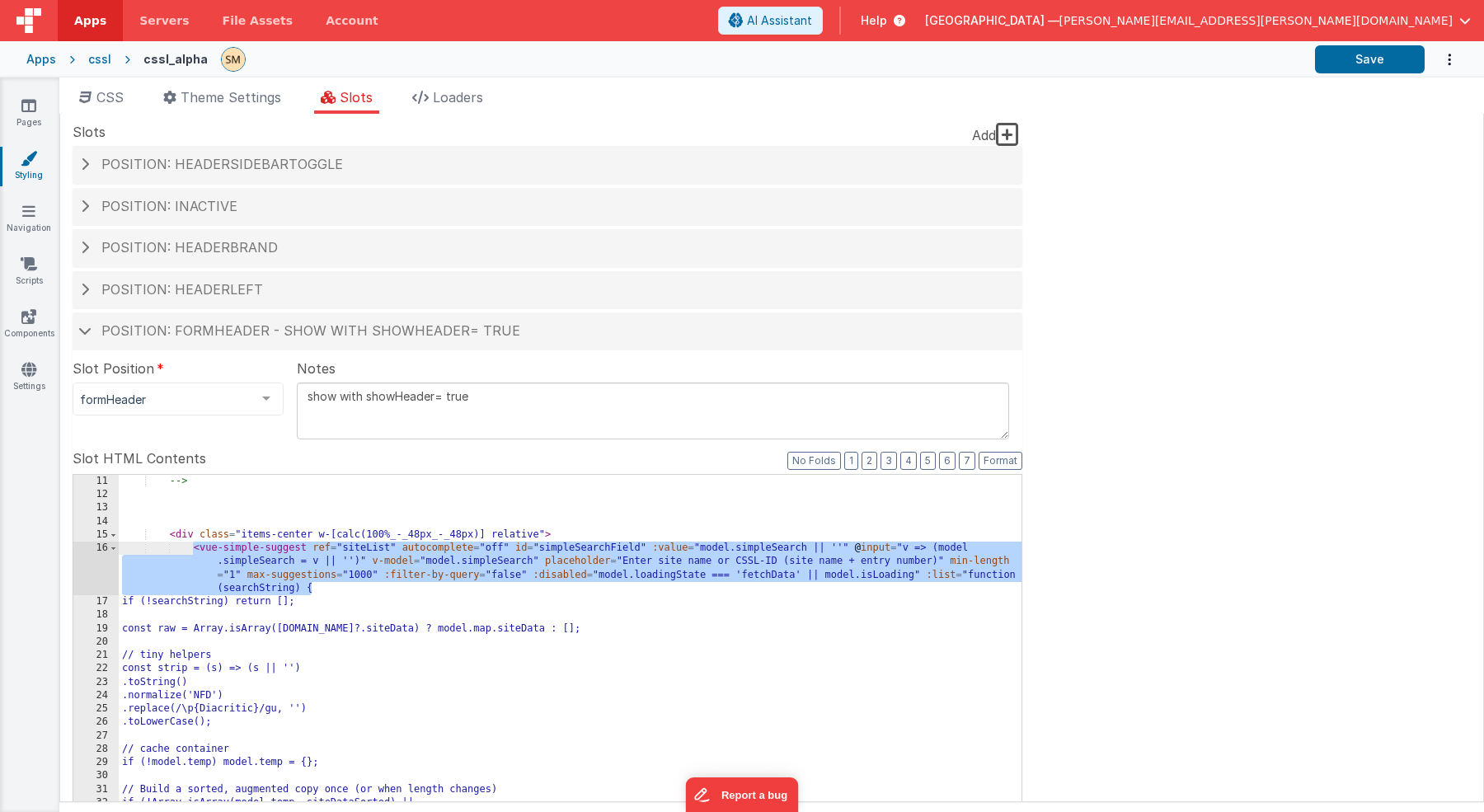
drag, startPoint x: 453, startPoint y: 594, endPoint x: 192, endPoint y: 549, distance: 264.9
click at [192, 549] on div "--> < div class = "items-center w-[calc(100%_-_48px_-_48px)] relative" > < vue-…" at bounding box center [570, 755] width 904 height 562
click at [311, 547] on div "--> < div class = "items-center w-[calc(100%_-_48px_-_48px)] relative" > < vue-…" at bounding box center [570, 755] width 904 height 562
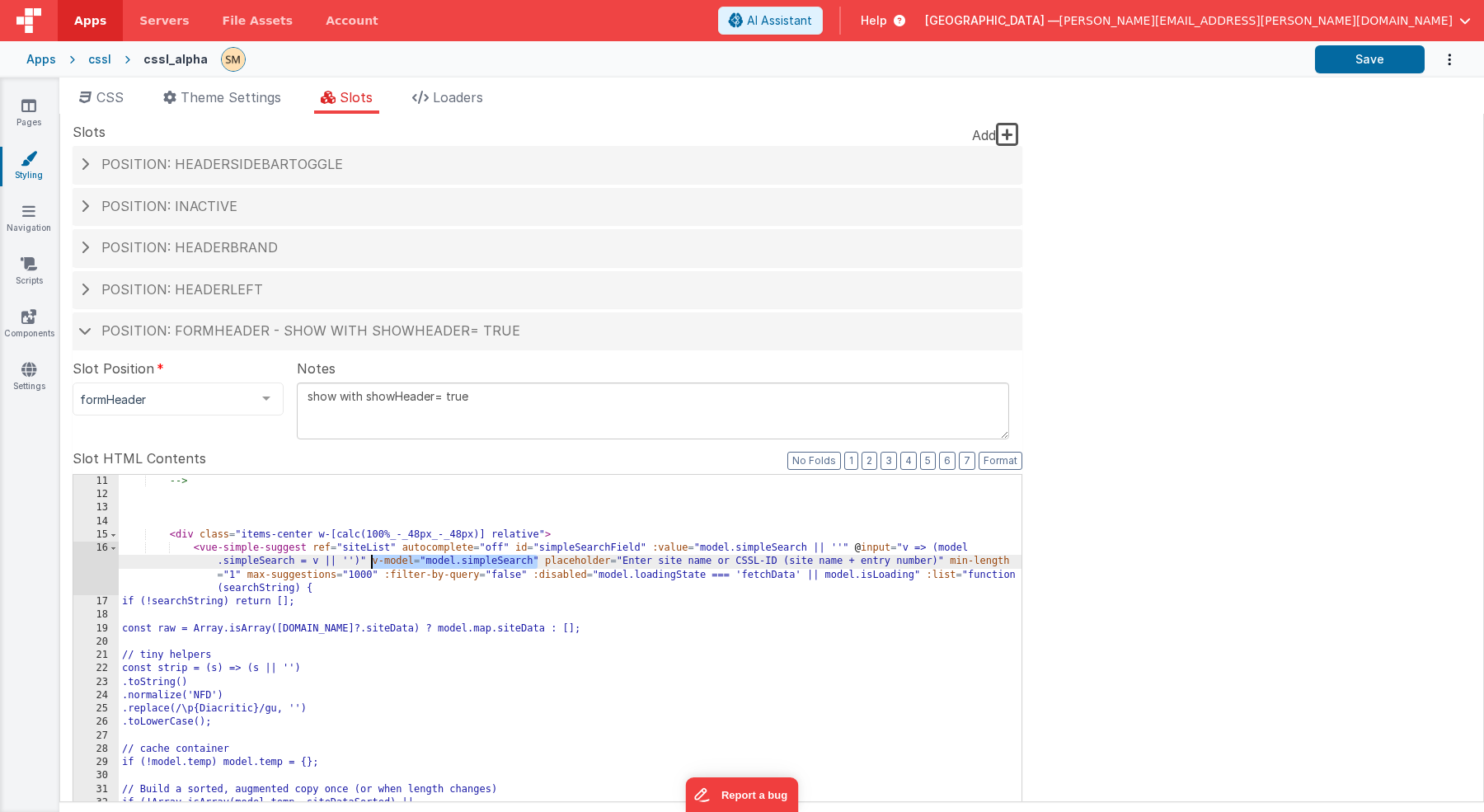
drag, startPoint x: 538, startPoint y: 564, endPoint x: 370, endPoint y: 563, distance: 168.0
click at [370, 563] on div "--> < div class = "items-center w-[calc(100%_-_48px_-_48px)] relative" > < vue-…" at bounding box center [570, 755] width 904 height 562
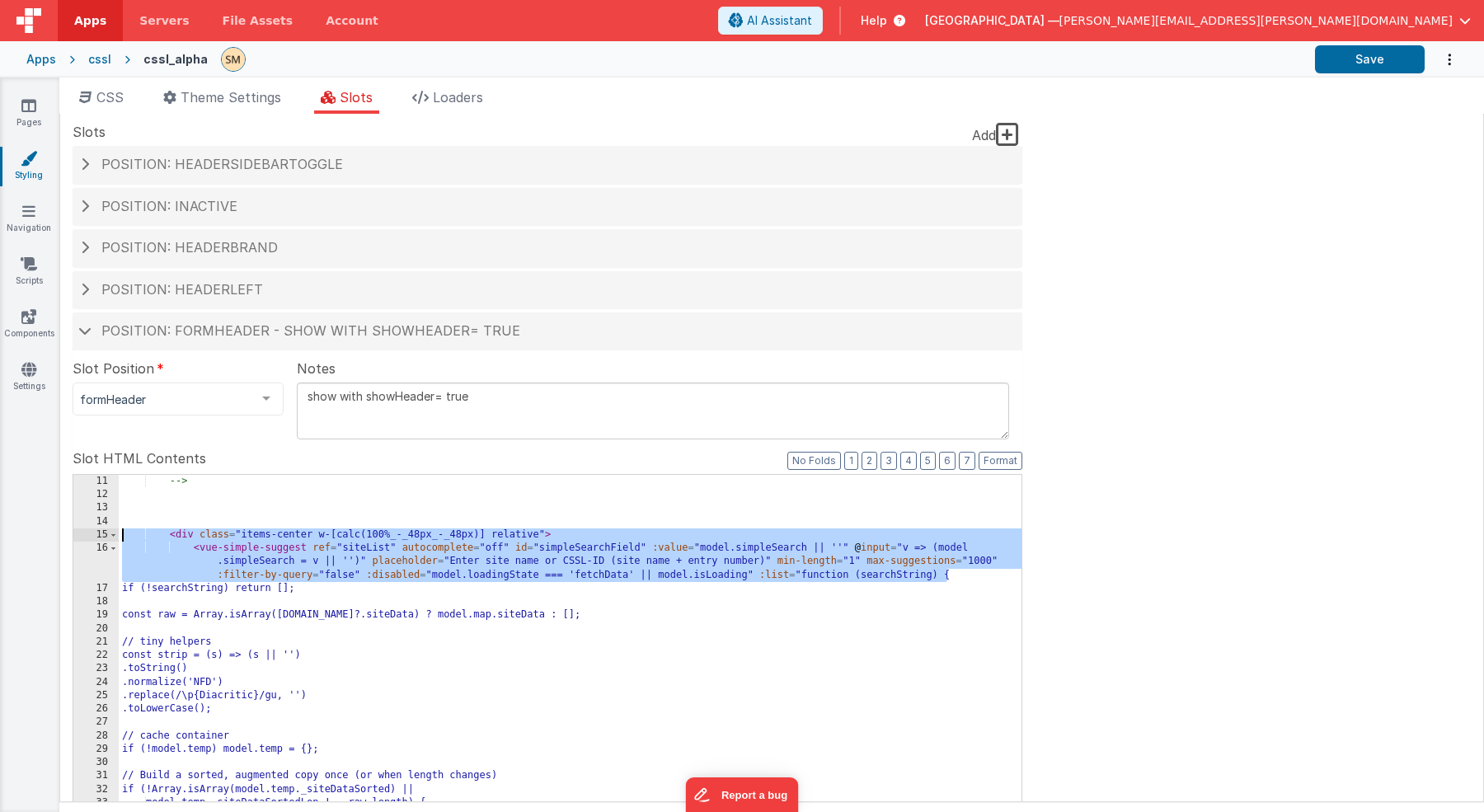
drag, startPoint x: 960, startPoint y: 575, endPoint x: 92, endPoint y: 528, distance: 869.3
click at [92, 528] on div "11 12 13 14 15 16 17 18 19 20 21 22 23 24 25 26 27 28 29 30 31 32 33 34 35 36 3…" at bounding box center [547, 742] width 950 height 536
click at [27, 106] on icon at bounding box center [29, 106] width 14 height 16
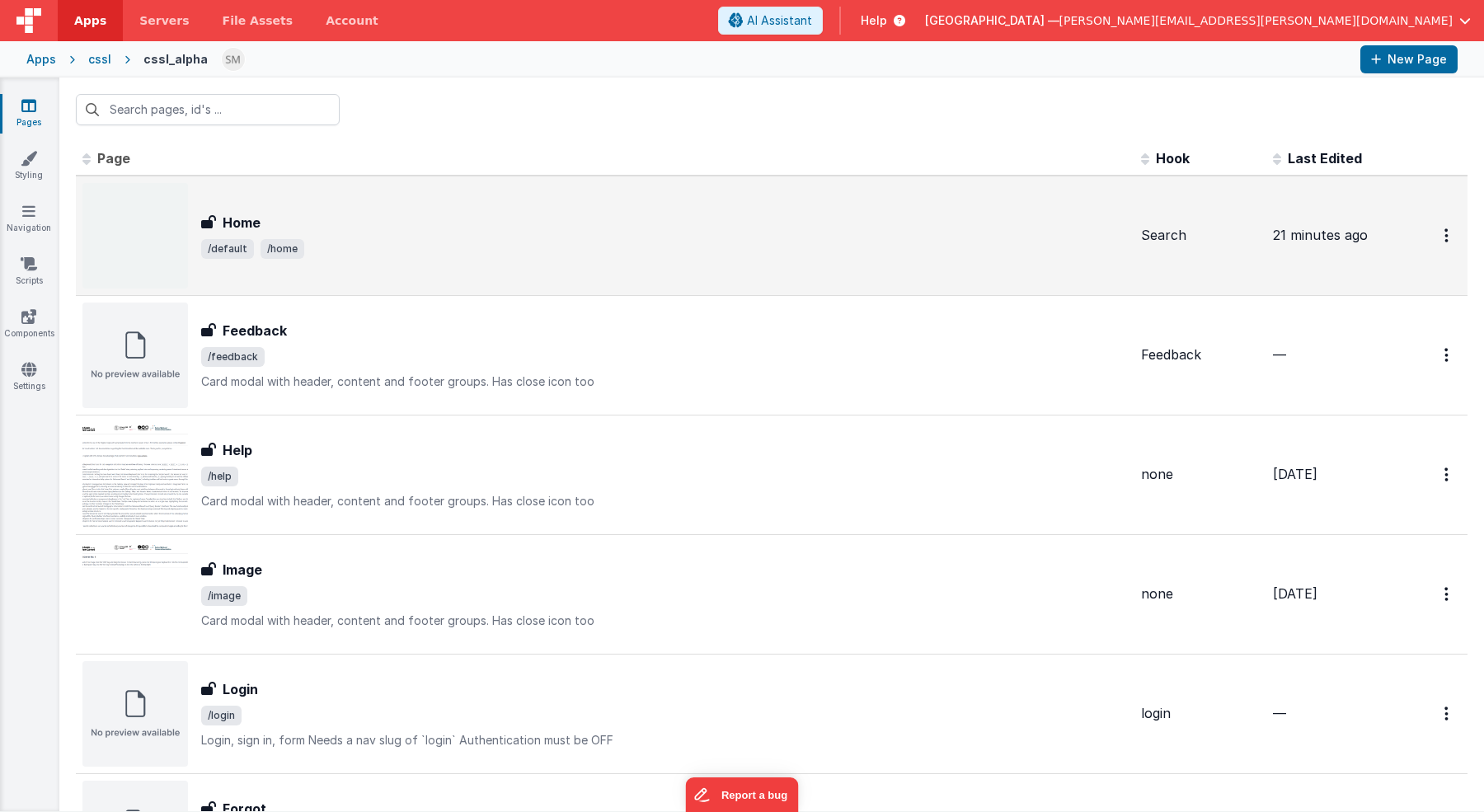
click at [238, 216] on h3 "Home" at bounding box center [242, 223] width 38 height 20
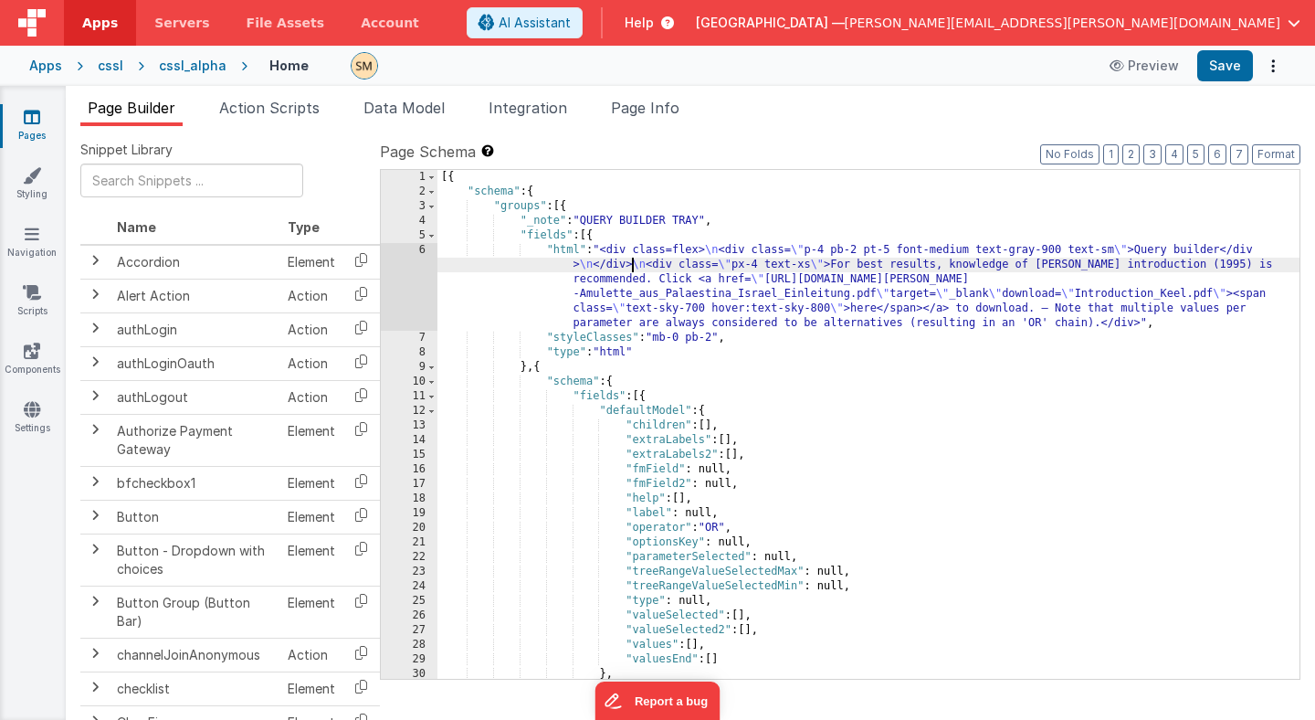
click at [631, 259] on div "[{ "schema" : { "groups" : [{ "_note" : "QUERY BUILDER TRAY" , "fields" : [{ "h…" at bounding box center [869, 439] width 862 height 538
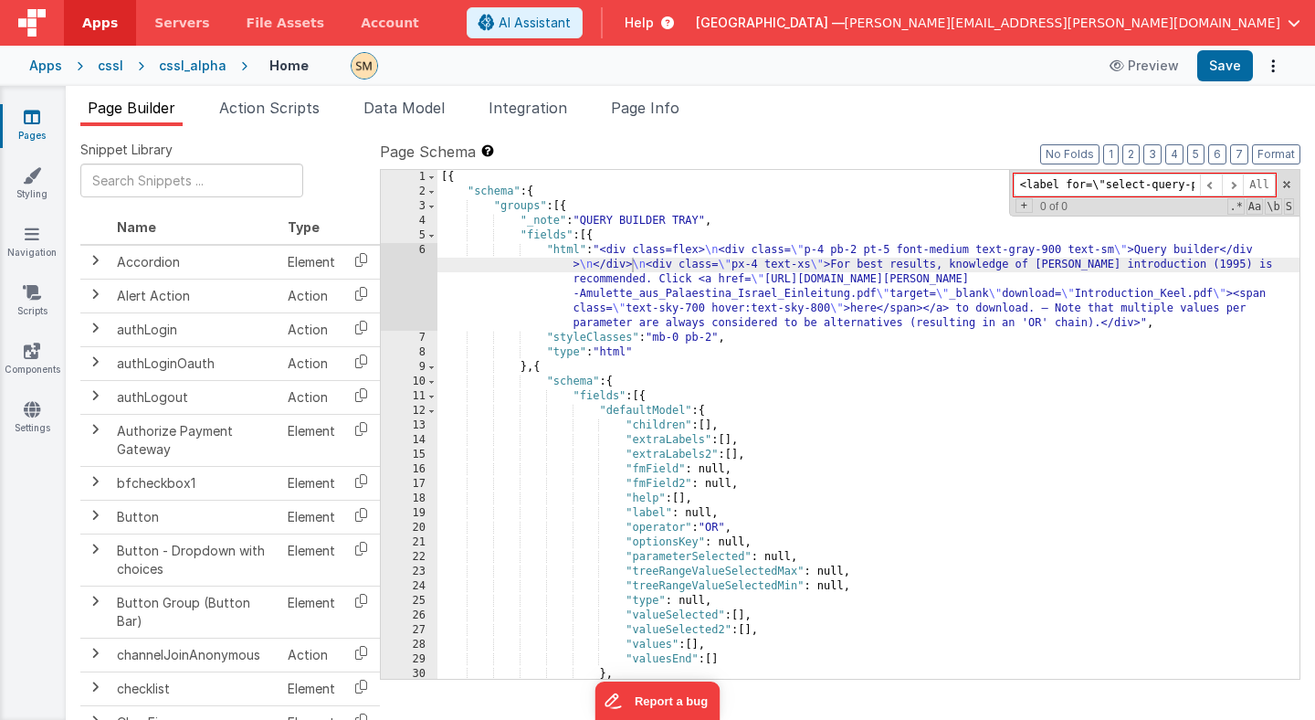
scroll to position [0, 75]
type input "<label for=\"select-query-parameters\">"
type input "select-query-parameters"
paste input "Select query parameters"
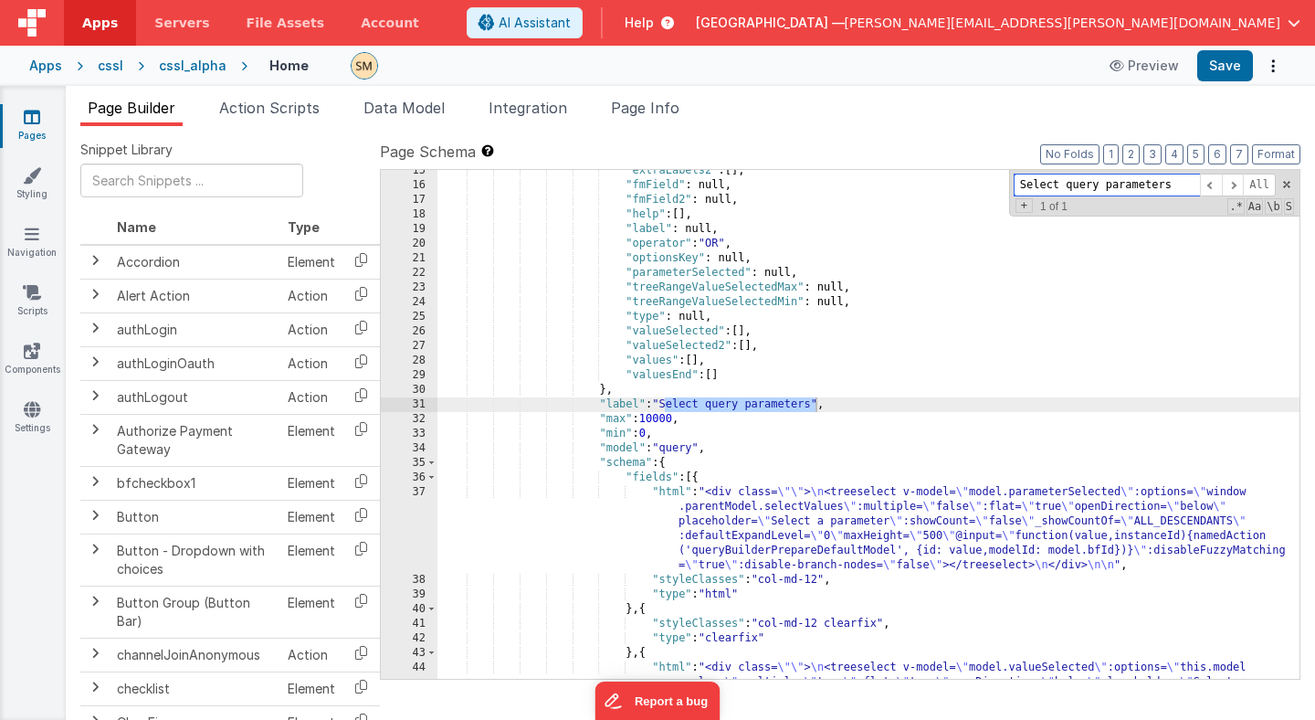
scroll to position [220, 0]
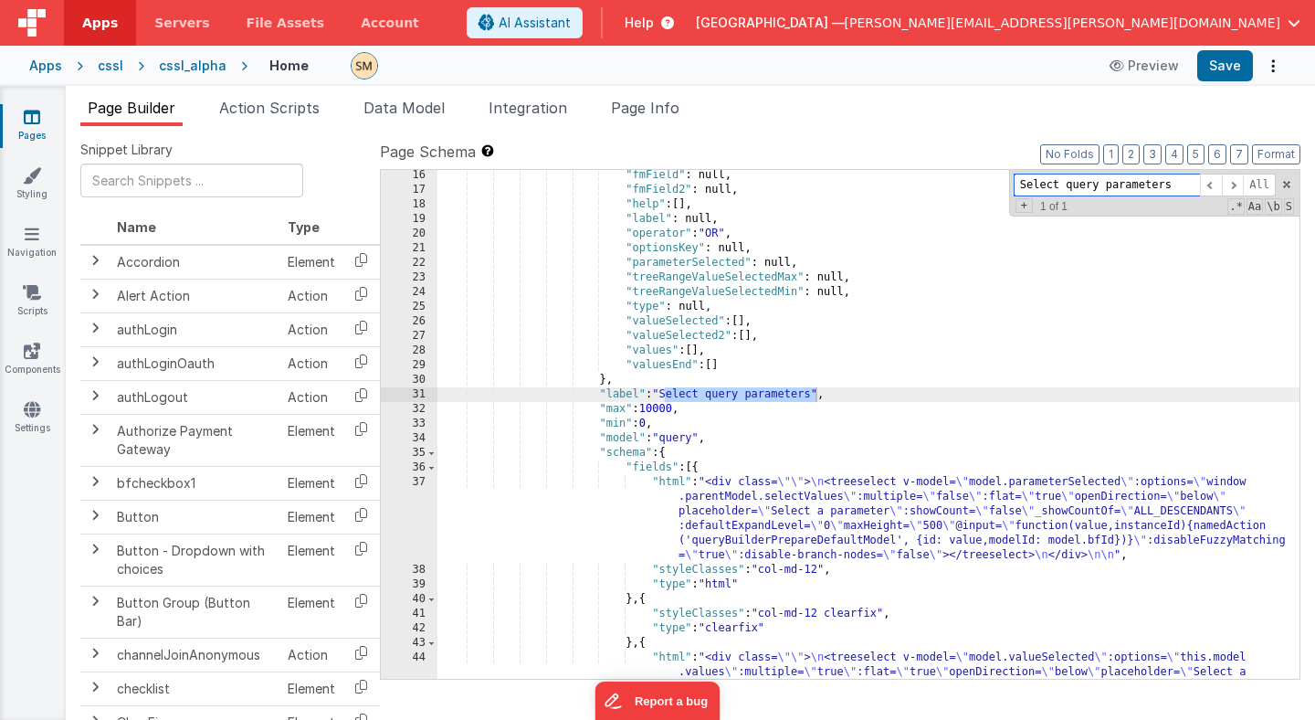
type input "Select query parameters"
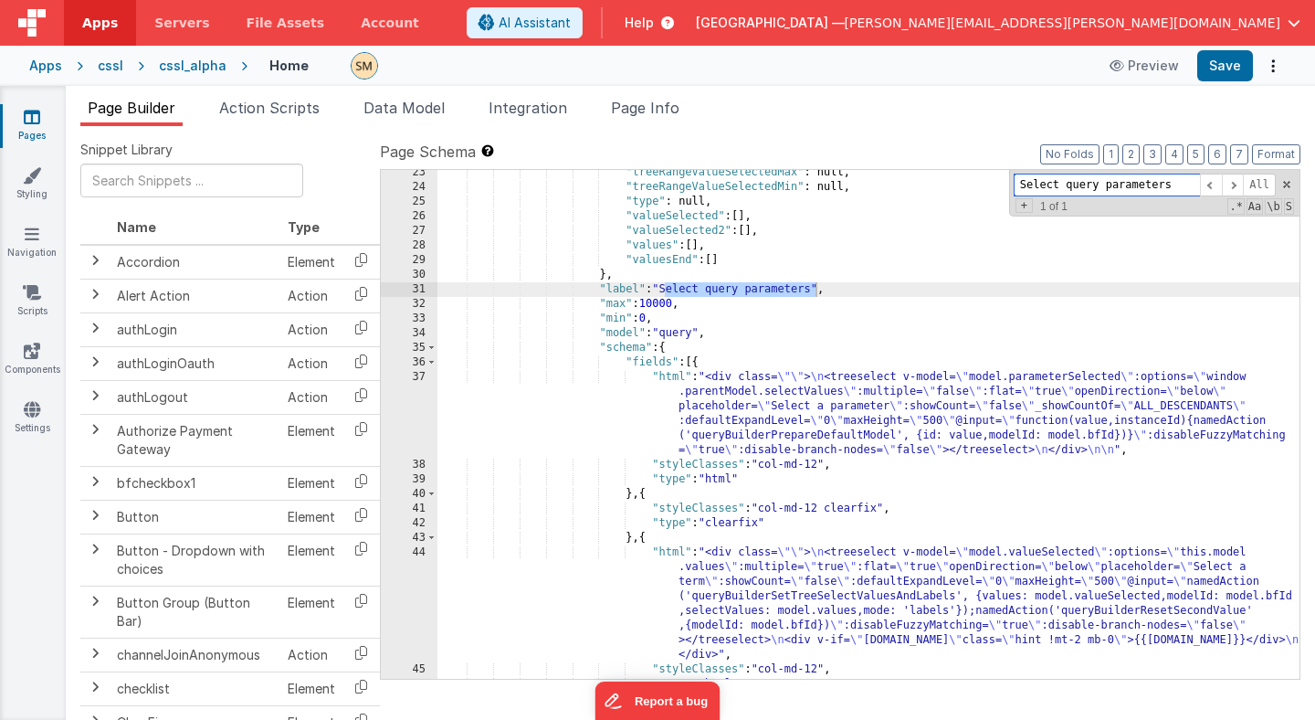
scroll to position [301, 0]
click at [433, 359] on span at bounding box center [432, 360] width 10 height 15
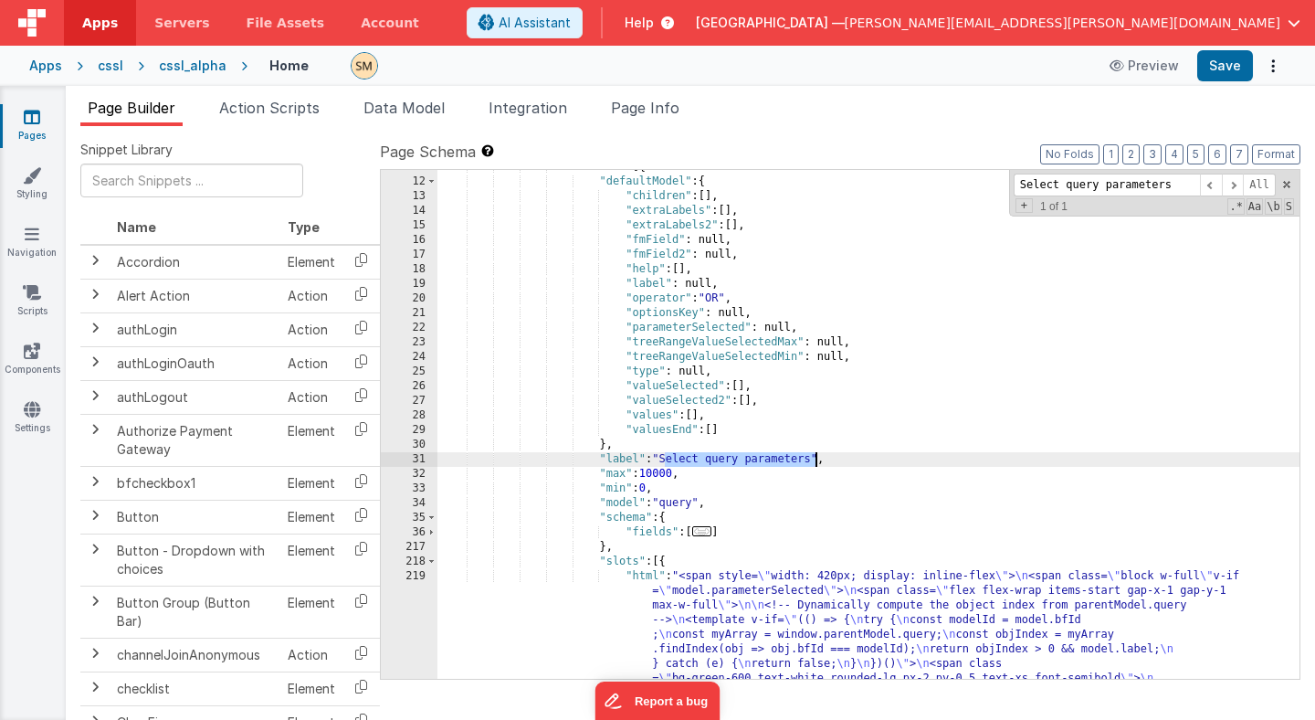
scroll to position [186, 0]
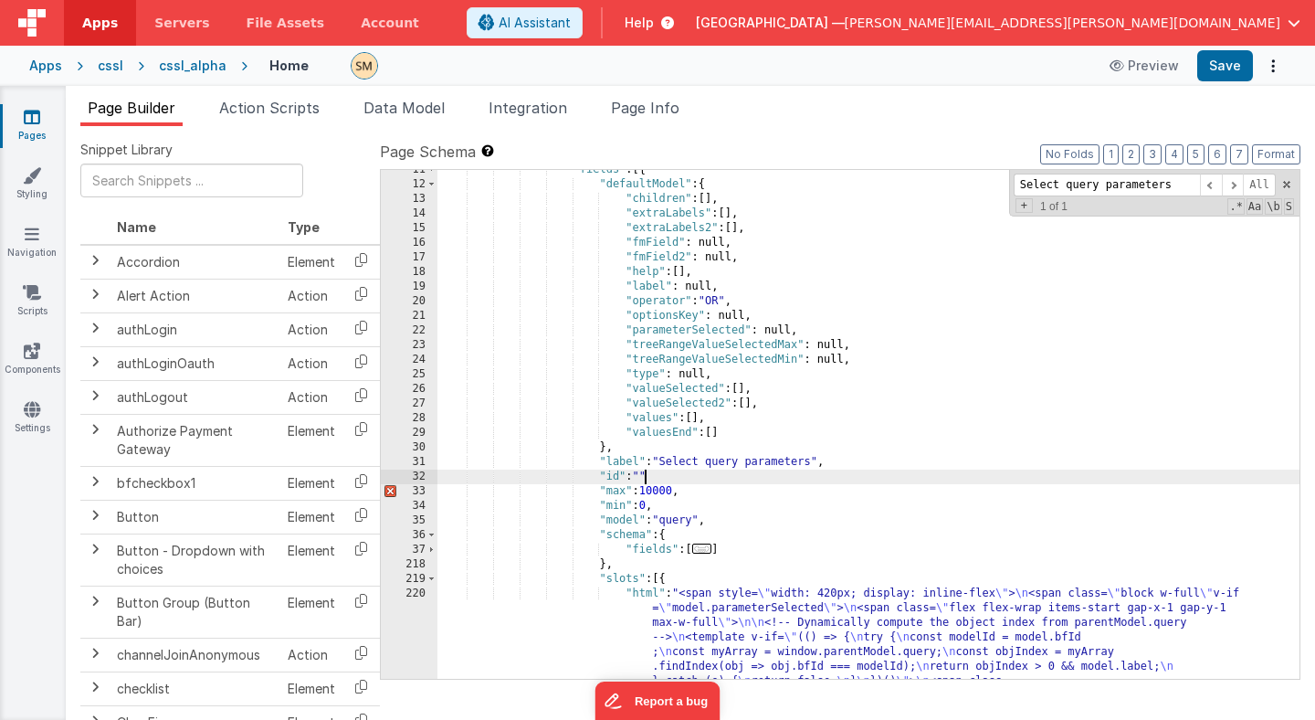
paste textarea
drag, startPoint x: 816, startPoint y: 475, endPoint x: 443, endPoint y: 475, distance: 372.7
